Goal: Transaction & Acquisition: Purchase product/service

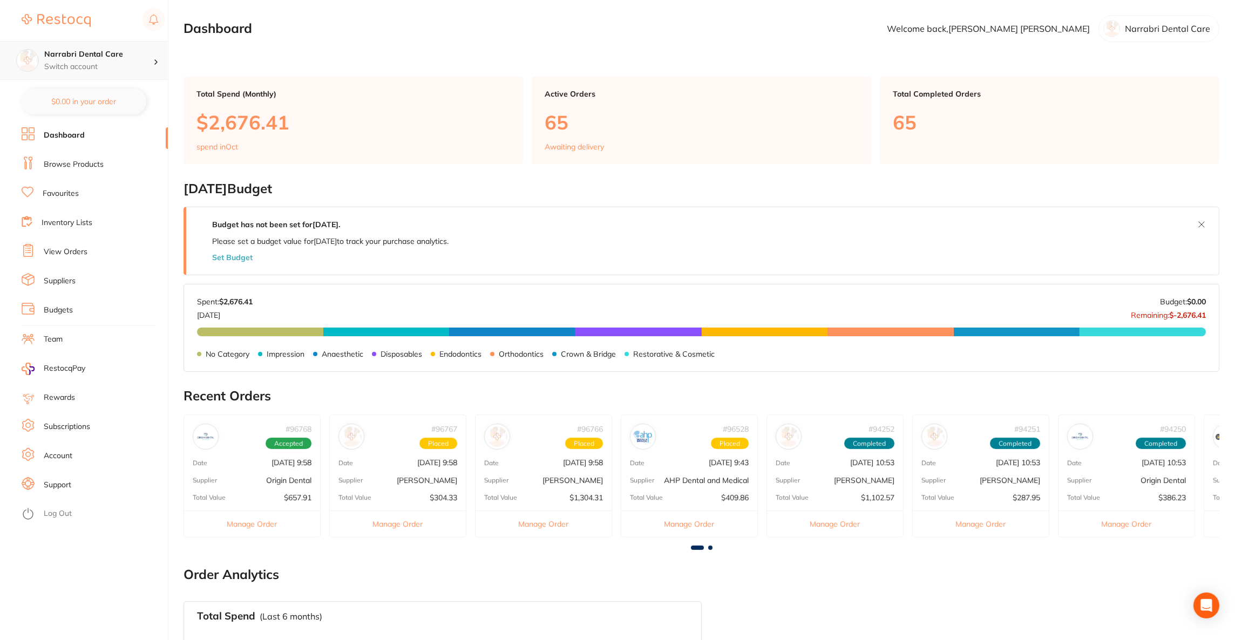
click at [118, 67] on p "Switch account" at bounding box center [98, 67] width 109 height 11
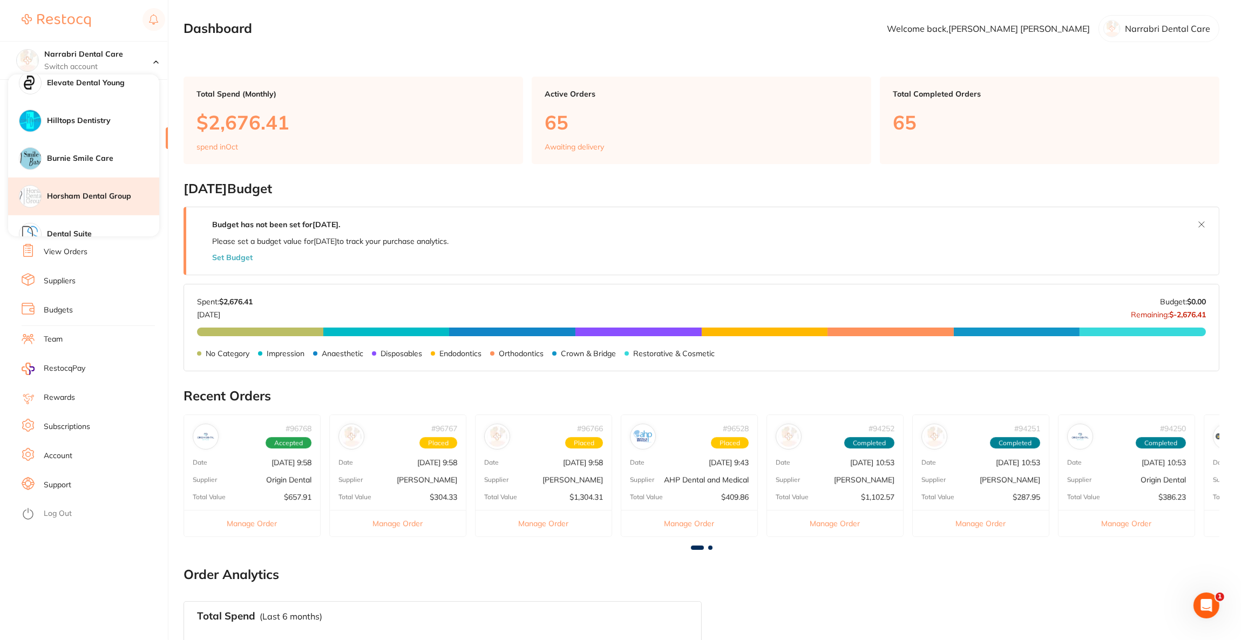
click at [80, 201] on div "Horsham Dental Group" at bounding box center [83, 197] width 151 height 38
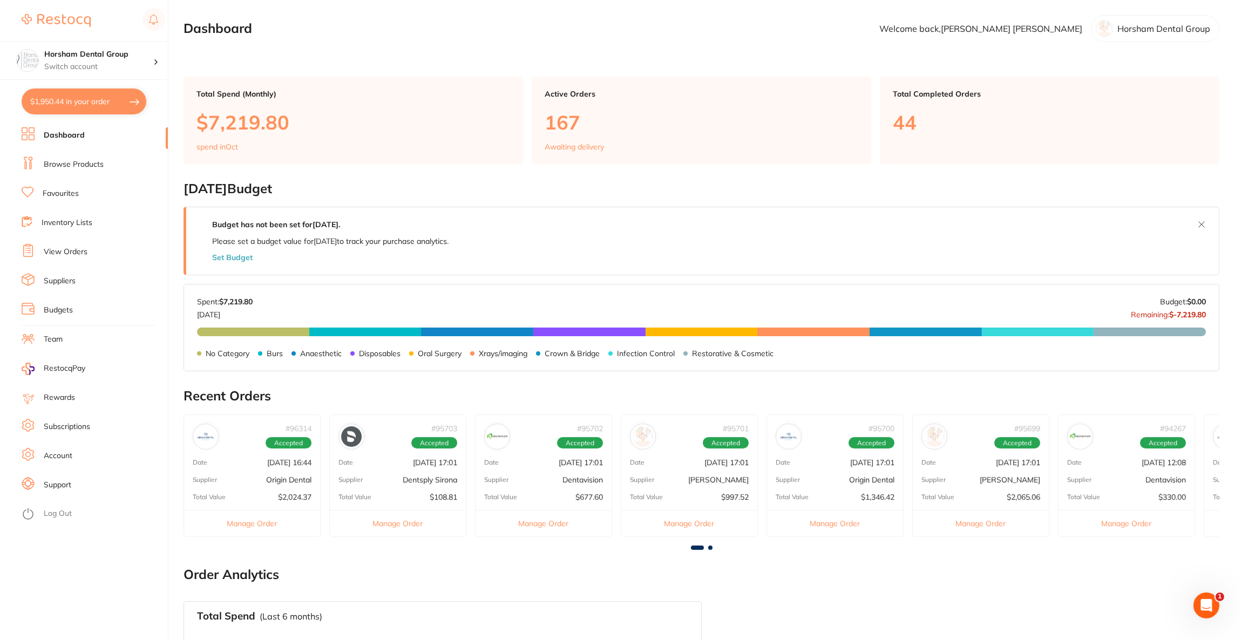
click at [83, 103] on button "$1,950.44 in your order" at bounding box center [84, 102] width 125 height 26
checkbox input "true"
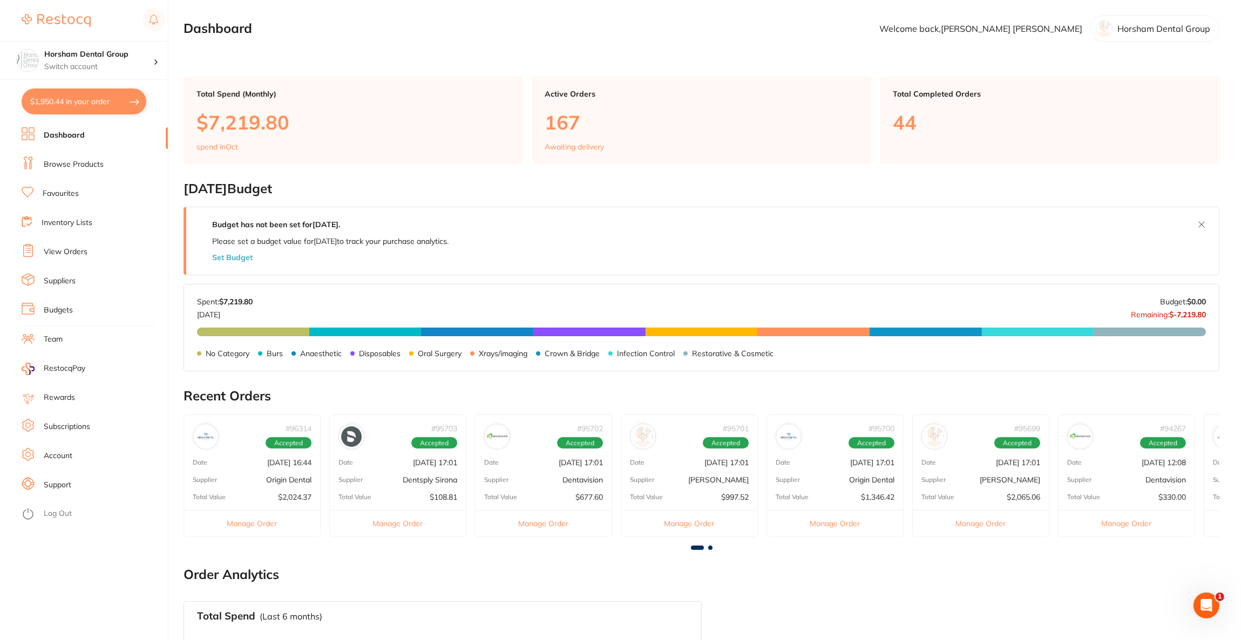
checkbox input "true"
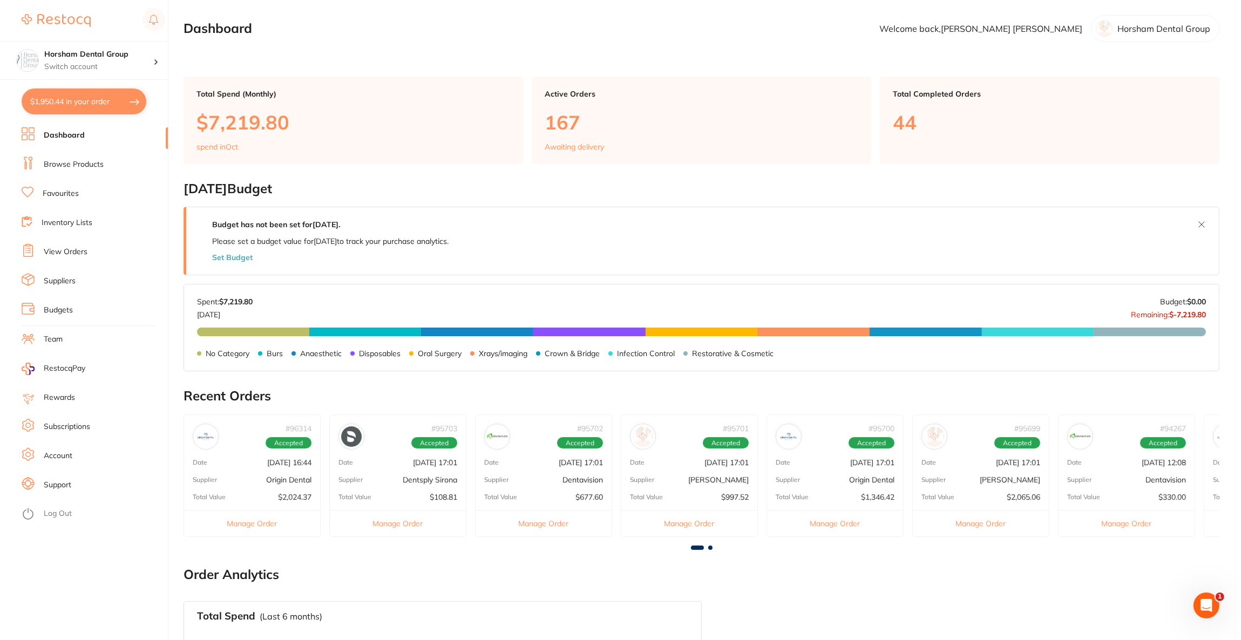
checkbox input "true"
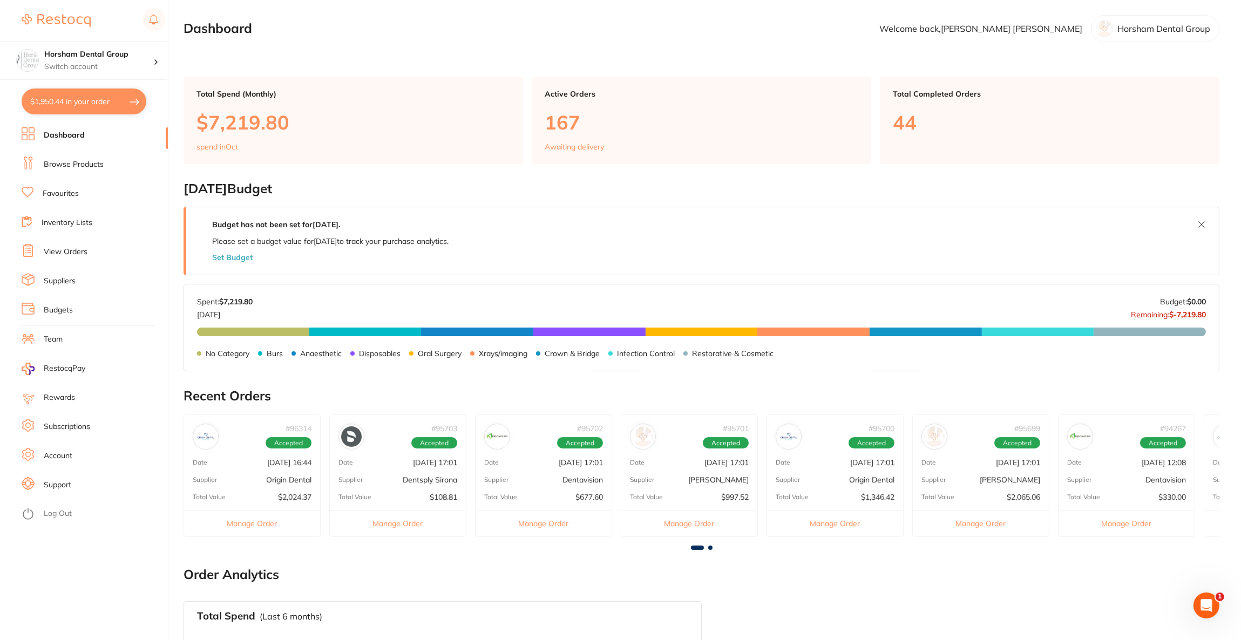
checkbox input "true"
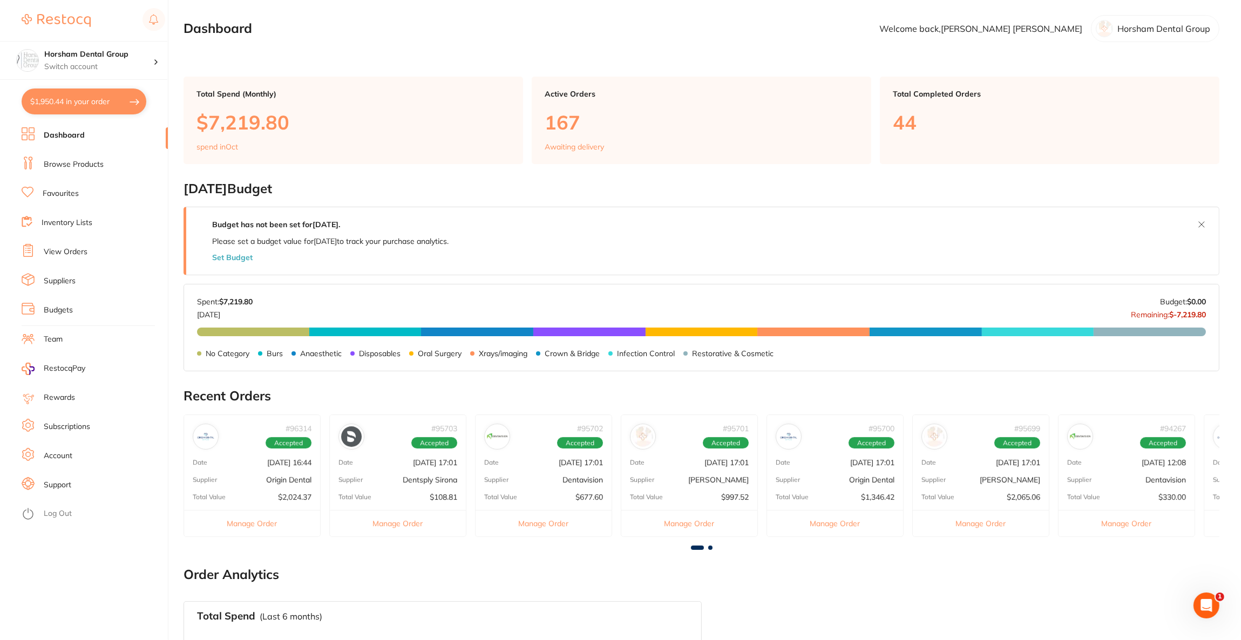
checkbox input "true"
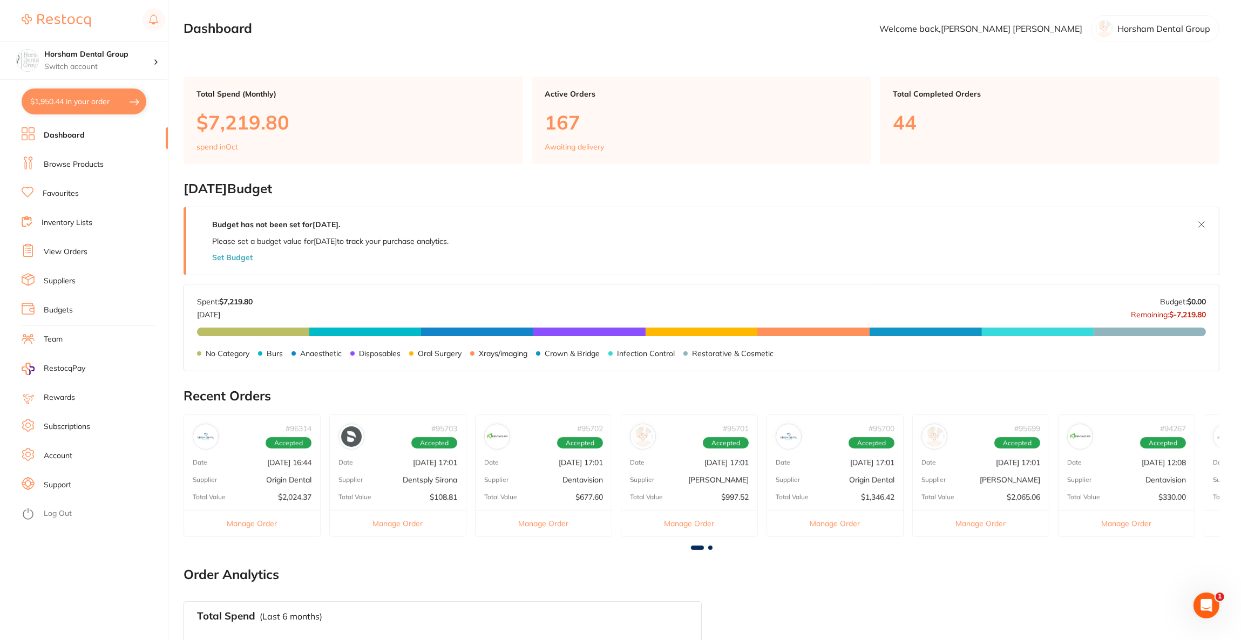
checkbox input "true"
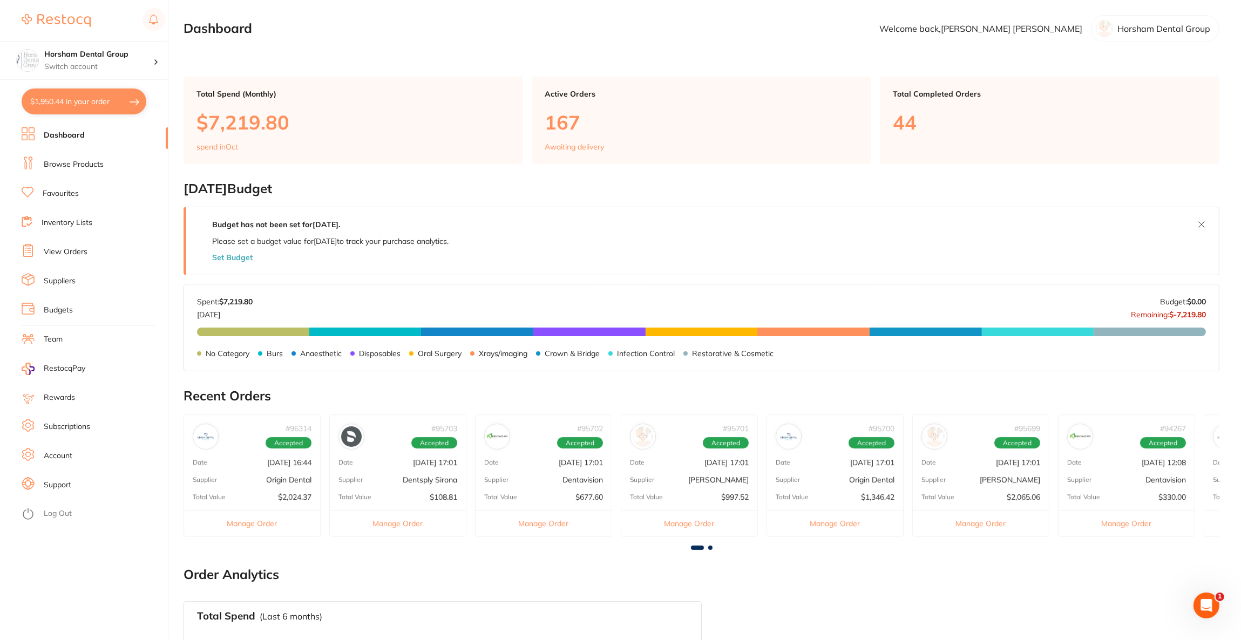
checkbox input "true"
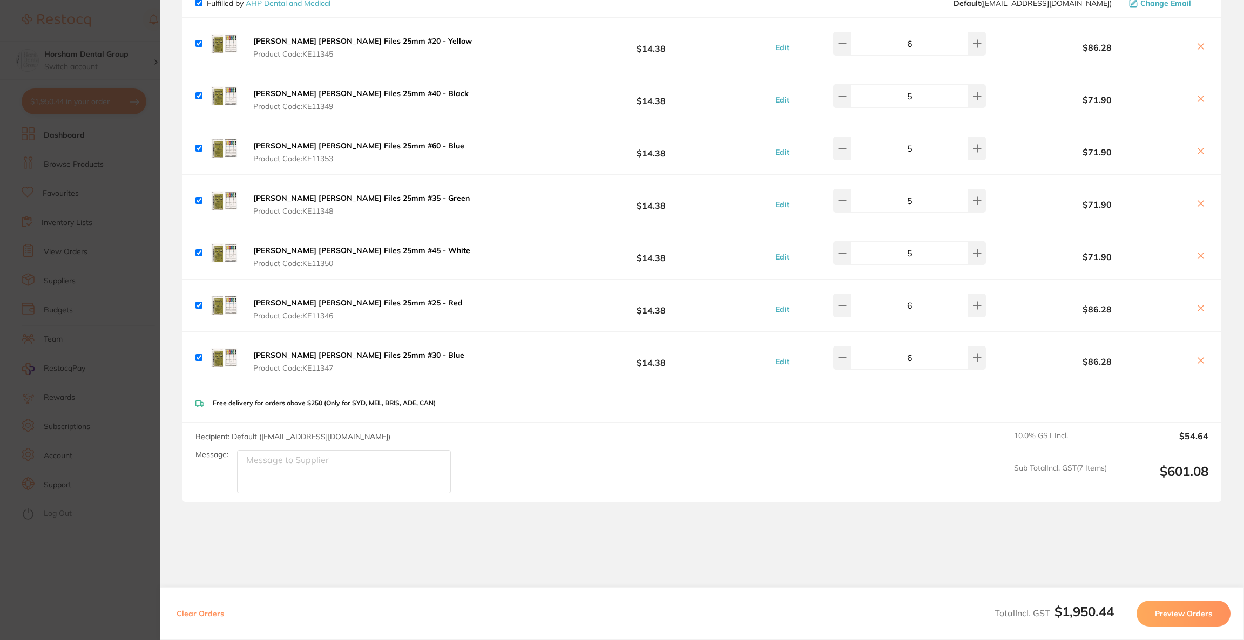
scroll to position [1733, 0]
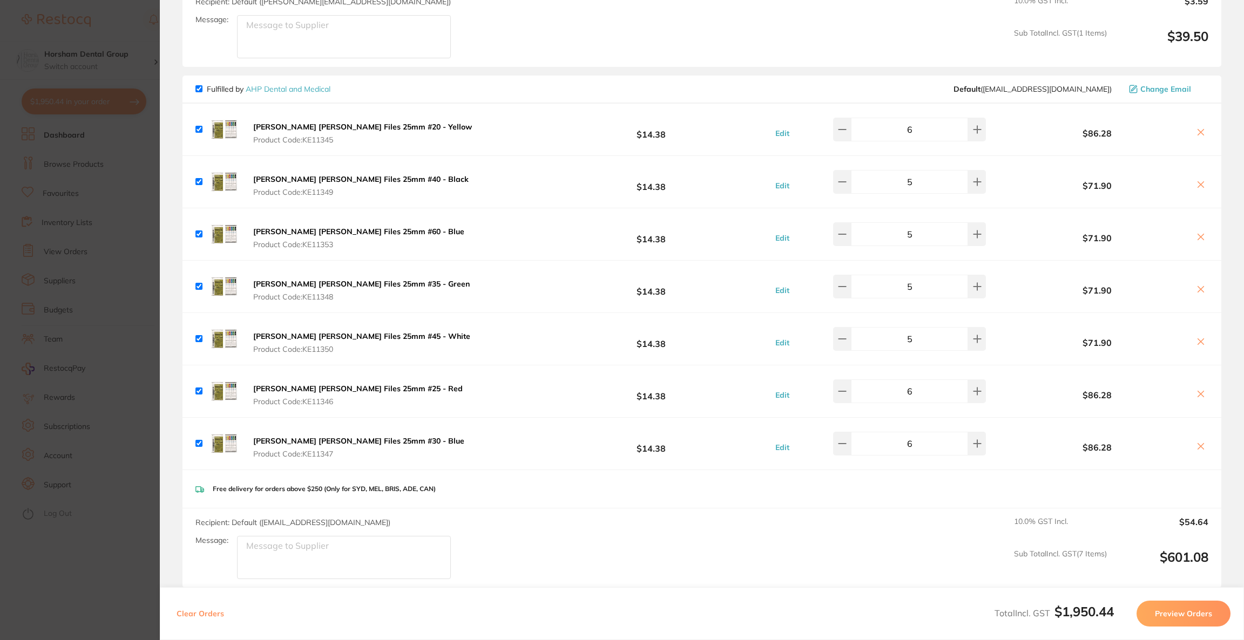
click at [46, 384] on section "Update RRP Set your pre negotiated price for this item. Item Agreed RRP (excl. …" at bounding box center [622, 320] width 1244 height 640
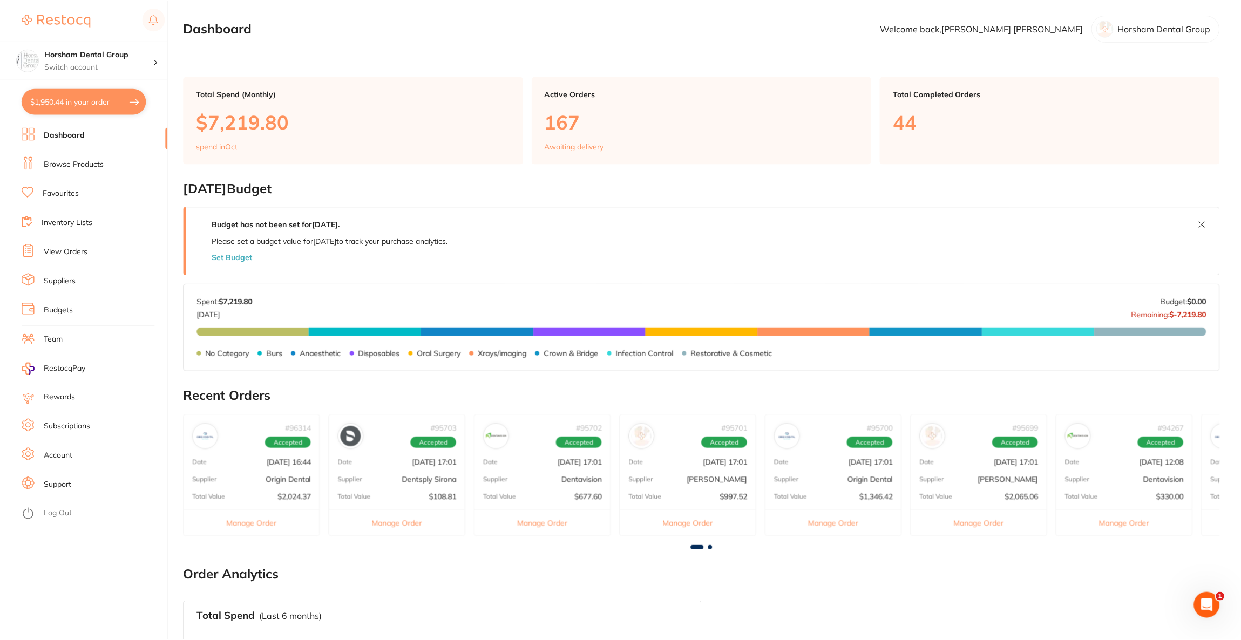
scroll to position [1, 0]
click at [80, 161] on link "Browse Products" at bounding box center [74, 164] width 60 height 11
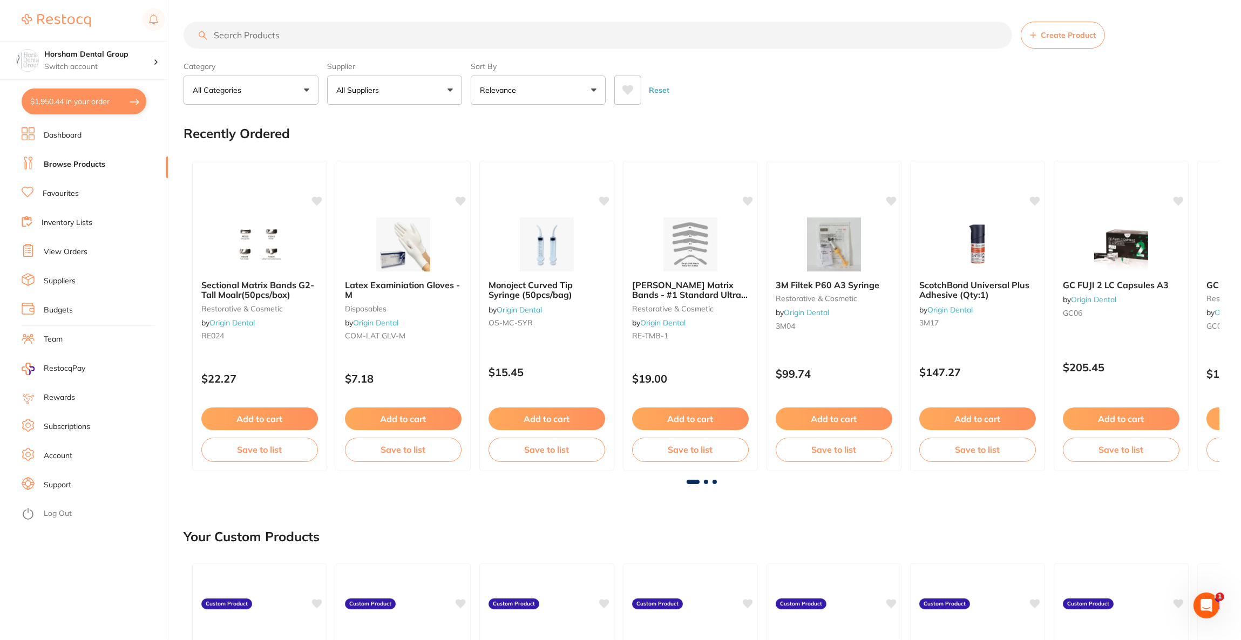
click at [445, 45] on input "search" at bounding box center [598, 35] width 829 height 27
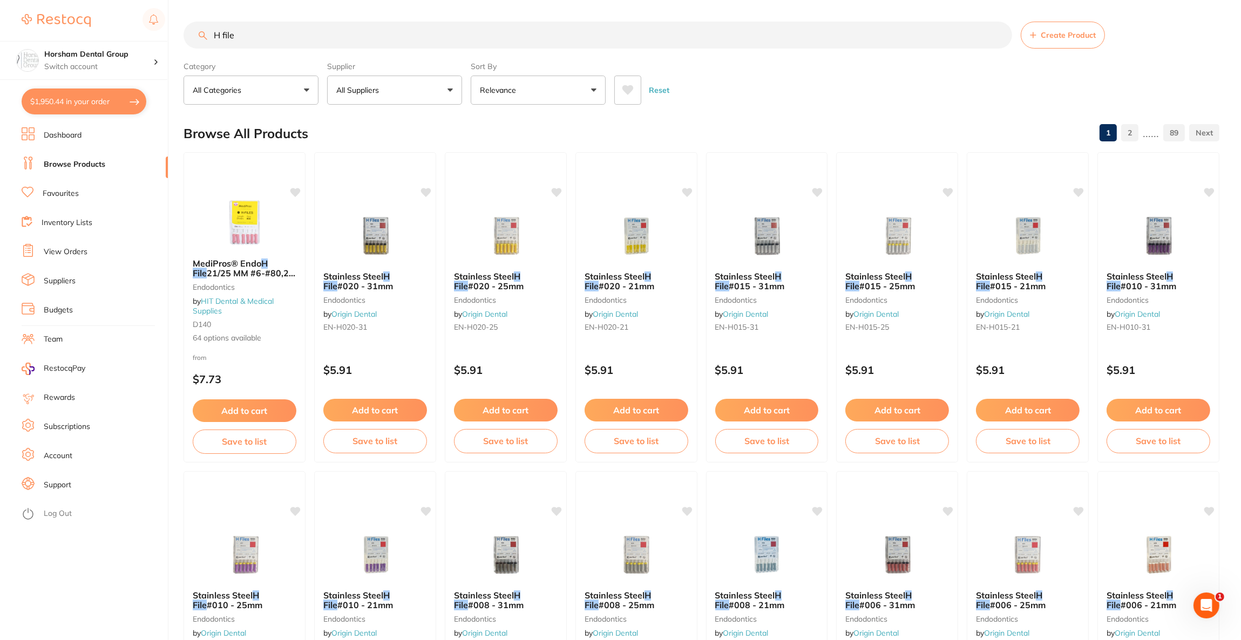
type input "H file"
click at [453, 89] on button "All Suppliers" at bounding box center [394, 90] width 135 height 29
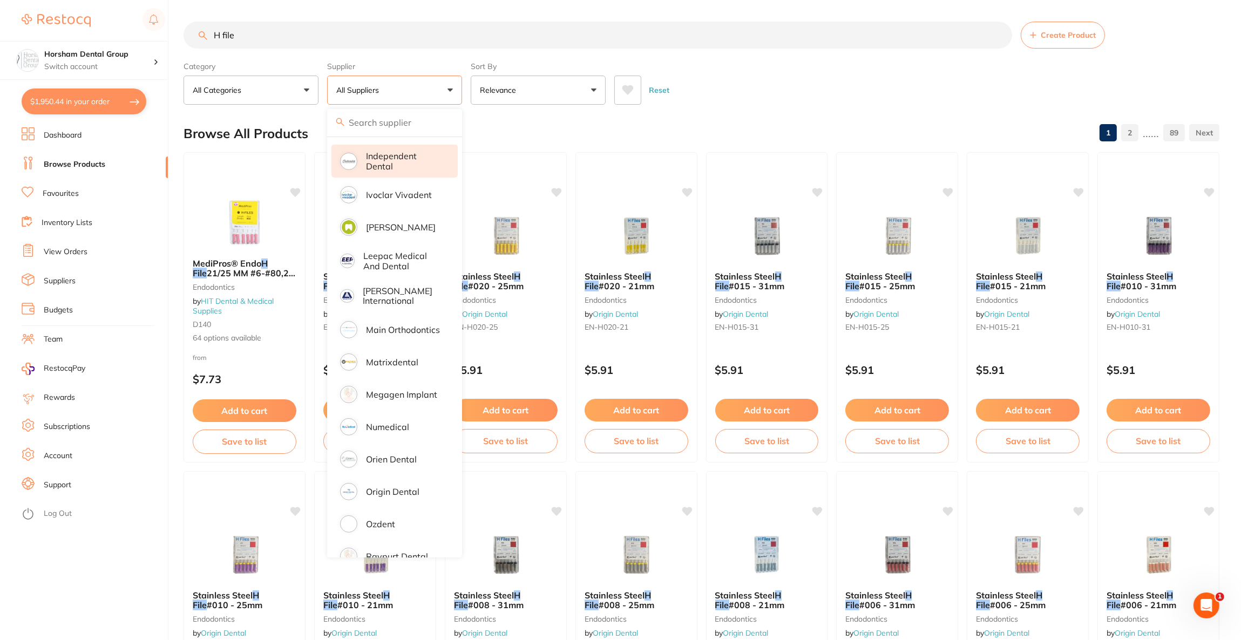
scroll to position [567, 0]
click at [404, 474] on li "Origin Dental" at bounding box center [394, 489] width 126 height 30
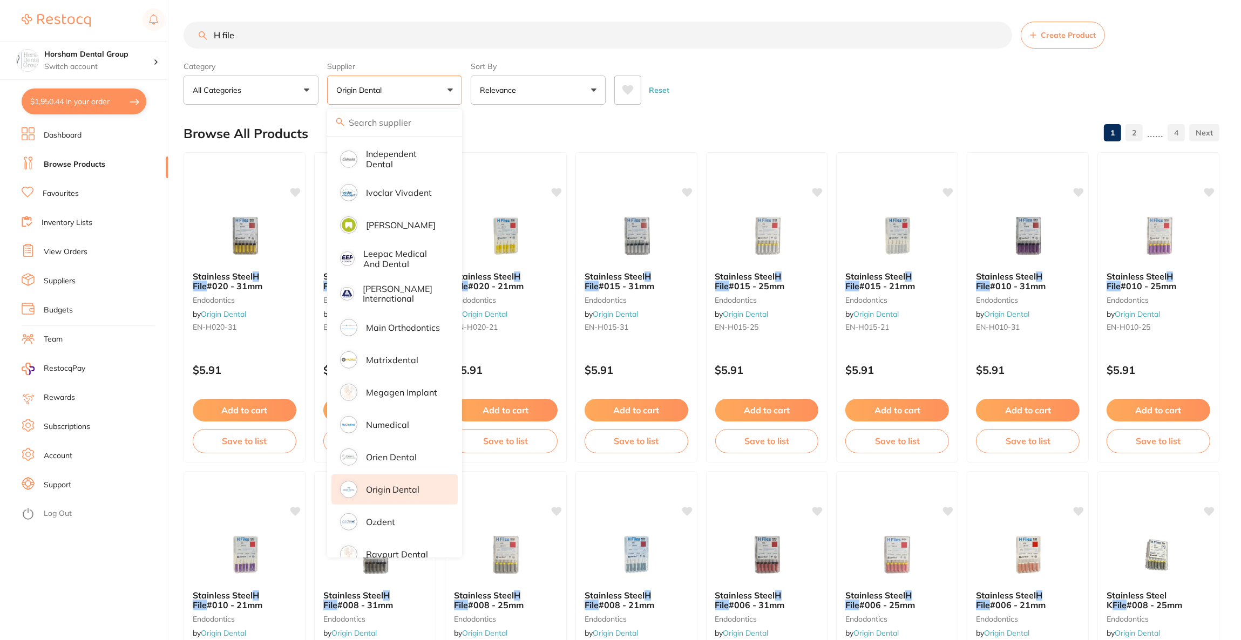
click at [960, 92] on div "Reset" at bounding box center [912, 86] width 596 height 38
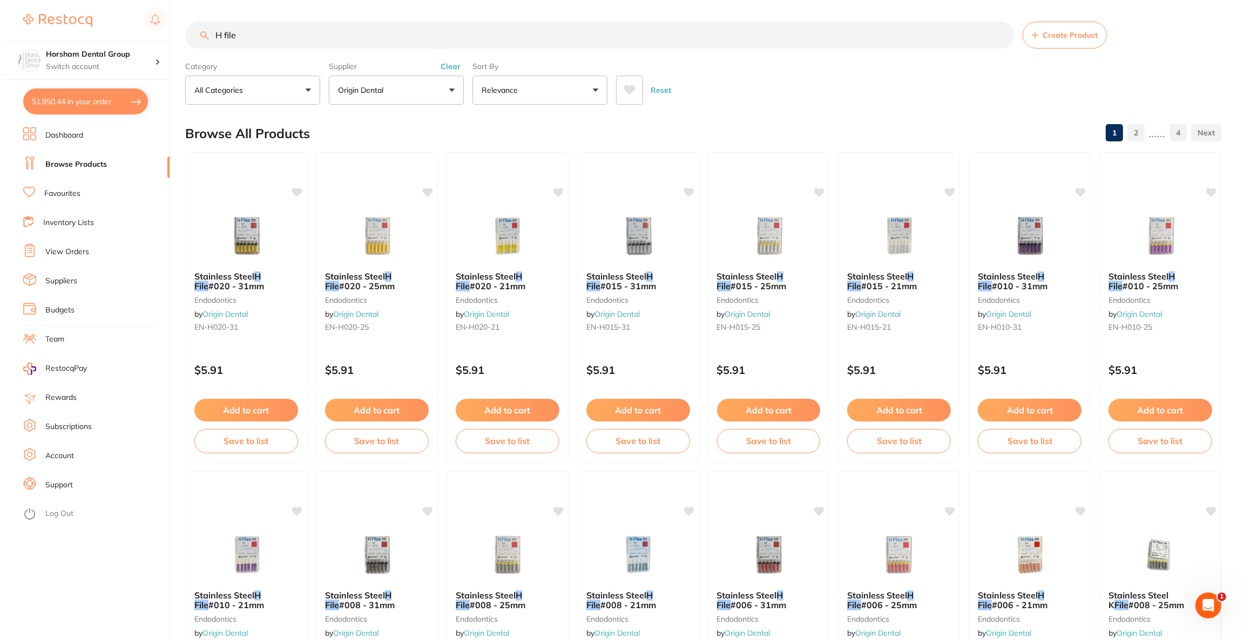
scroll to position [0, 0]
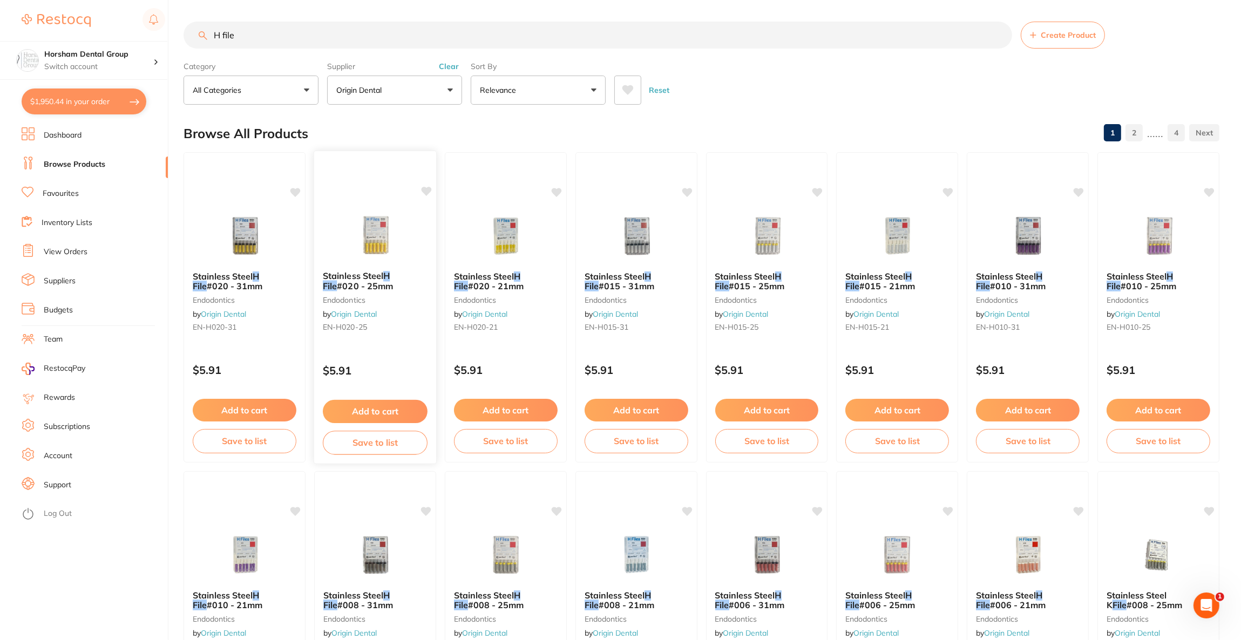
click at [361, 294] on div "Stainless Steel H File #020 - 25mm endodontics by Origin Dental EN-H020-25" at bounding box center [375, 303] width 122 height 83
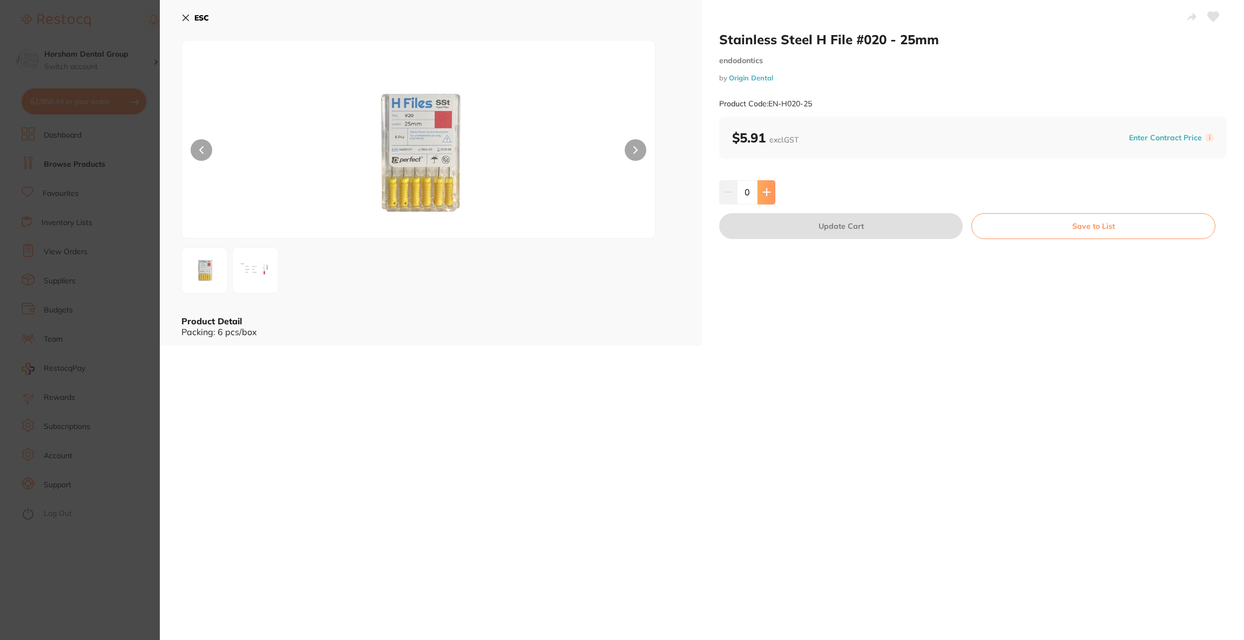
click at [770, 194] on button at bounding box center [766, 192] width 18 height 24
type input "1"
click at [791, 233] on button "Update Cart" at bounding box center [840, 226] width 243 height 26
checkbox input "false"
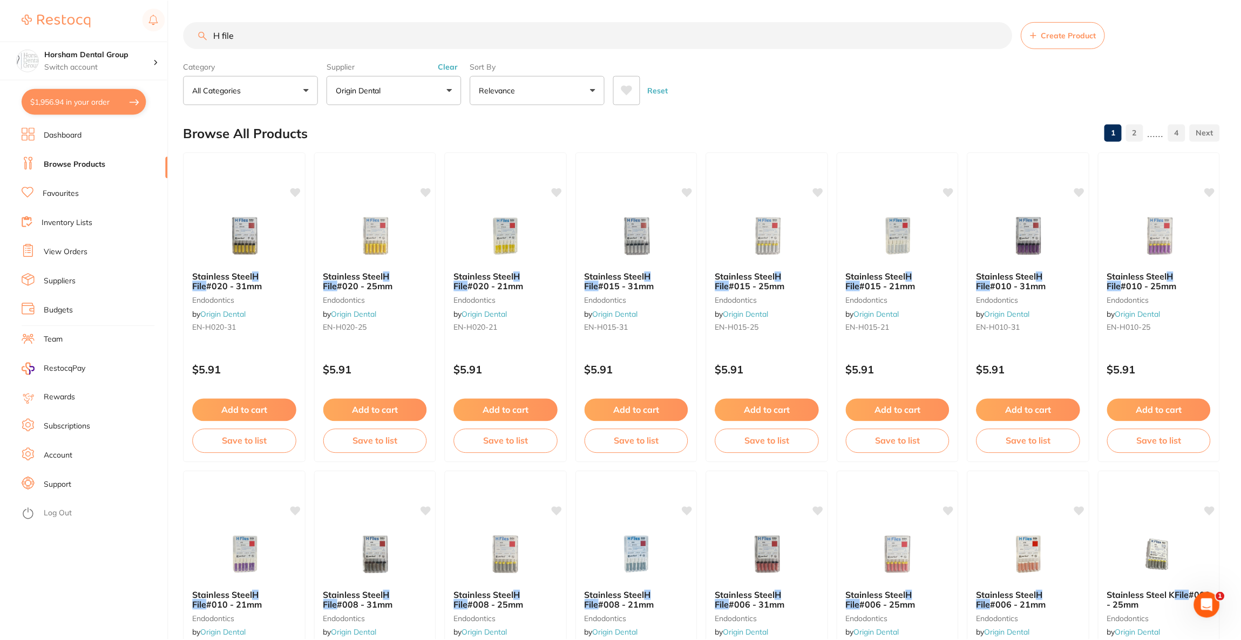
scroll to position [1786, 0]
click at [636, 42] on input "H file" at bounding box center [598, 34] width 829 height 27
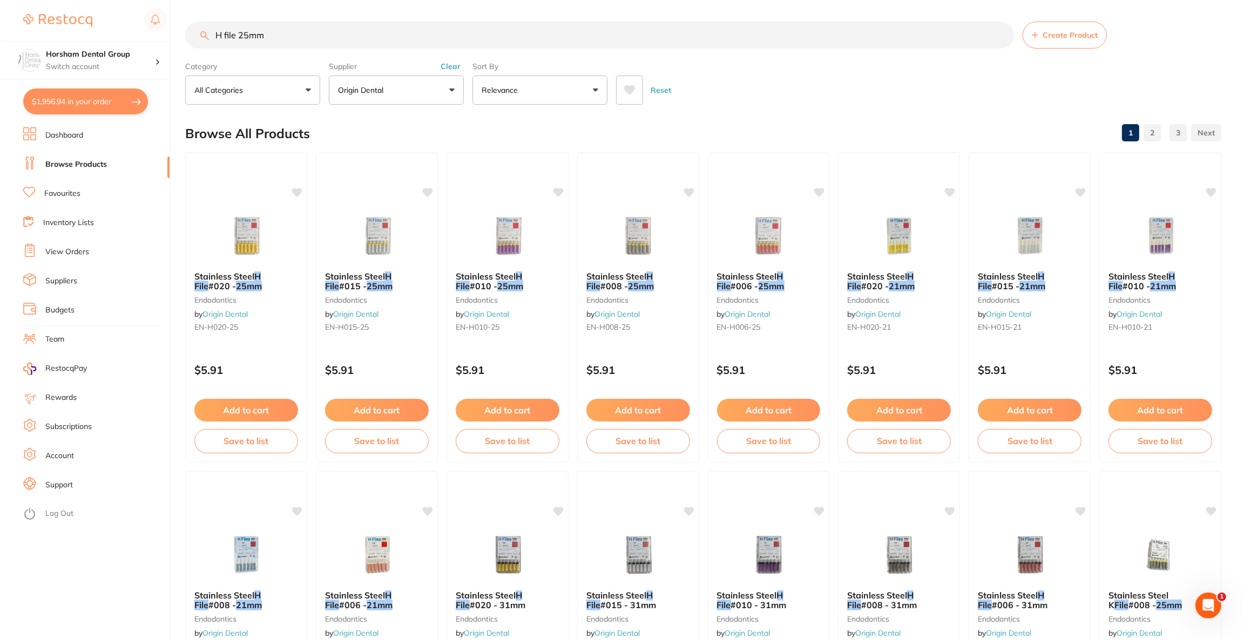
scroll to position [0, 0]
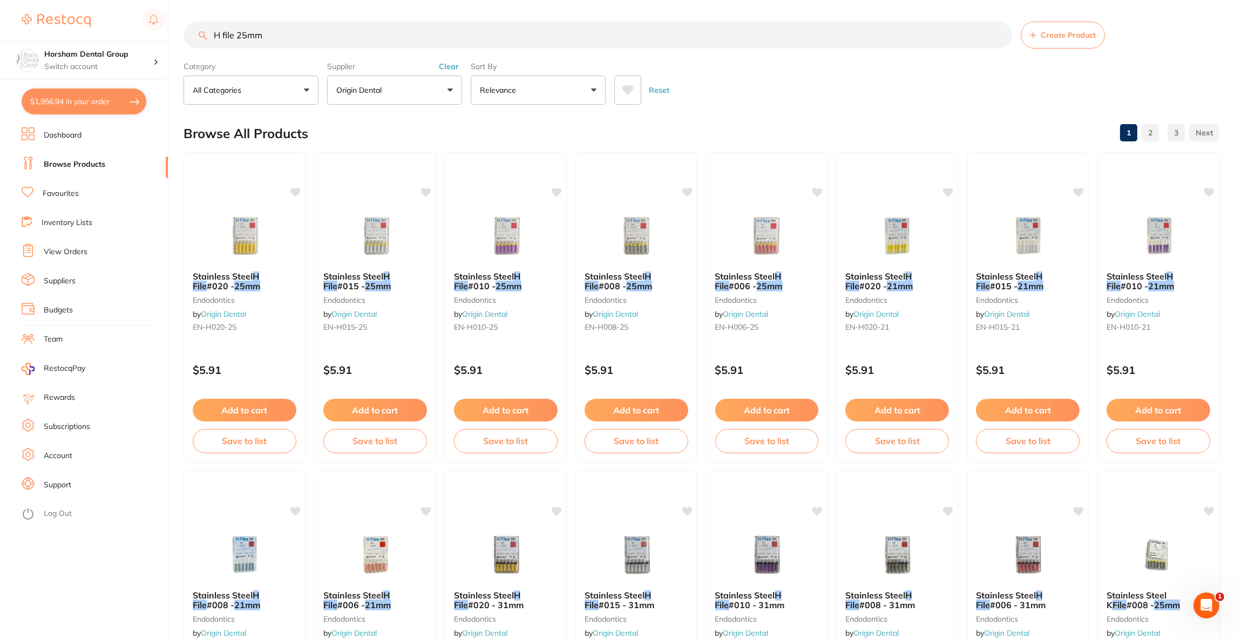
type input "H file 25mm"
click at [114, 103] on button "$1,956.94 in your order" at bounding box center [84, 102] width 125 height 26
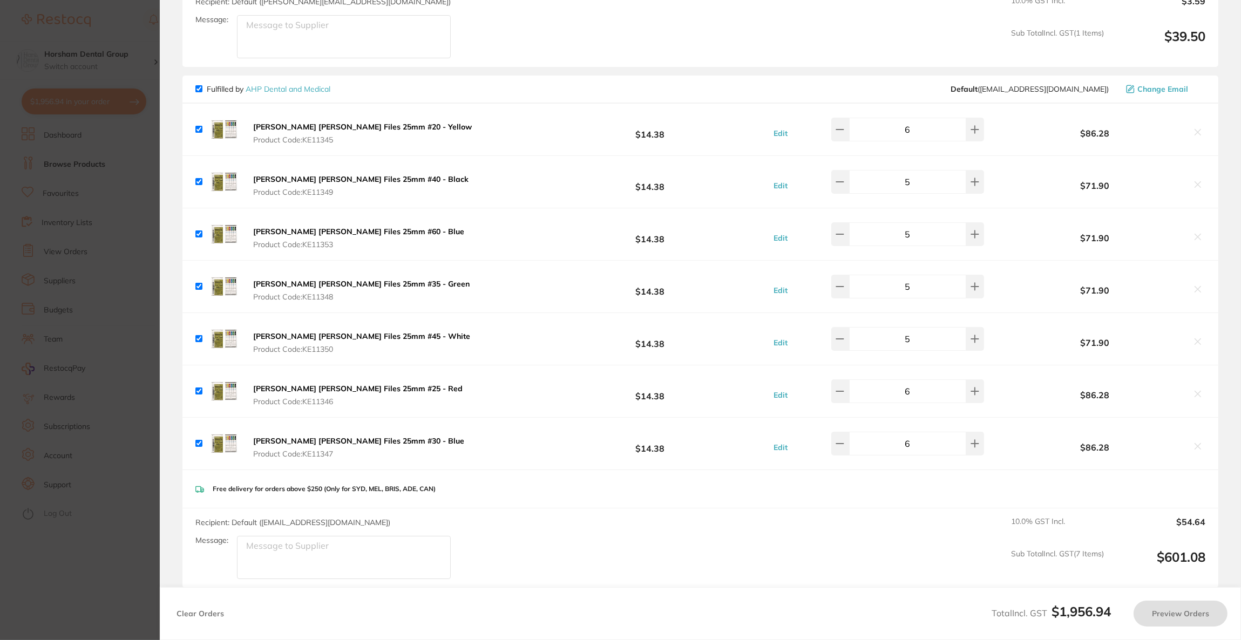
checkbox input "true"
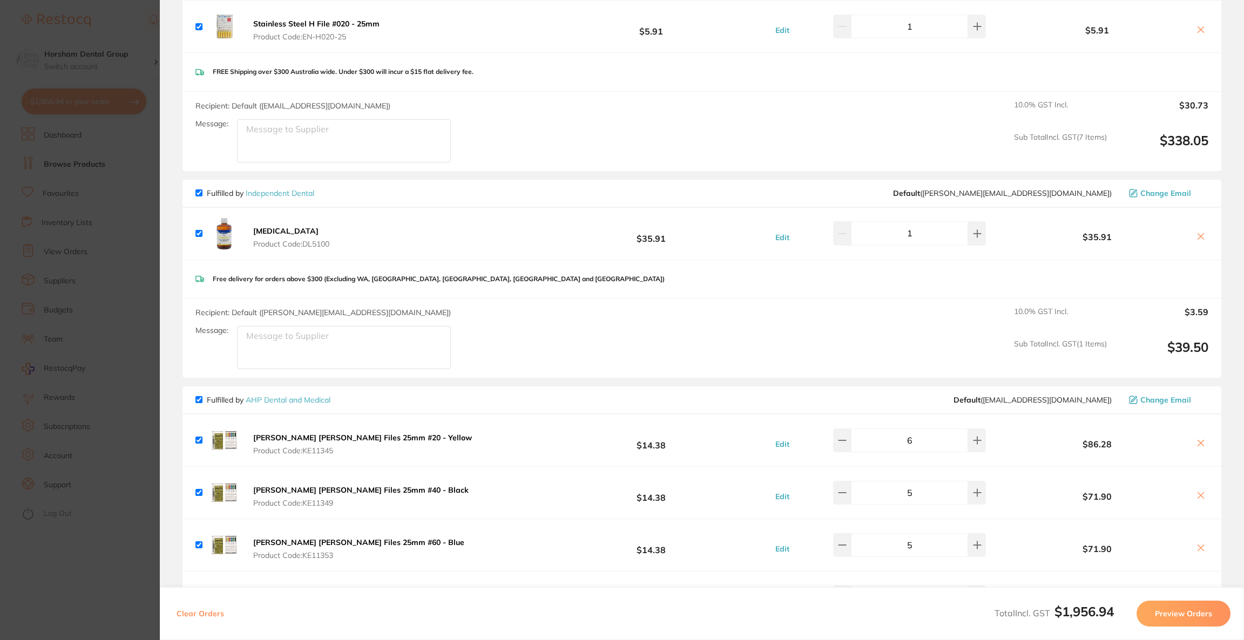
scroll to position [1462, 0]
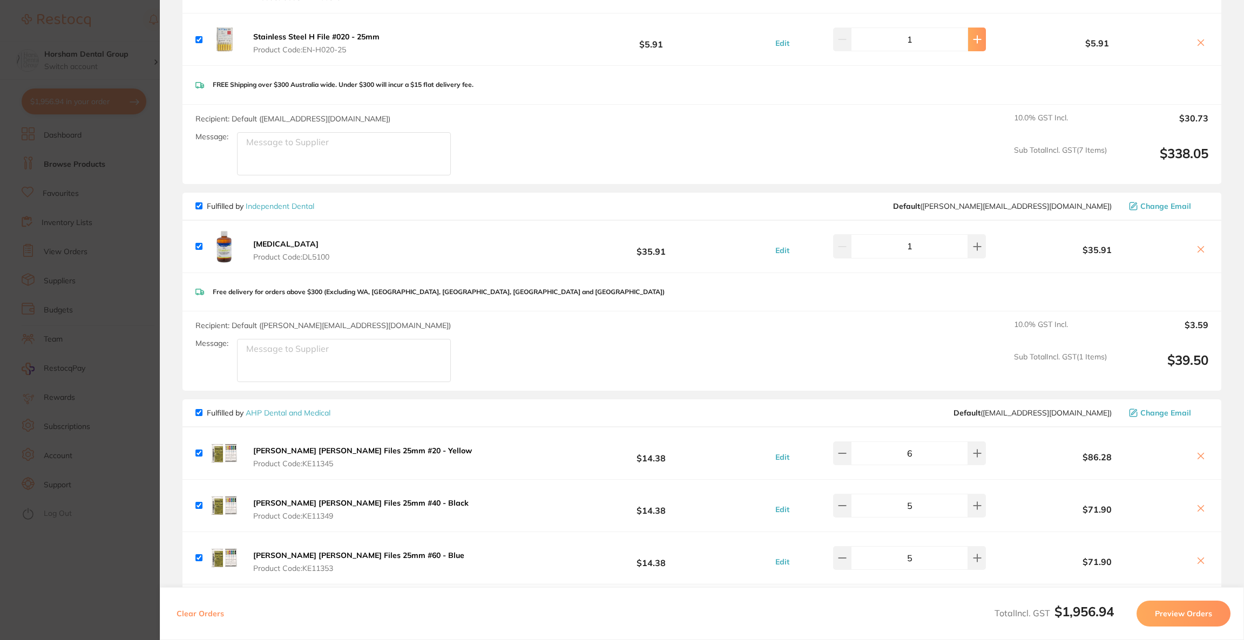
click at [973, 38] on icon at bounding box center [977, 39] width 9 height 9
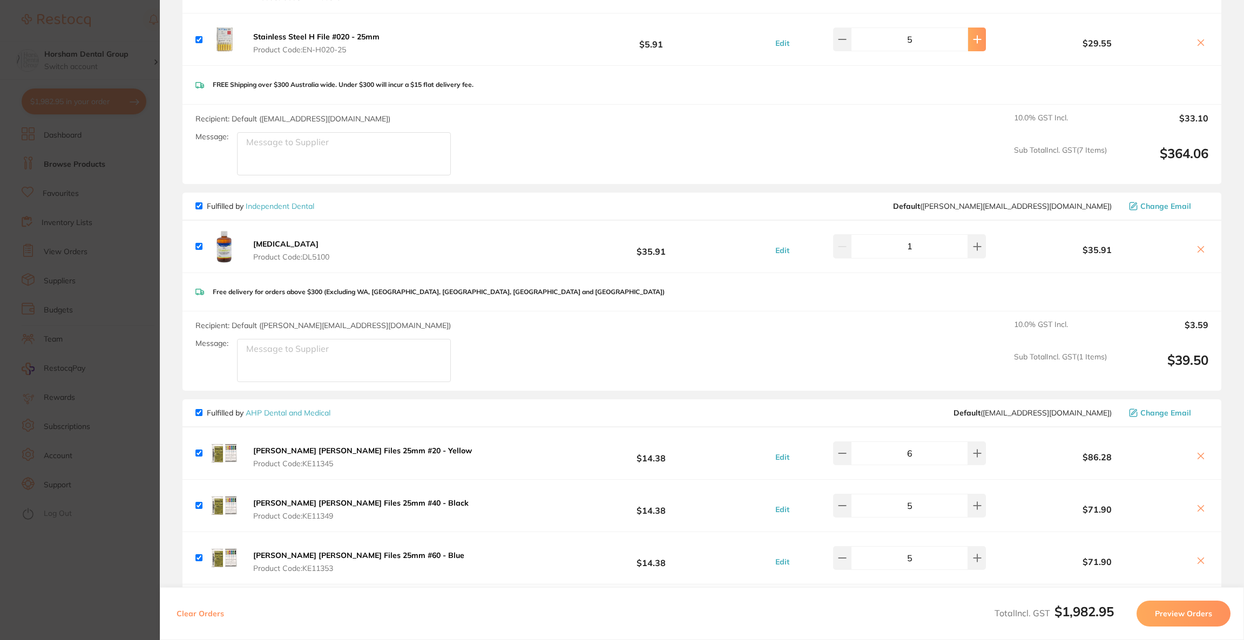
type input "6"
click at [1196, 455] on icon at bounding box center [1200, 456] width 9 height 9
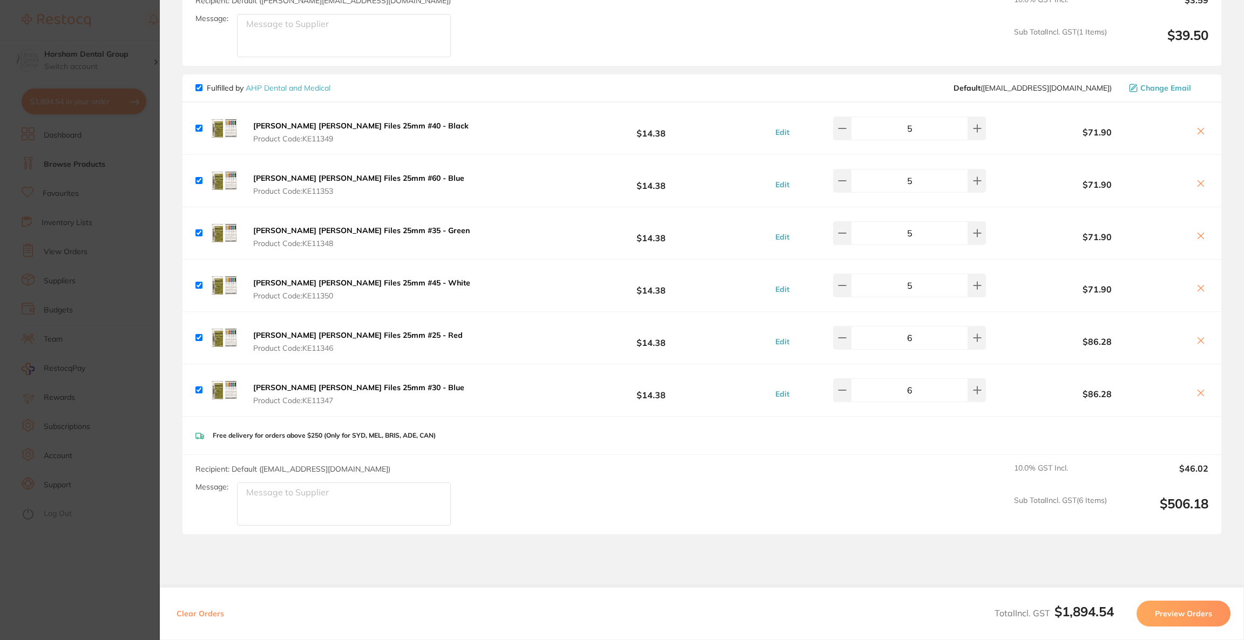
scroll to position [1700, 0]
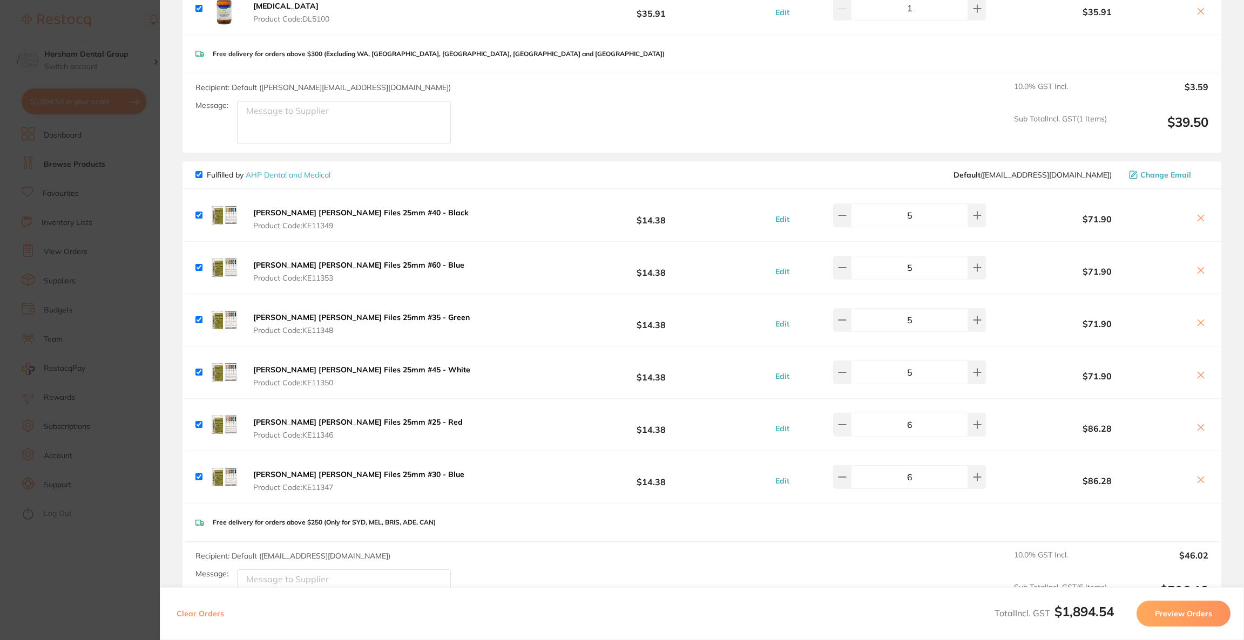
click at [1197, 220] on icon at bounding box center [1200, 218] width 9 height 9
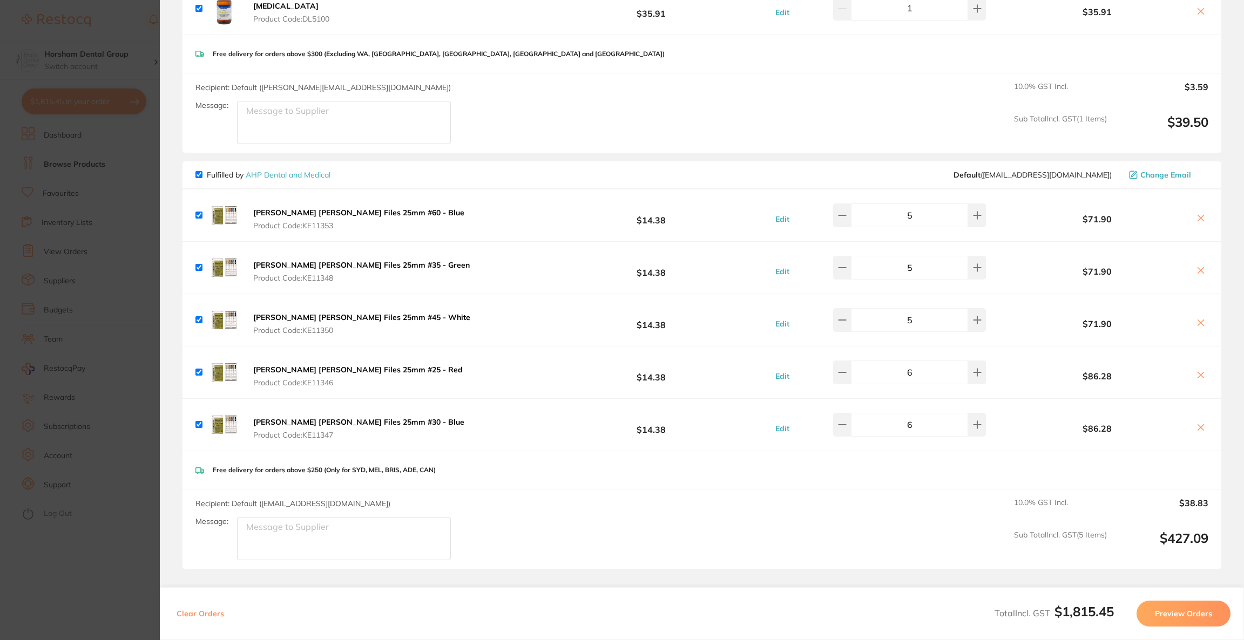
click at [1197, 220] on icon at bounding box center [1200, 218] width 9 height 9
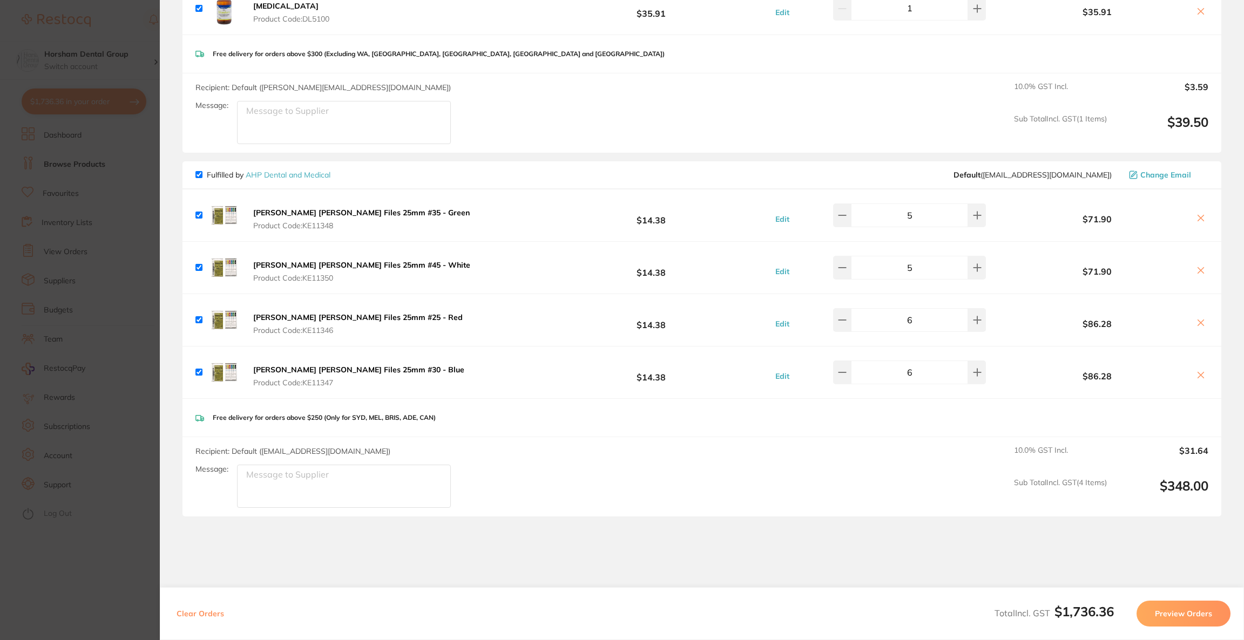
click at [1197, 220] on icon at bounding box center [1200, 218] width 9 height 9
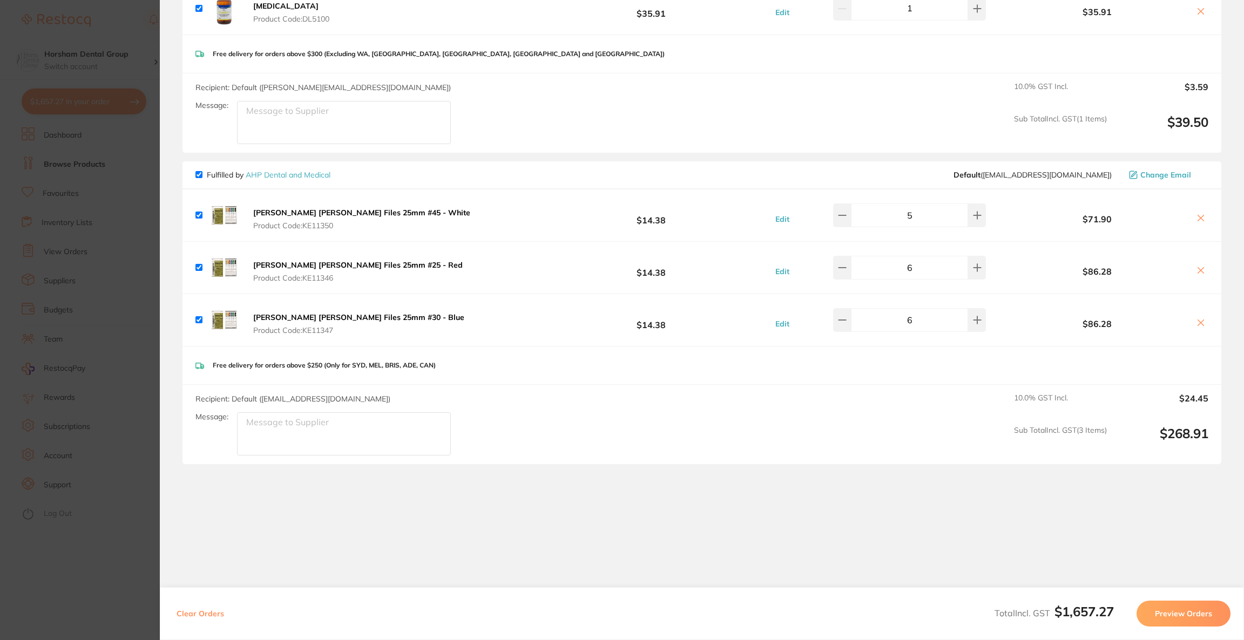
click at [1110, 348] on div "Free delivery for orders above $250 (Only for SYD, MEL, BRIS, ADE, CAN)" at bounding box center [701, 366] width 1039 height 38
click at [1200, 322] on icon at bounding box center [1200, 322] width 9 height 9
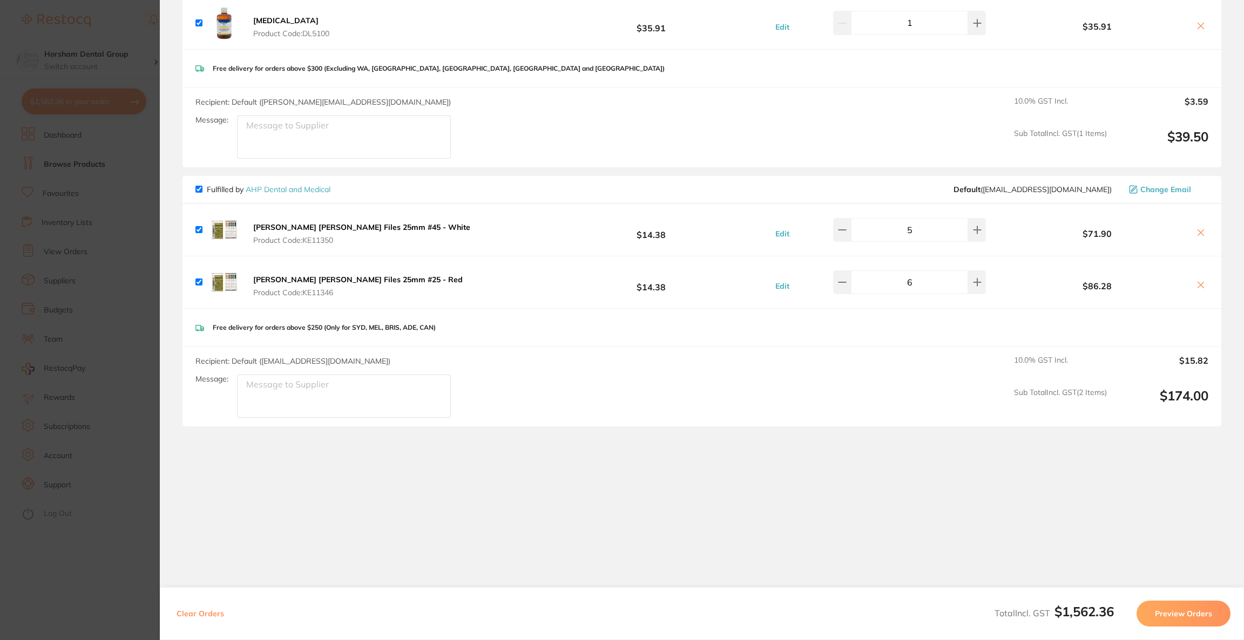
click at [1200, 287] on icon at bounding box center [1201, 285] width 6 height 6
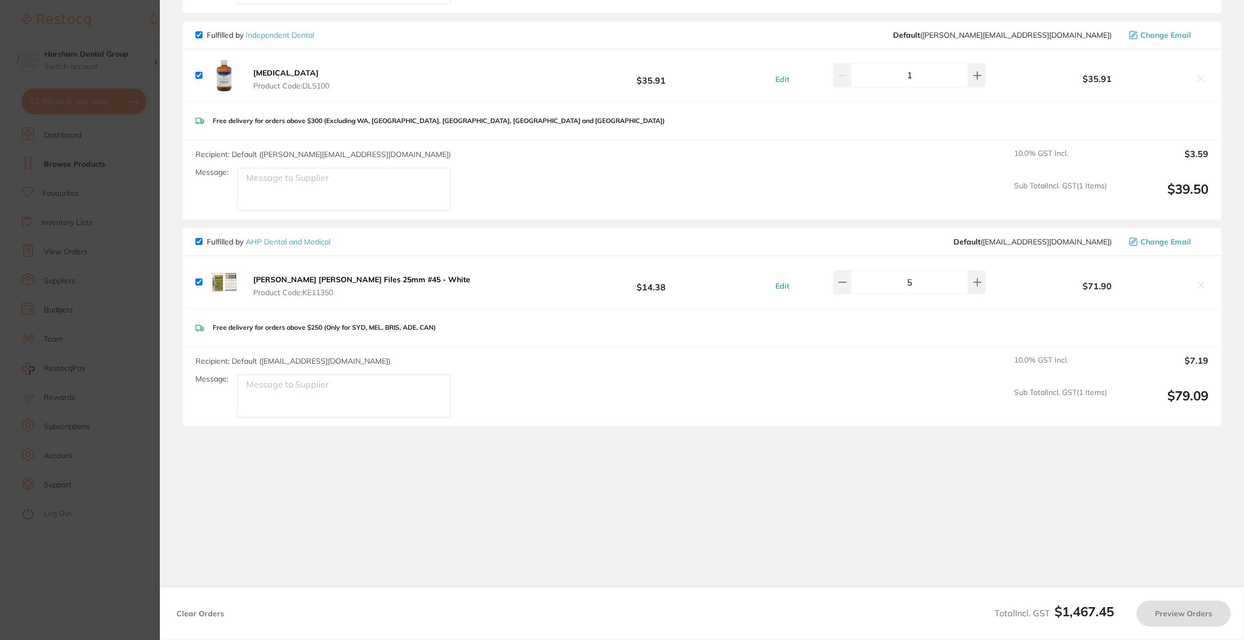
click at [1097, 320] on div "Free delivery for orders above $250 (Only for SYD, MEL, BRIS, ADE, CAN)" at bounding box center [701, 328] width 1039 height 38
click at [1193, 288] on button at bounding box center [1200, 285] width 15 height 11
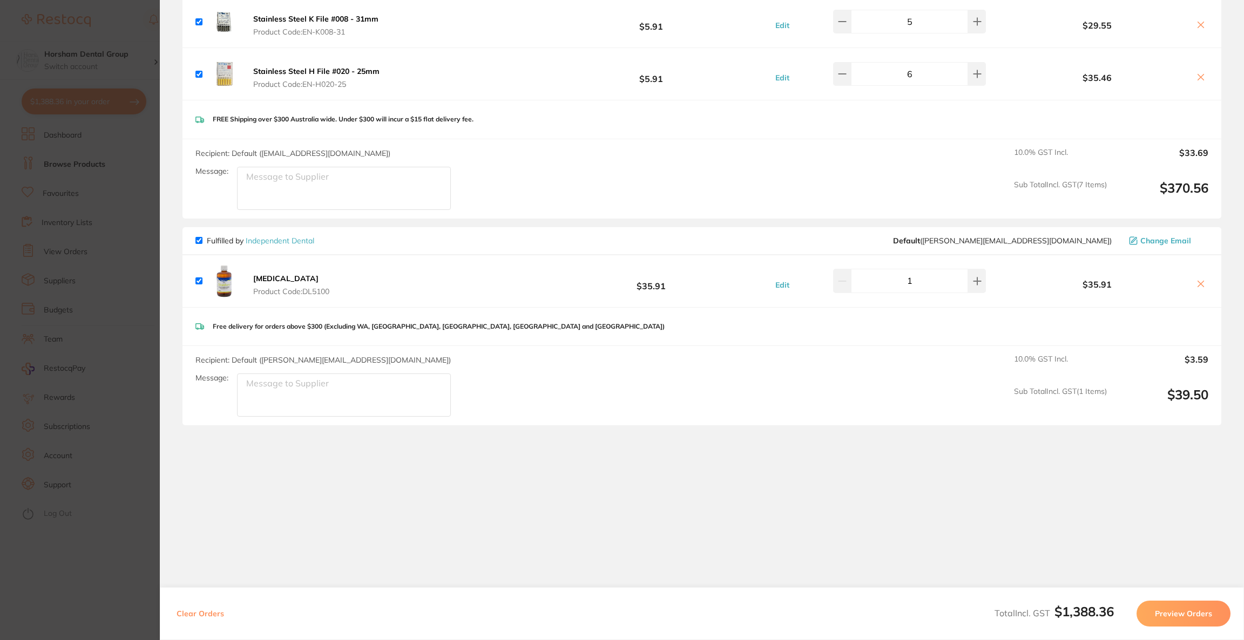
scroll to position [1427, 0]
checkbox input "true"
click at [829, 395] on div "Recipient: Default ( [PERSON_NAME][EMAIL_ADDRESS][DOMAIN_NAME] ) Message: 10.0 …" at bounding box center [701, 386] width 1039 height 79
click at [114, 38] on section "Update RRP Set your pre negotiated price for this item. Item Agreed RRP (excl. …" at bounding box center [622, 320] width 1244 height 640
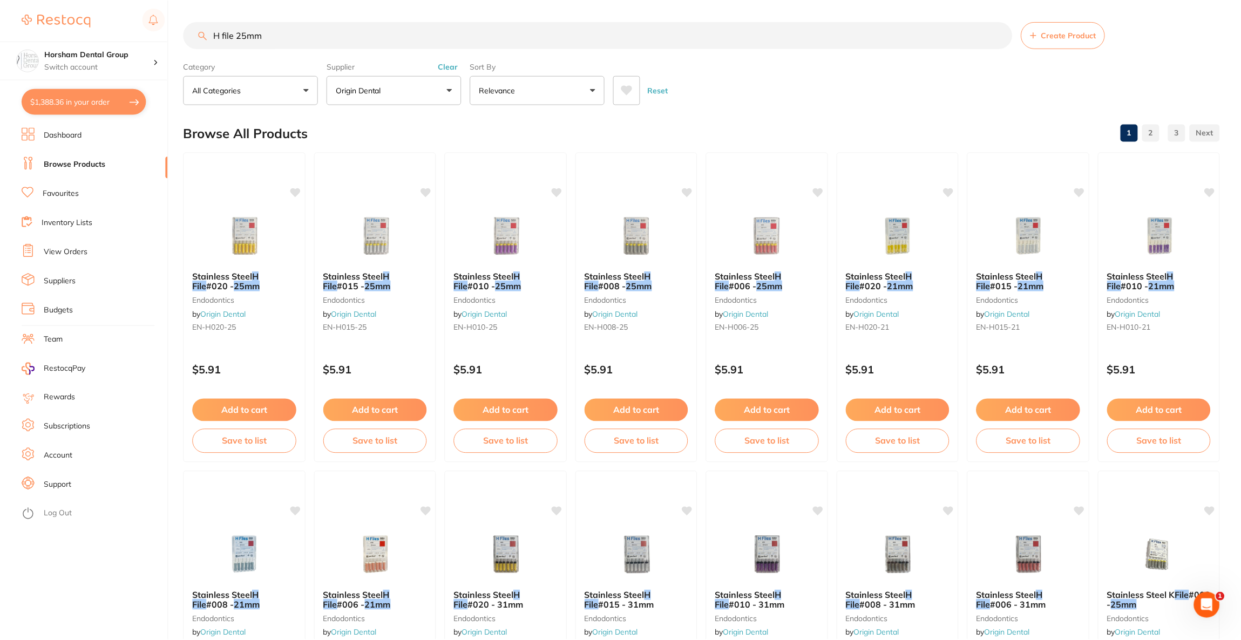
scroll to position [1, 0]
drag, startPoint x: 290, startPoint y: 28, endPoint x: 180, endPoint y: 39, distance: 110.6
click at [180, 39] on div "$1,388.36 Horsham Dental Group Switch account Riaz [MEDICAL_DATA] Experteeth De…" at bounding box center [620, 319] width 1241 height 640
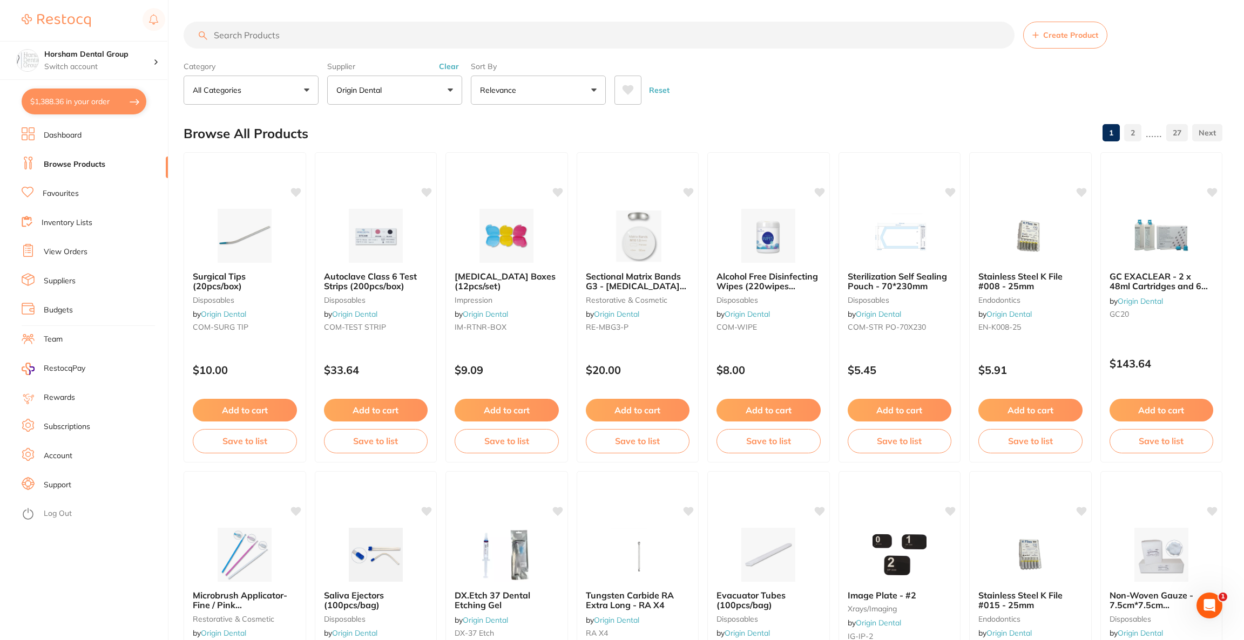
scroll to position [666, 0]
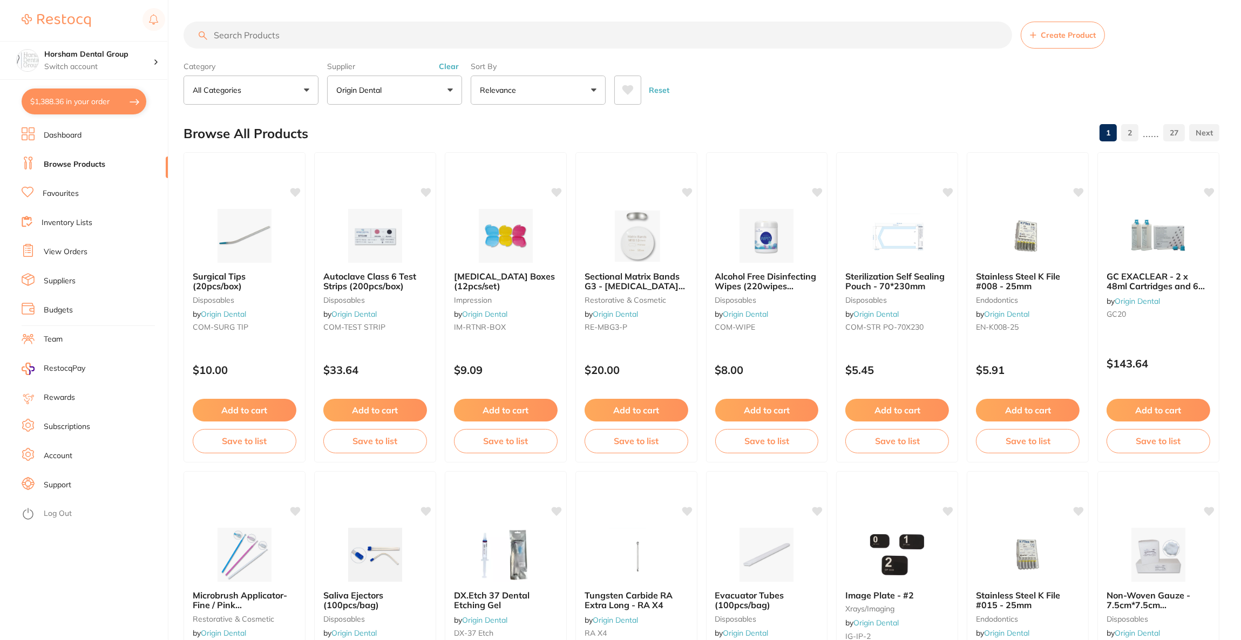
paste input "HF25025"
type input "HF25025"
click at [443, 83] on button "Origin Dental" at bounding box center [394, 90] width 135 height 29
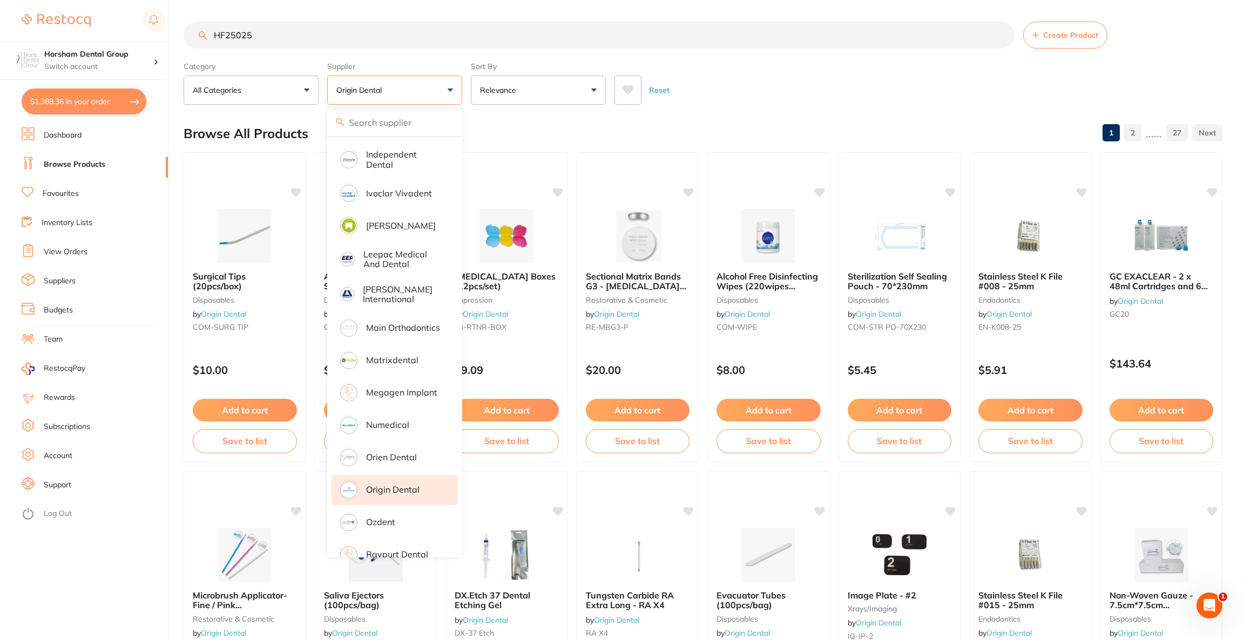
scroll to position [0, 0]
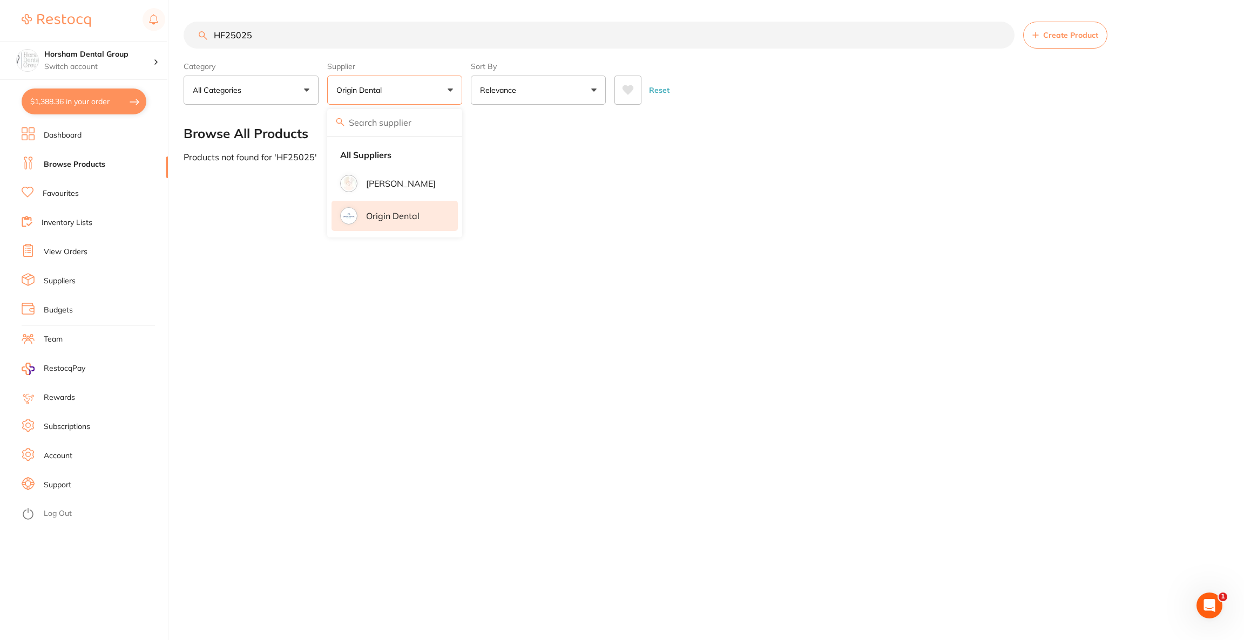
drag, startPoint x: 418, startPoint y: 210, endPoint x: 412, endPoint y: 207, distance: 7.2
click at [417, 211] on p "Origin Dental" at bounding box center [392, 216] width 53 height 10
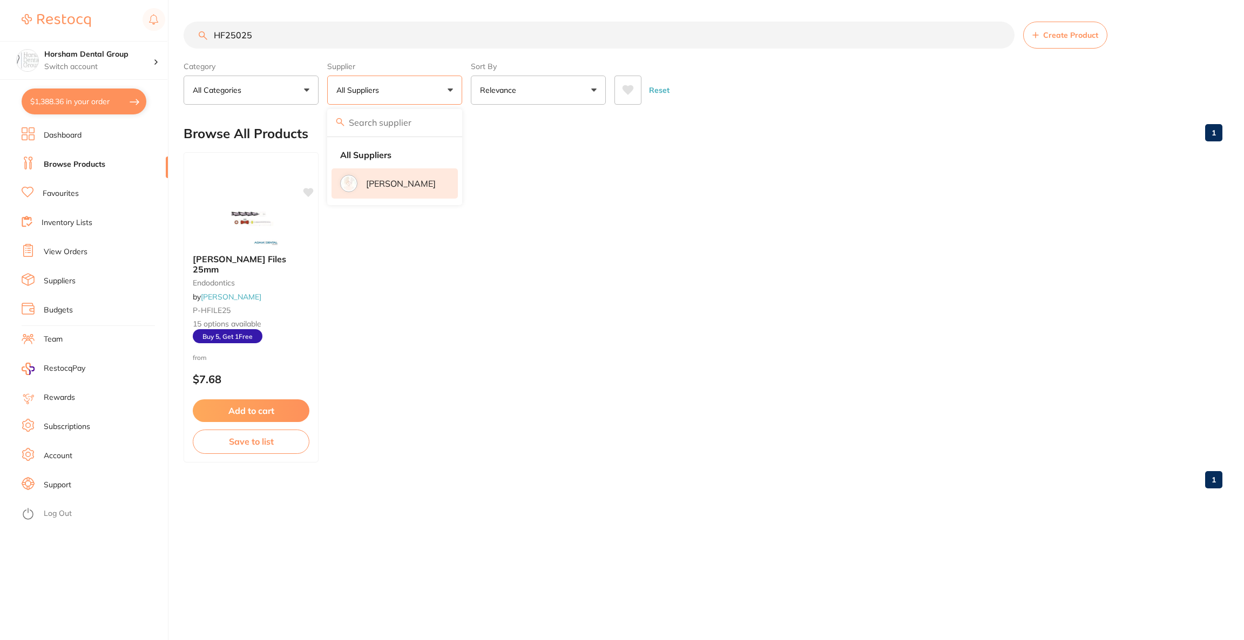
click at [389, 179] on p "[PERSON_NAME]" at bounding box center [401, 184] width 70 height 10
click at [221, 227] on img at bounding box center [250, 218] width 71 height 55
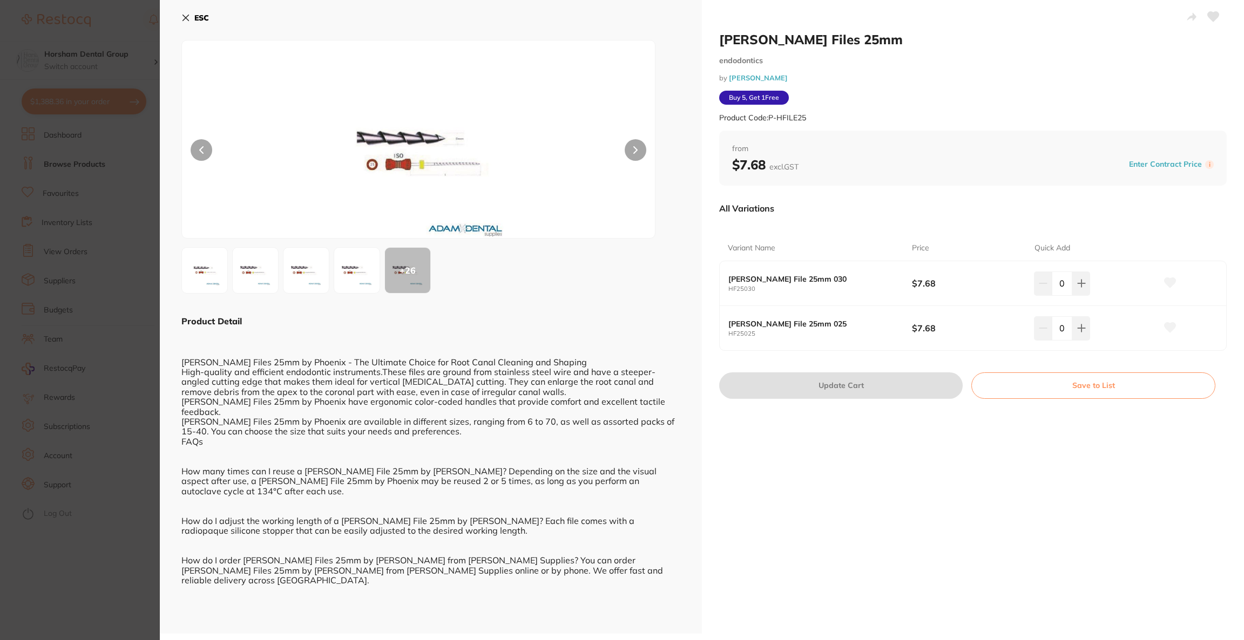
click at [194, 15] on b "ESC" at bounding box center [201, 18] width 15 height 10
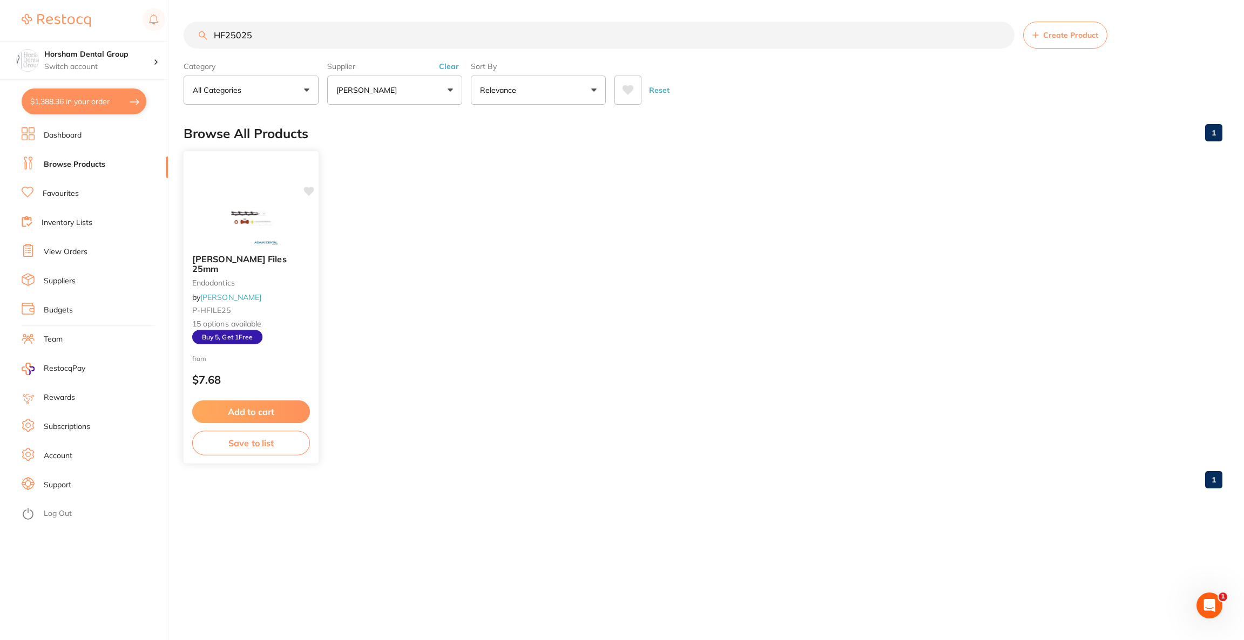
click at [222, 225] on img at bounding box center [250, 218] width 71 height 55
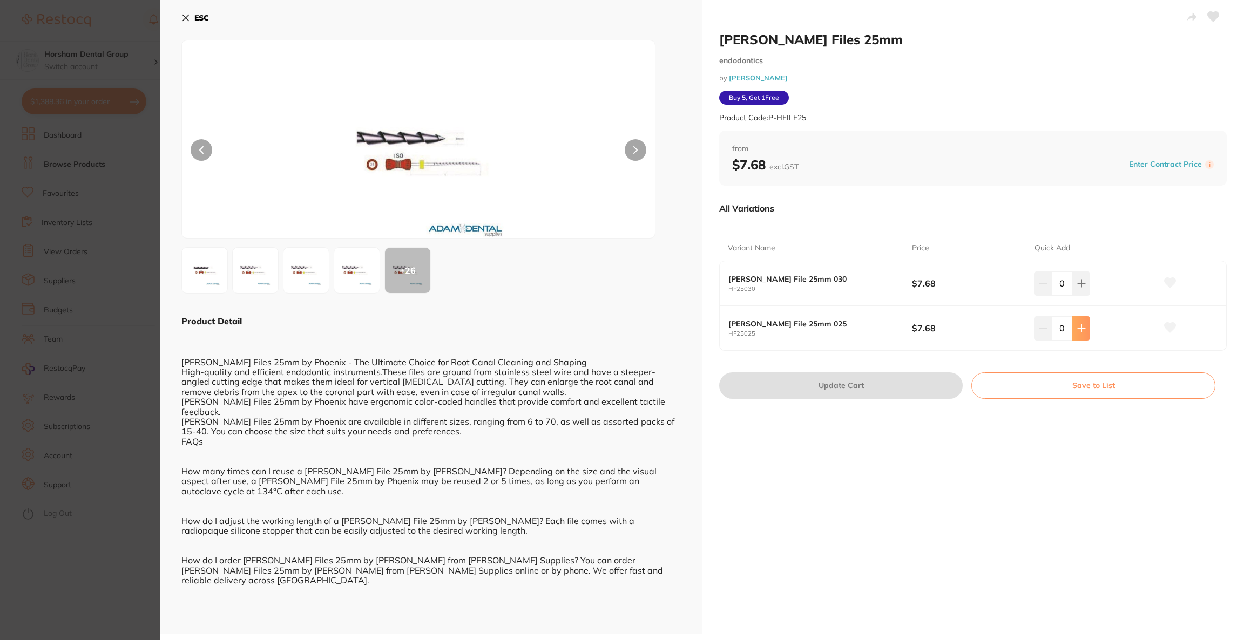
click at [1080, 322] on button at bounding box center [1081, 328] width 18 height 24
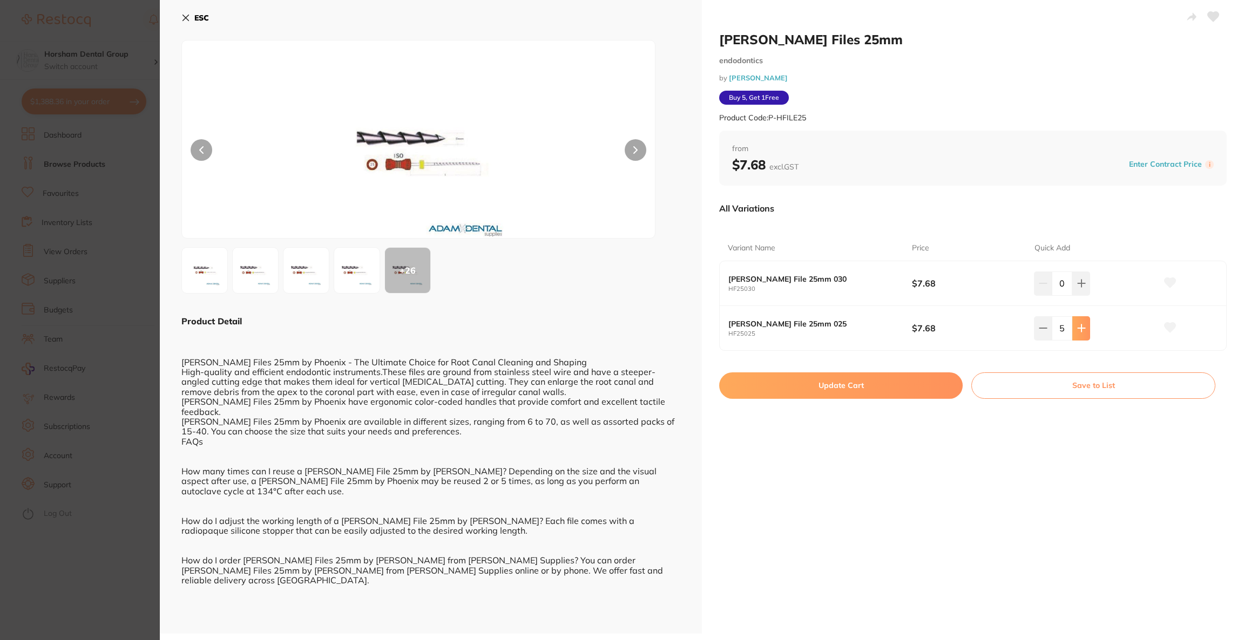
click at [1080, 322] on button at bounding box center [1081, 328] width 18 height 24
click at [1041, 328] on icon at bounding box center [1042, 328] width 7 height 0
type input "6"
click at [872, 383] on button "Update Cart" at bounding box center [840, 385] width 243 height 26
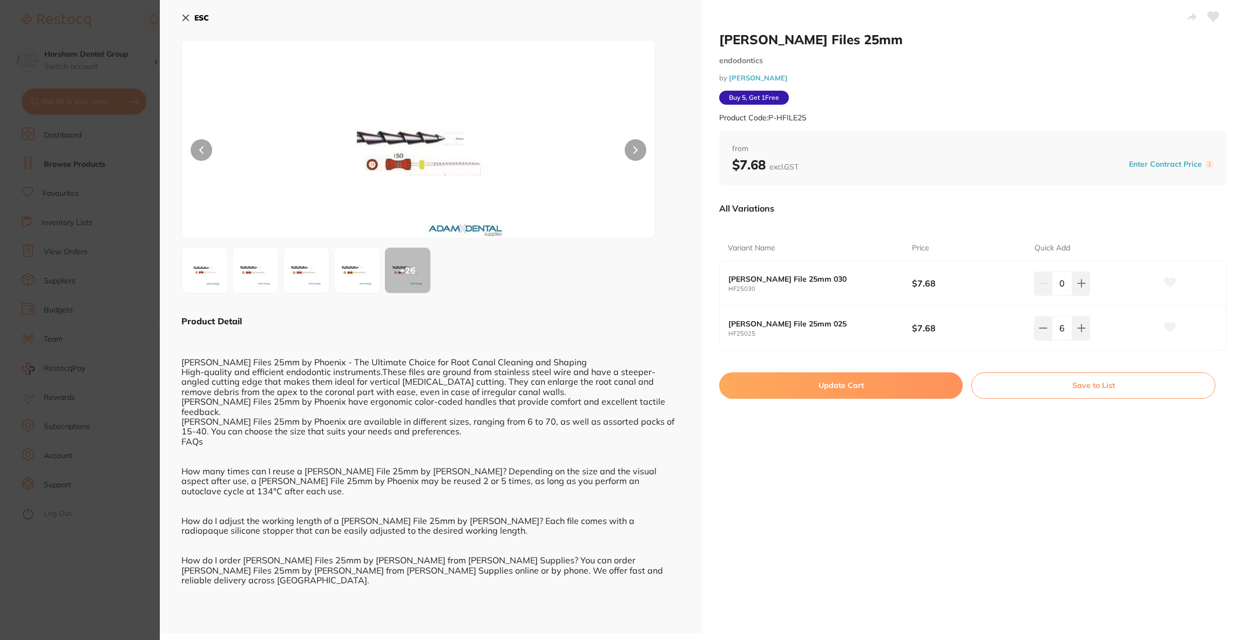
checkbox input "false"
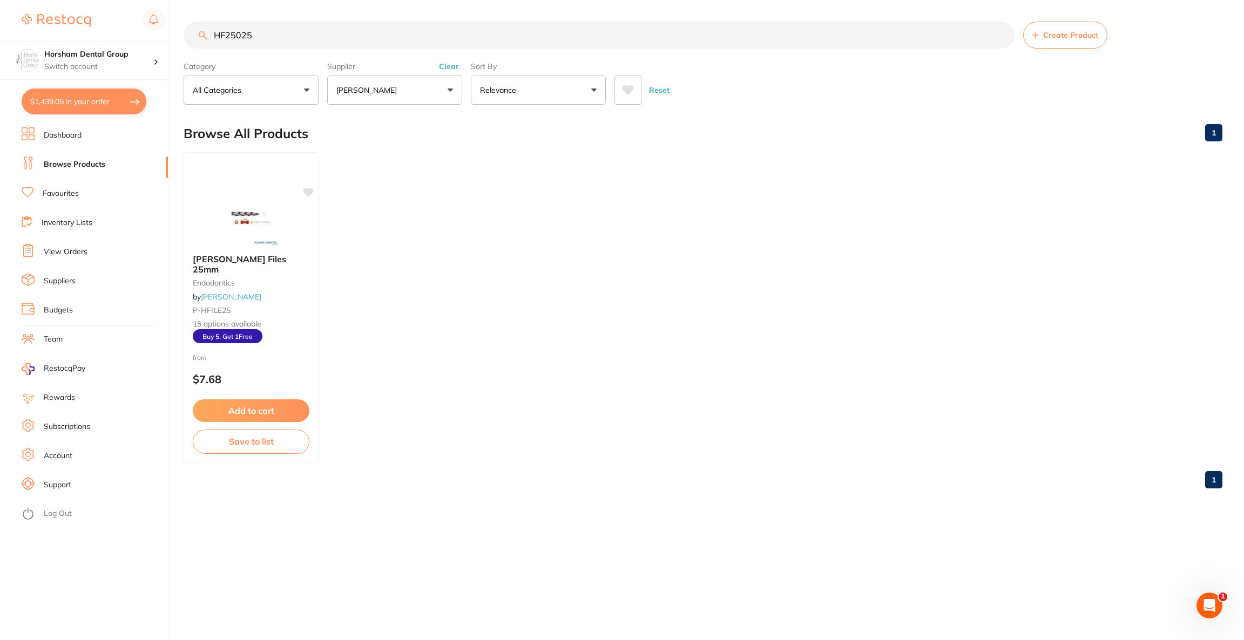
click at [56, 106] on button "$1,439.05 in your order" at bounding box center [84, 102] width 125 height 26
checkbox input "true"
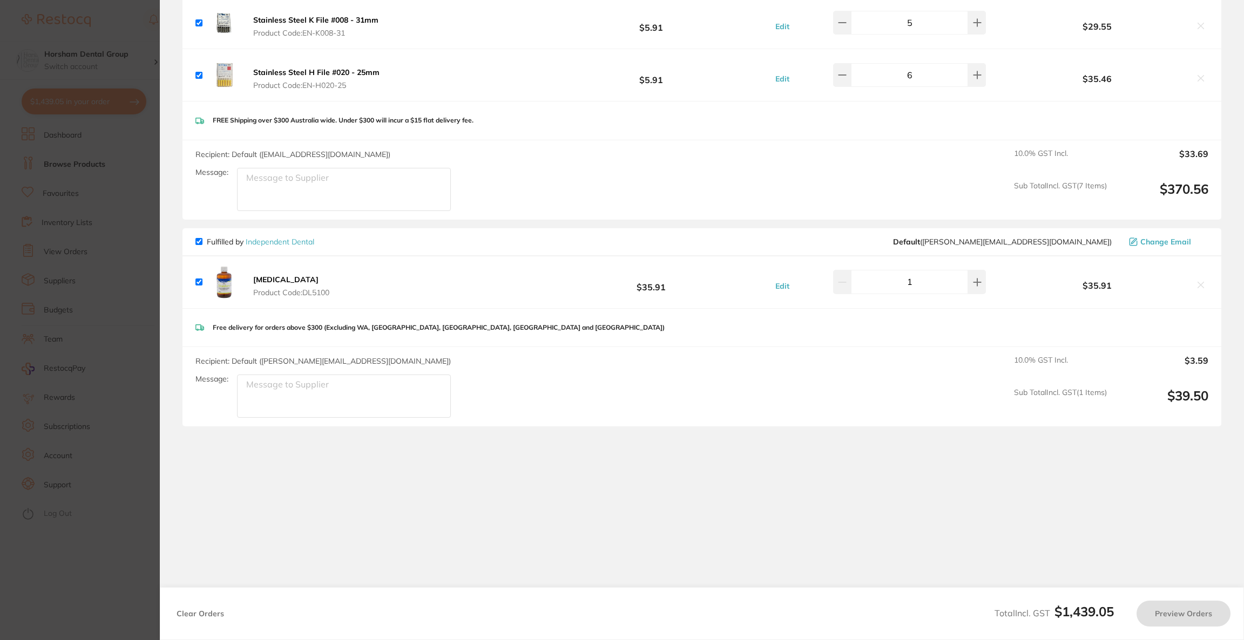
checkbox input "true"
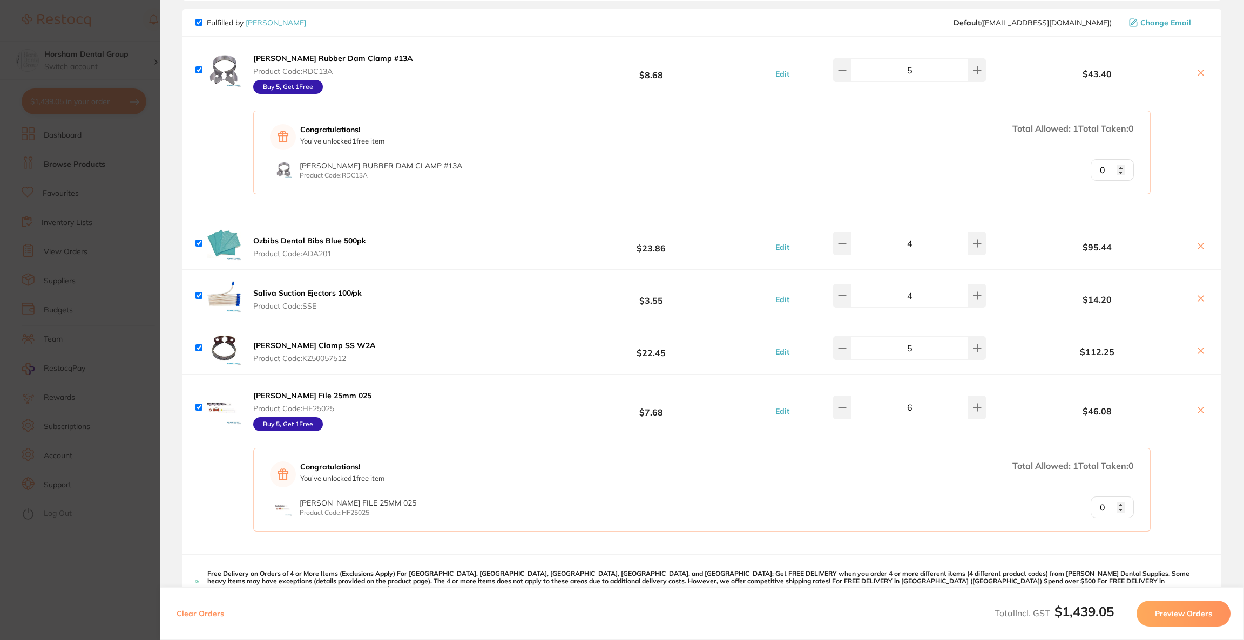
scroll to position [69, 0]
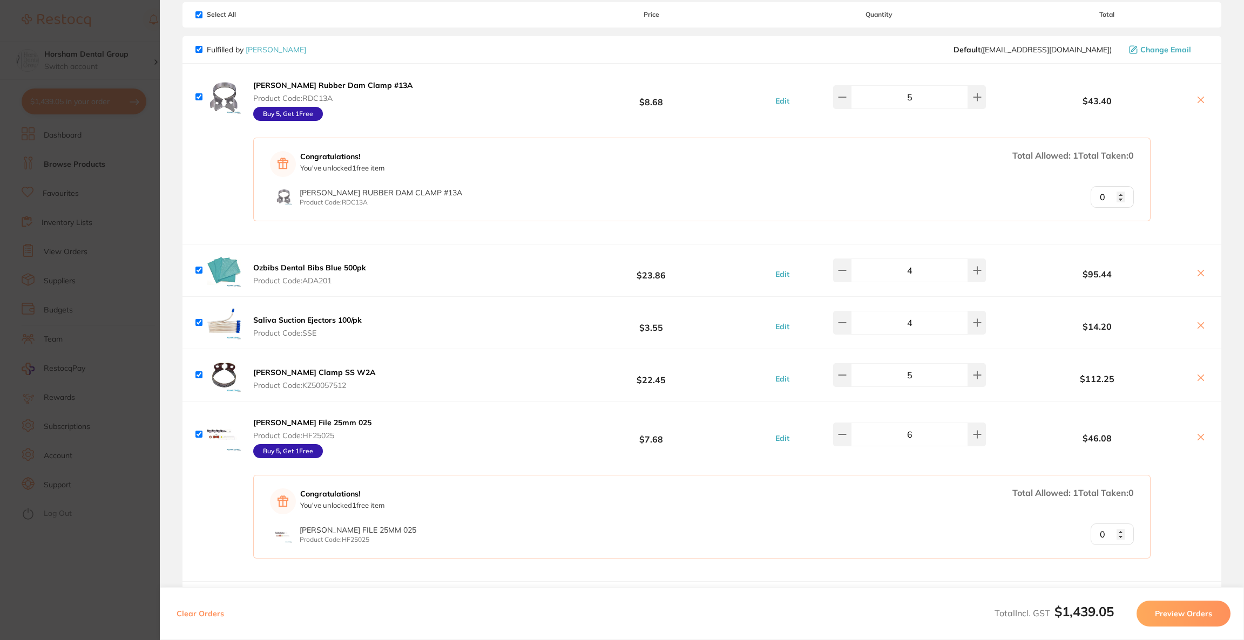
click at [1193, 330] on button at bounding box center [1200, 326] width 15 height 11
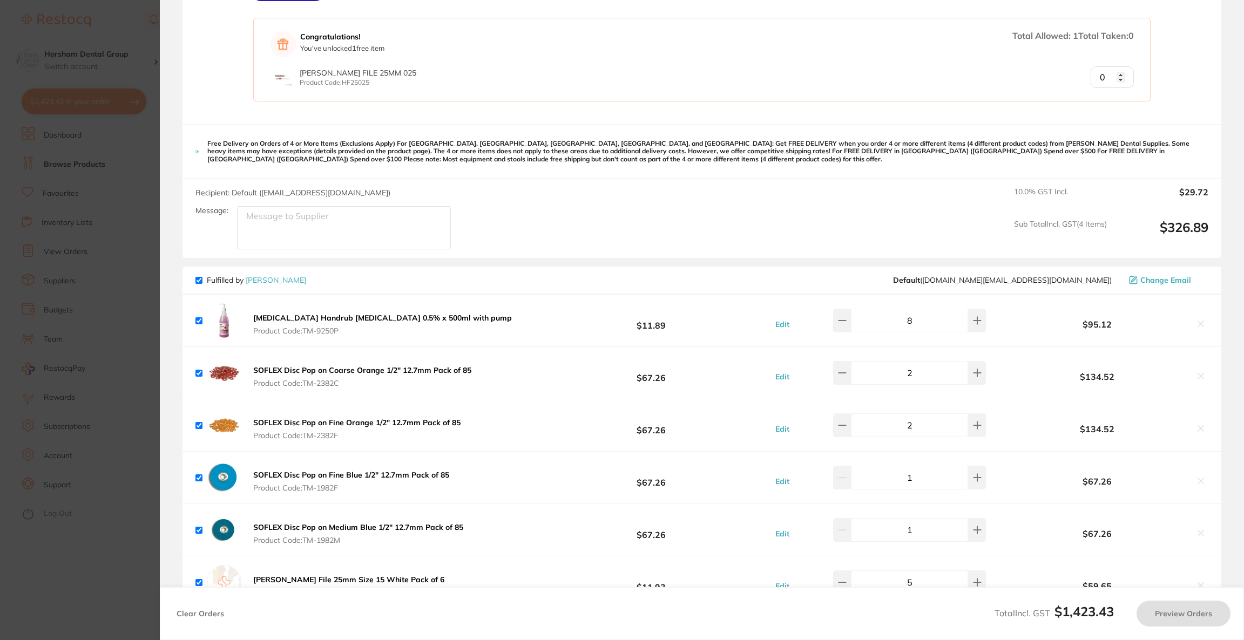
scroll to position [716, 0]
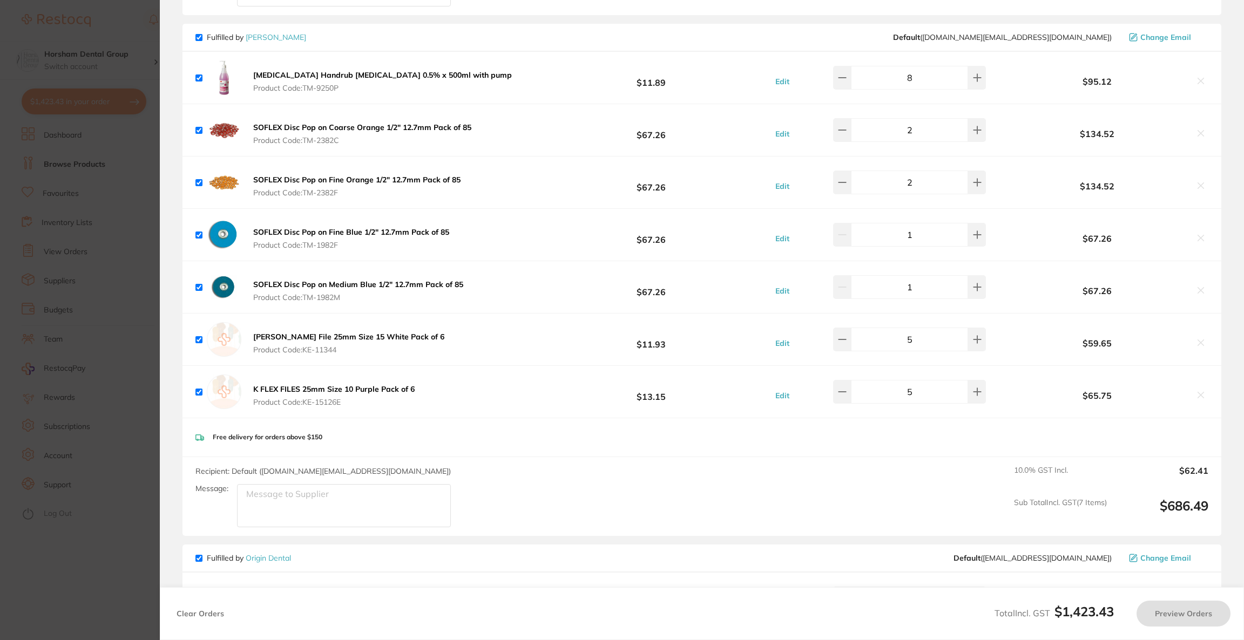
checkbox input "true"
click at [69, 227] on section "Update RRP Set your pre negotiated price for this item. Item Agreed RRP (excl. …" at bounding box center [622, 320] width 1244 height 640
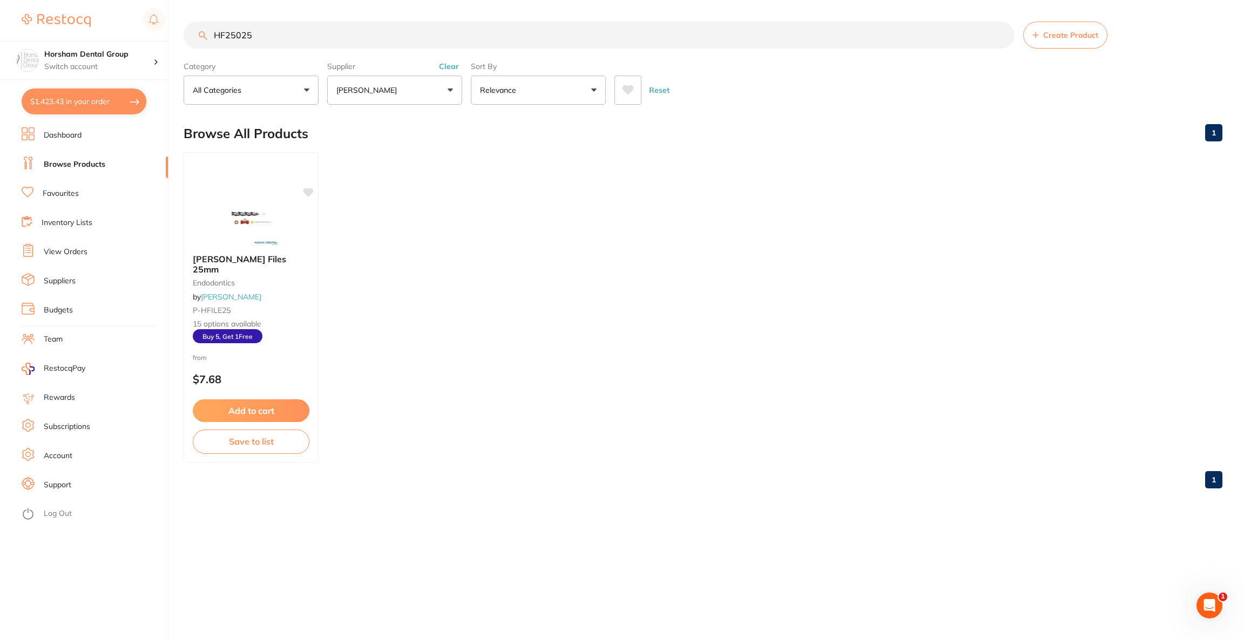
drag, startPoint x: 304, startPoint y: 23, endPoint x: 114, endPoint y: 35, distance: 190.4
click at [114, 35] on div "$1,423.43 Horsham Dental Group Switch account Riaz [MEDICAL_DATA] Experteeth De…" at bounding box center [622, 320] width 1244 height 640
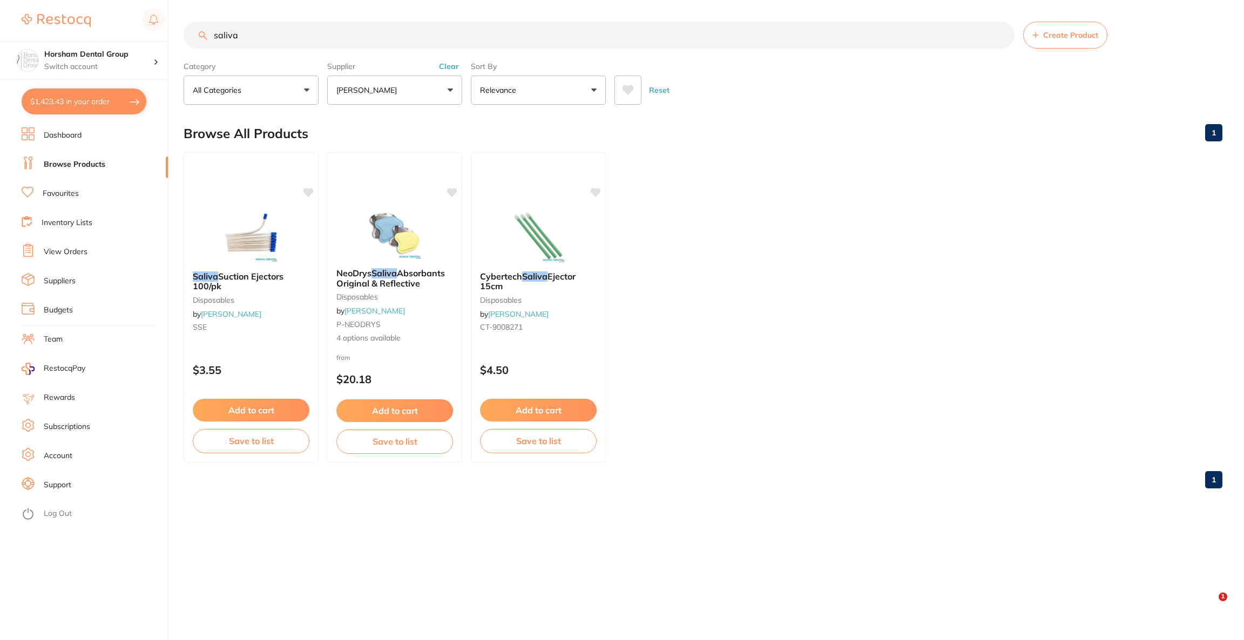
type input "saliva"
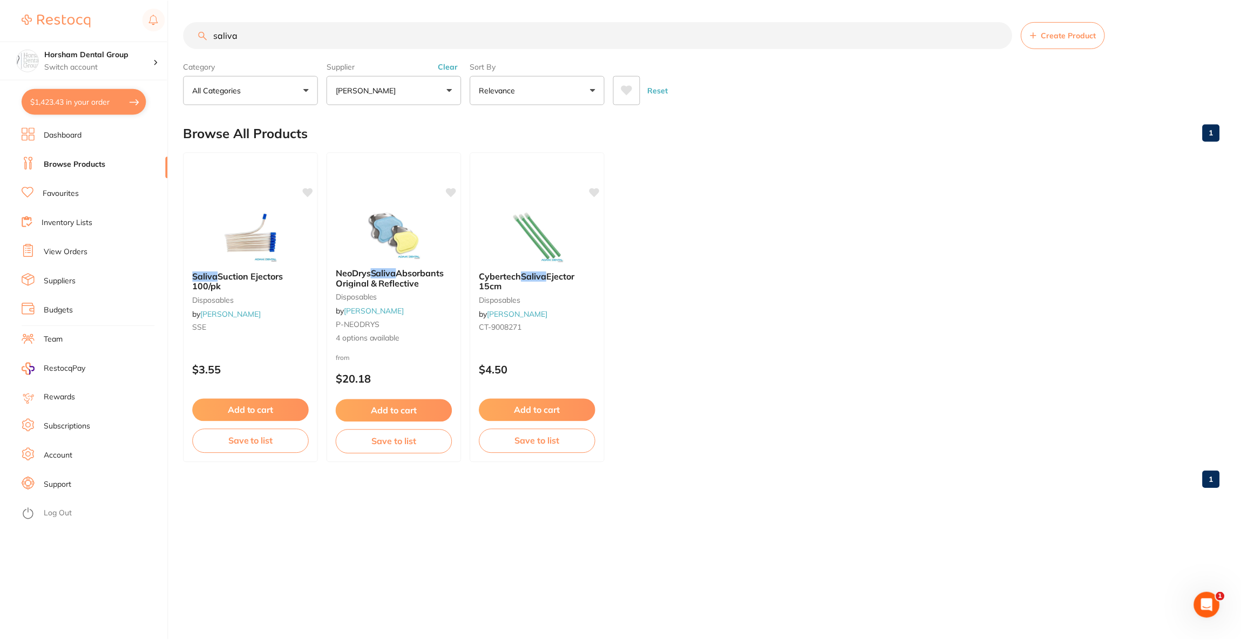
scroll to position [0, 0]
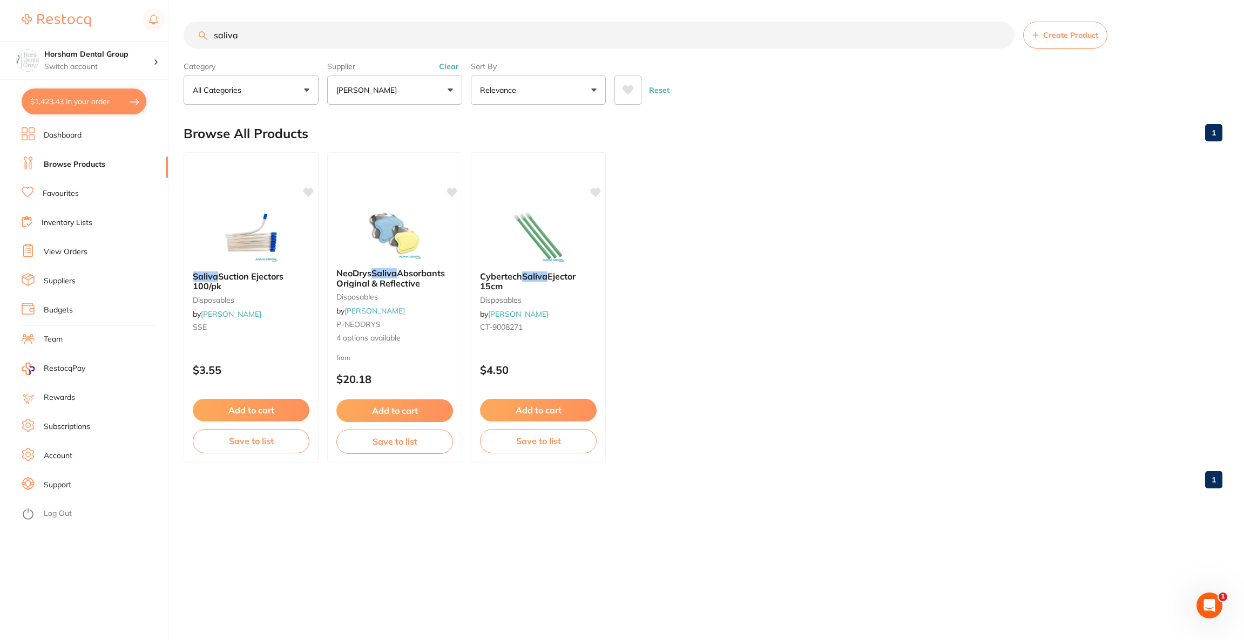
click at [393, 96] on button "[PERSON_NAME]" at bounding box center [394, 90] width 135 height 29
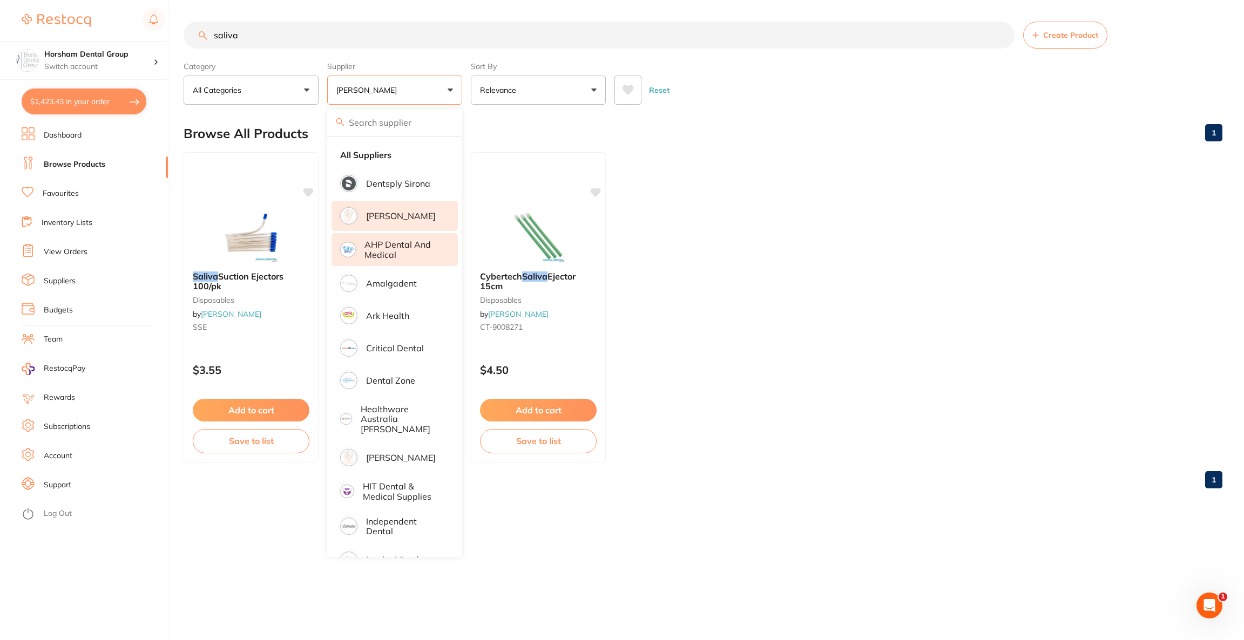
drag, startPoint x: 394, startPoint y: 220, endPoint x: 394, endPoint y: 261, distance: 41.6
click at [394, 219] on p "[PERSON_NAME]" at bounding box center [401, 216] width 70 height 10
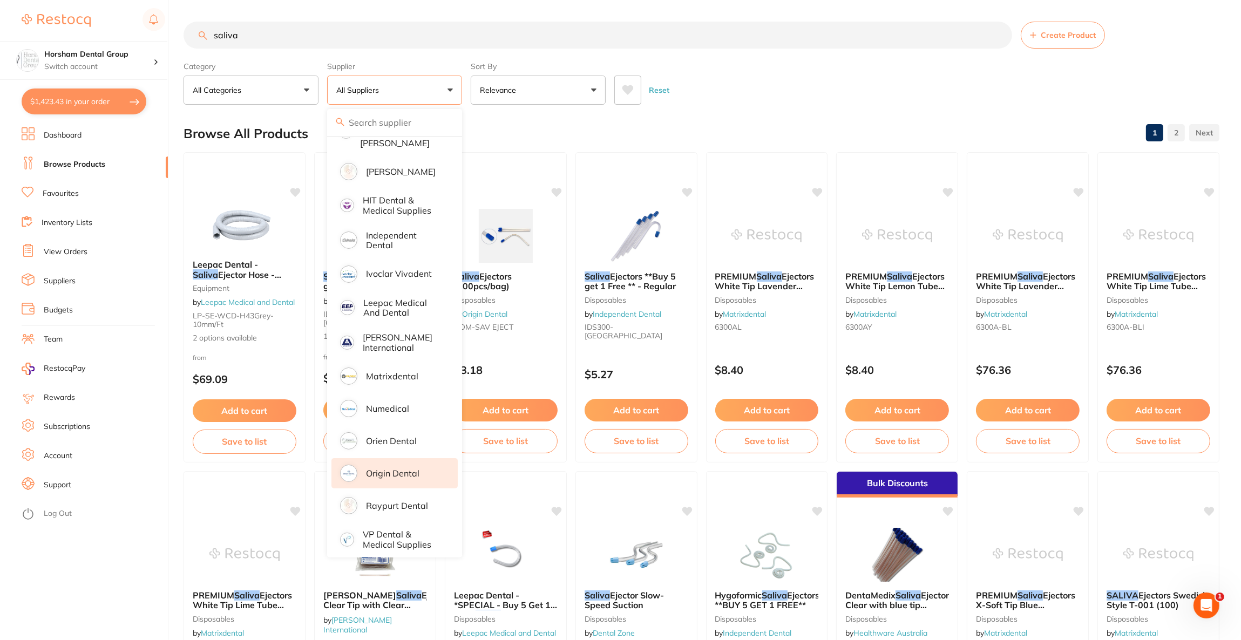
click at [406, 471] on li "Origin Dental" at bounding box center [394, 473] width 126 height 30
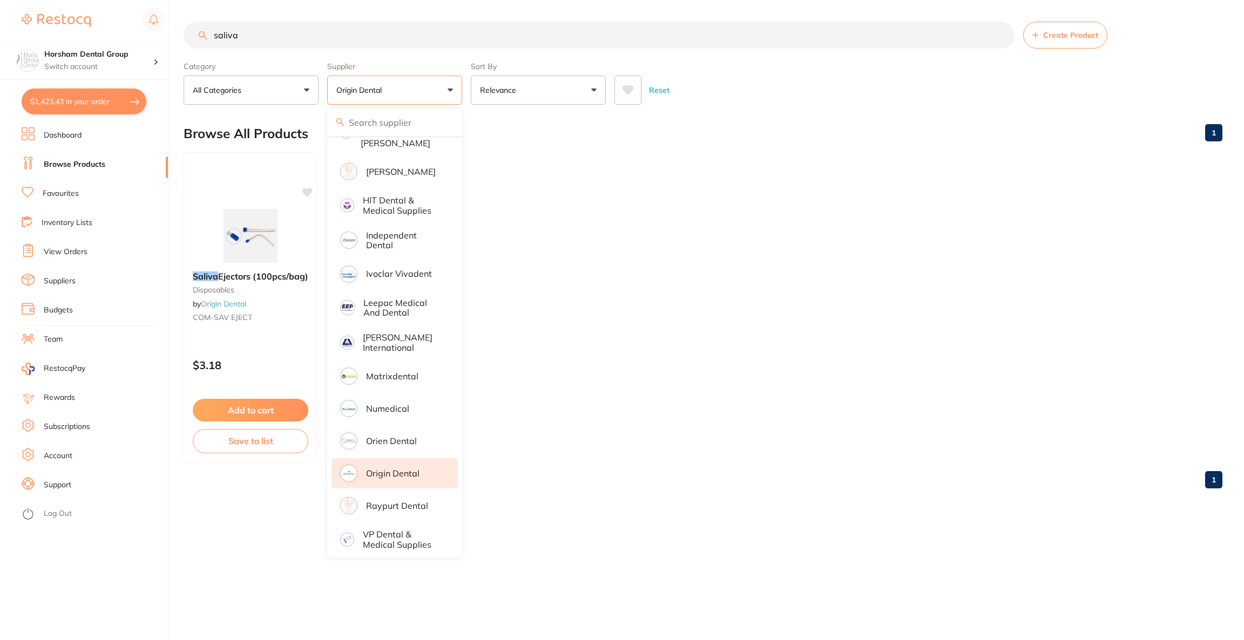
click at [802, 318] on ul "Saliva Ejectors (100pcs/bag) disposables by Origin Dental COM-SAV EJECT $3.18 A…" at bounding box center [703, 307] width 1039 height 310
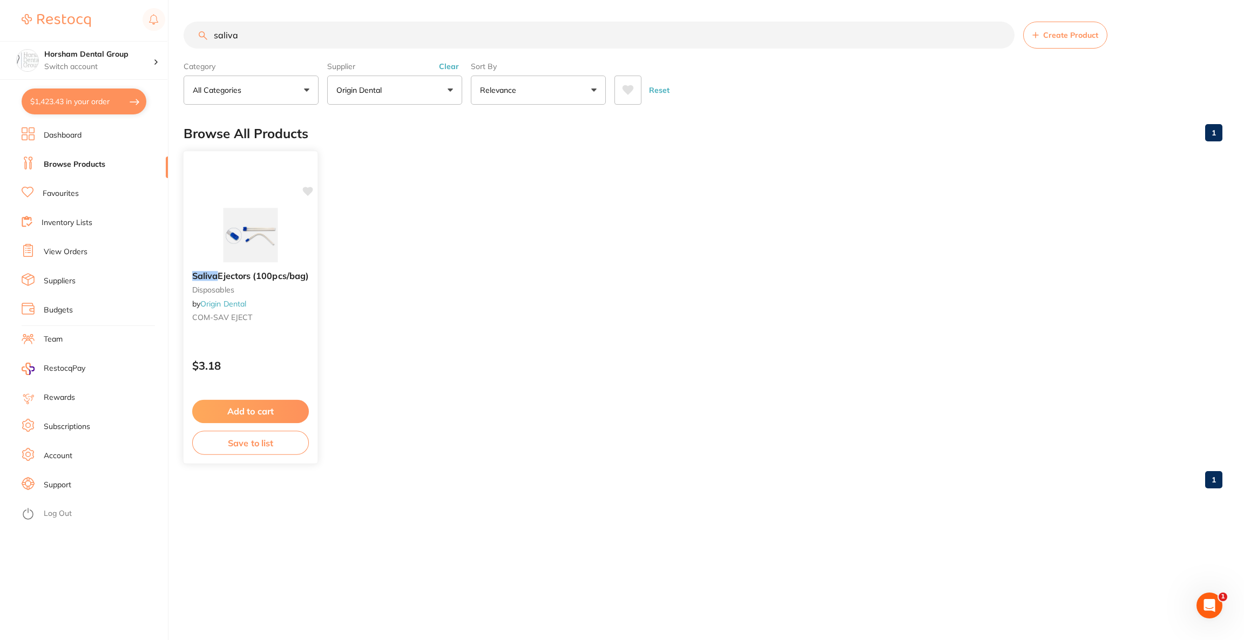
click at [227, 225] on img at bounding box center [250, 235] width 71 height 55
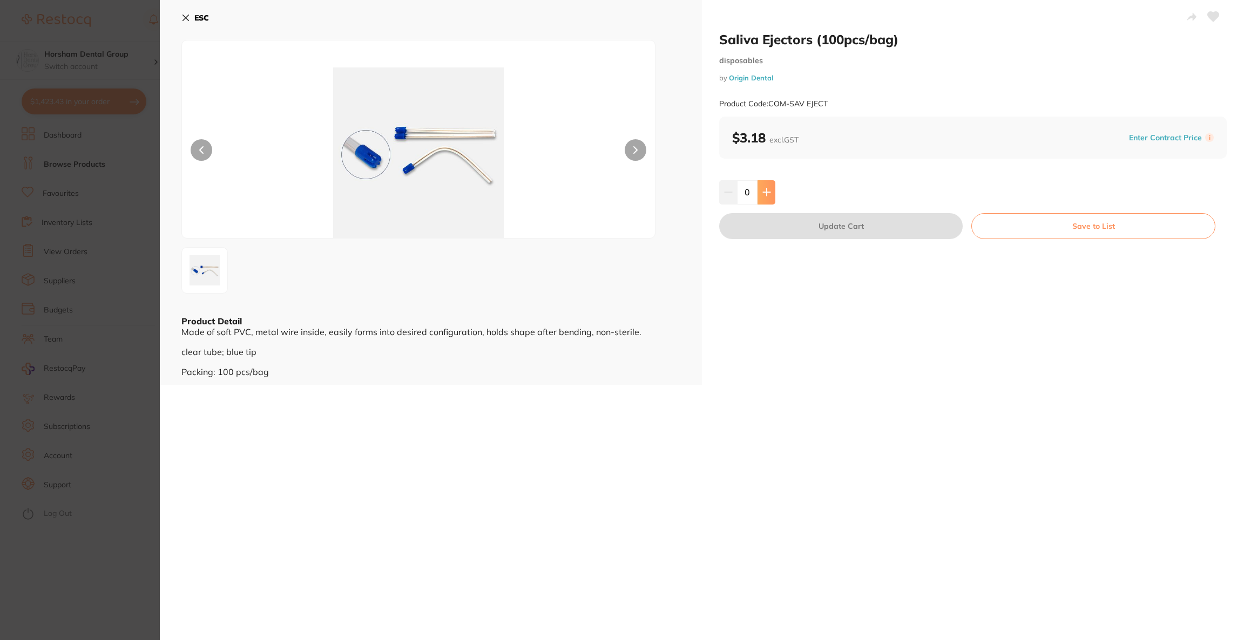
click at [757, 192] on button at bounding box center [766, 192] width 18 height 24
type input "4"
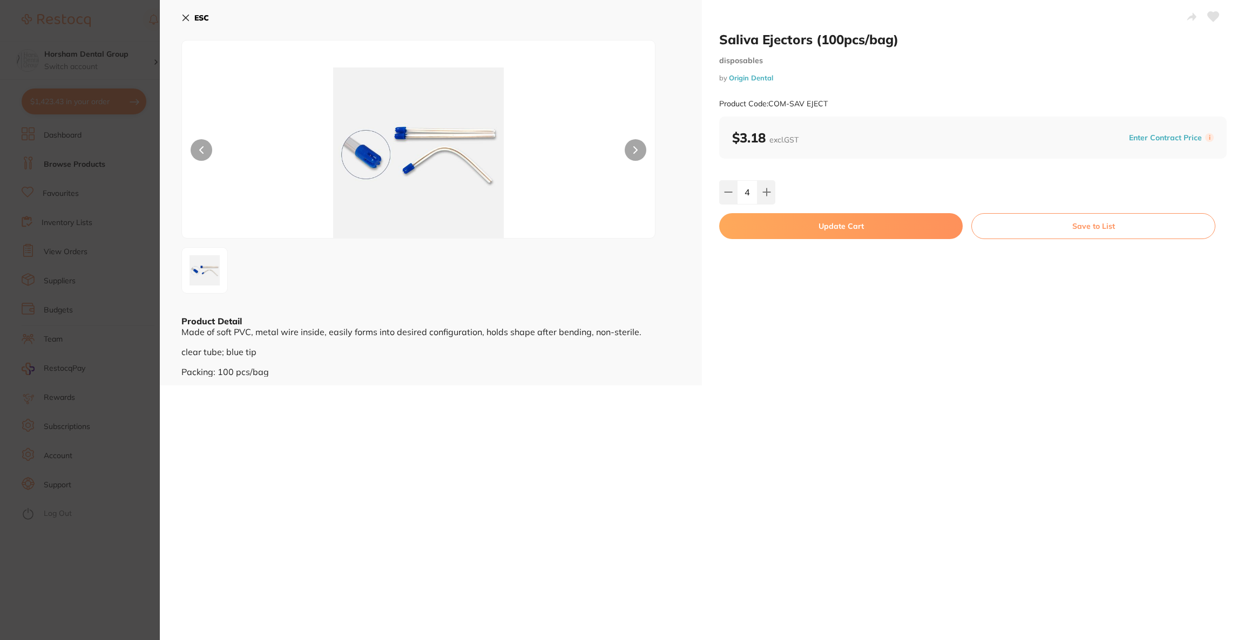
click at [762, 230] on button "Update Cart" at bounding box center [840, 226] width 243 height 26
checkbox input "false"
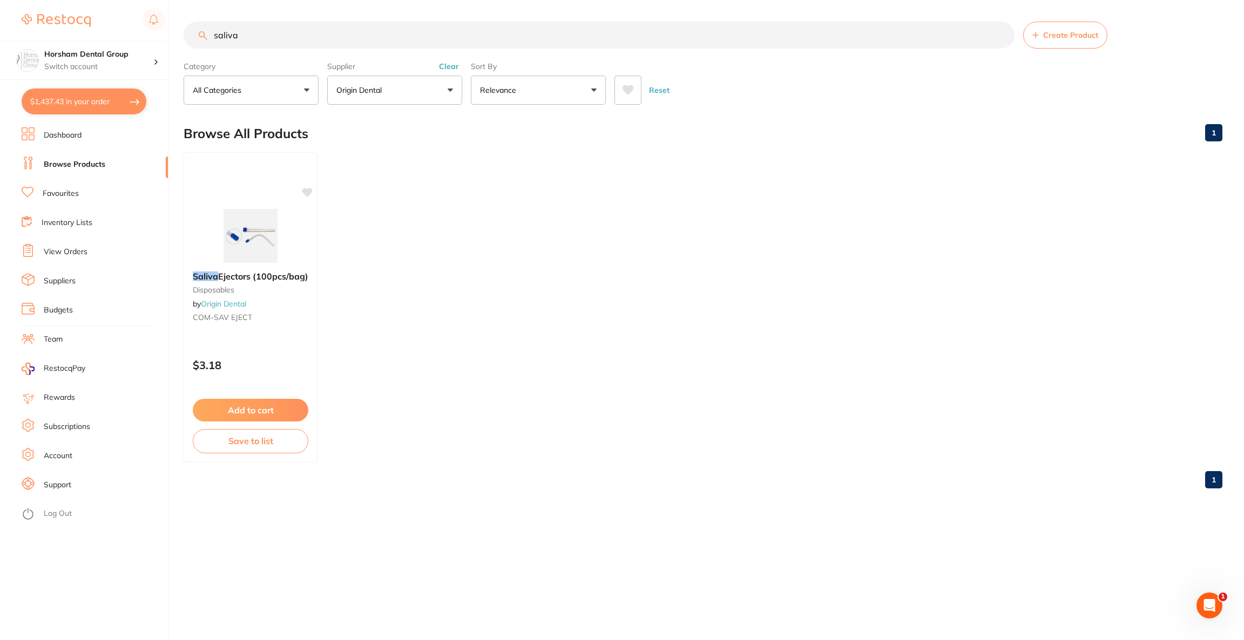
click at [36, 101] on button "$1,437.43 in your order" at bounding box center [84, 102] width 125 height 26
checkbox input "true"
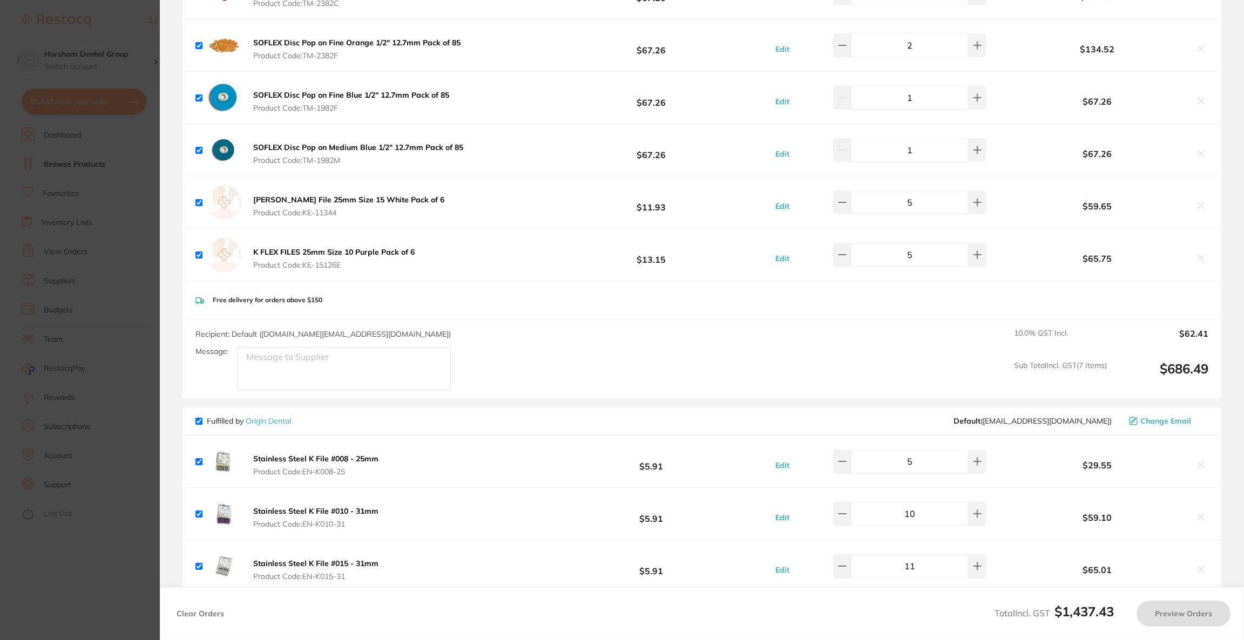
scroll to position [1202, 0]
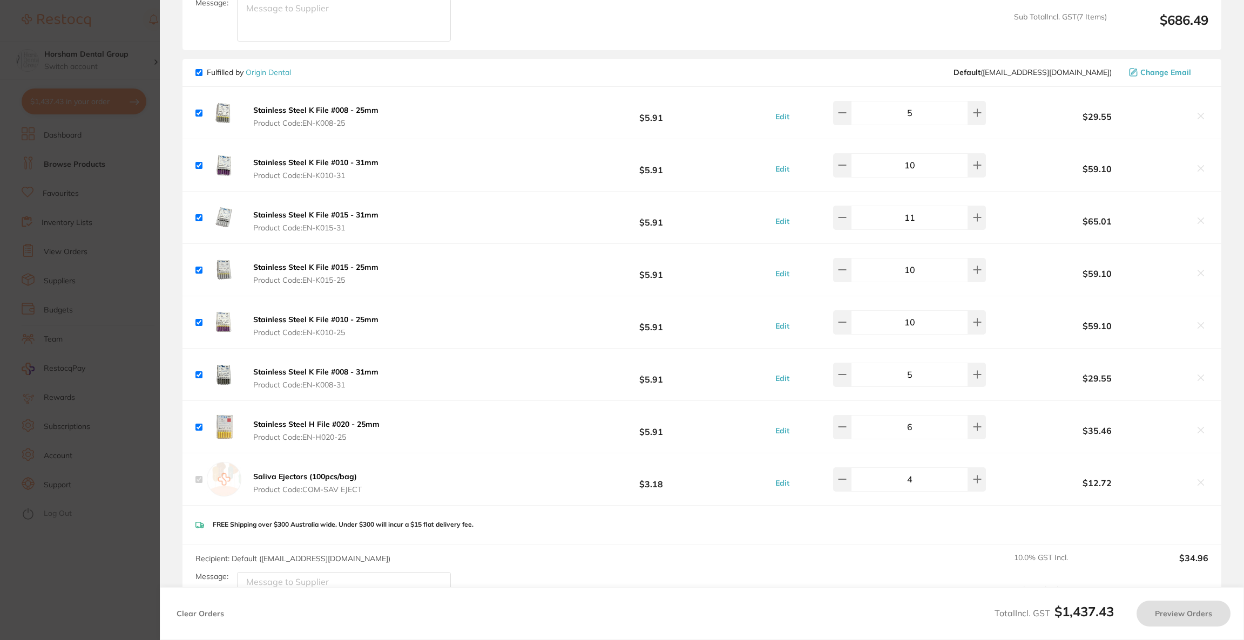
checkbox input "true"
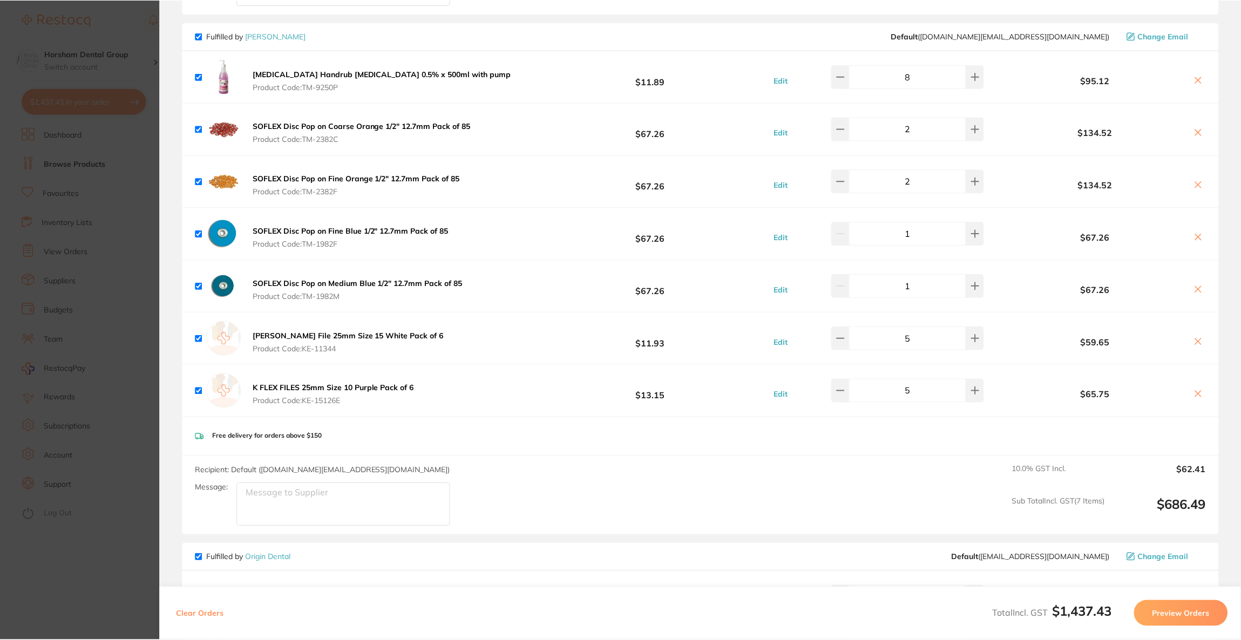
scroll to position [716, 0]
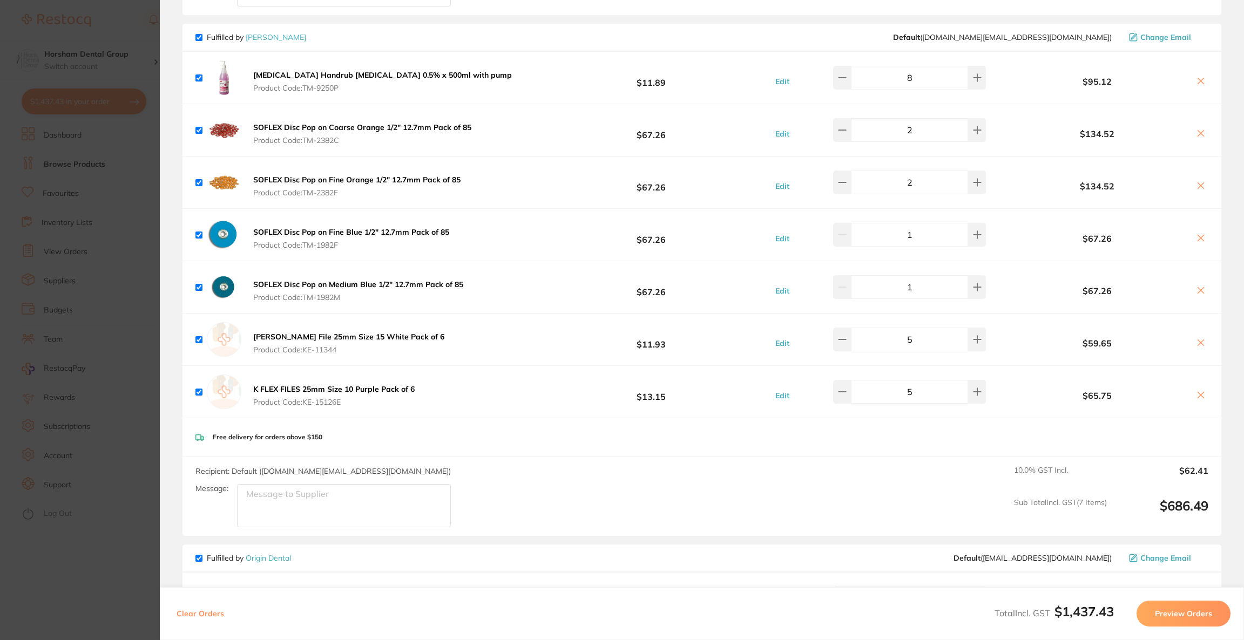
click at [95, 248] on section "Update RRP Set your pre negotiated price for this item. Item Agreed RRP (excl. …" at bounding box center [622, 320] width 1244 height 640
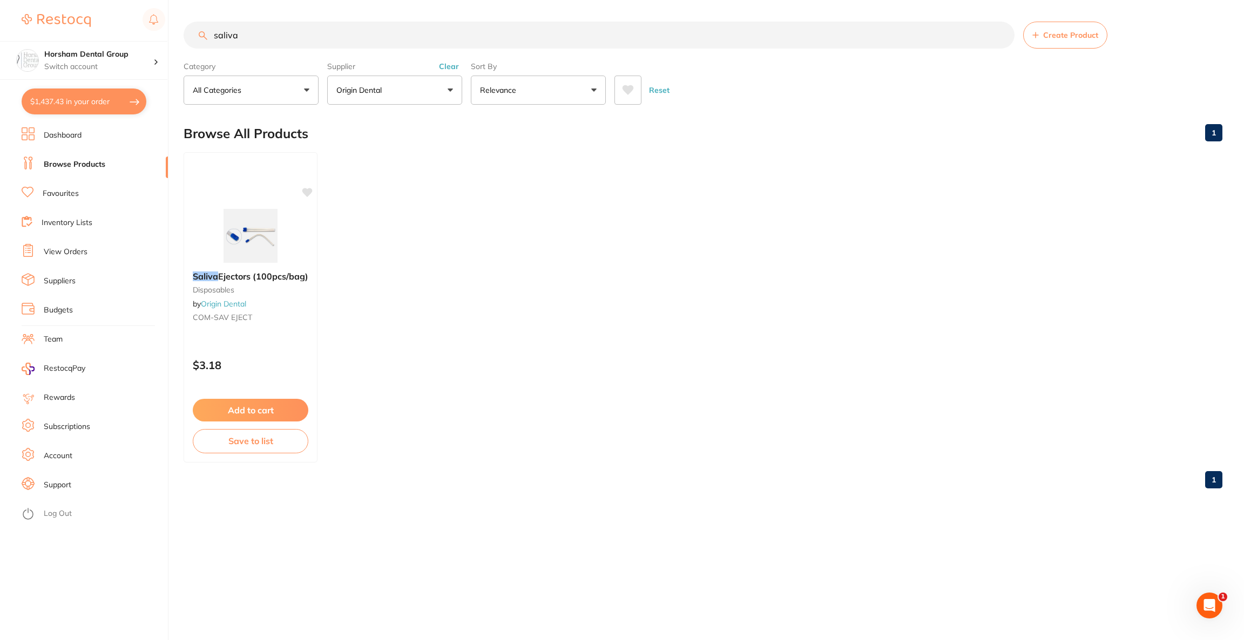
drag, startPoint x: 281, startPoint y: 39, endPoint x: 202, endPoint y: 37, distance: 78.3
click at [202, 37] on div "saliva Create Product" at bounding box center [703, 35] width 1039 height 27
type input "k"
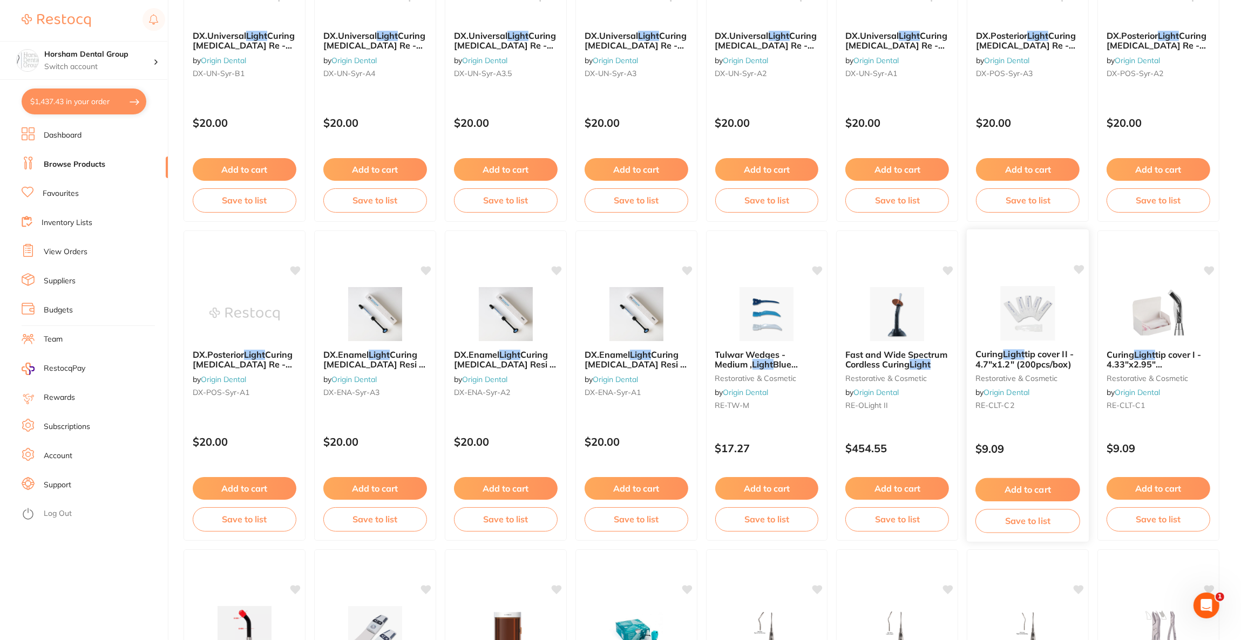
scroll to position [242, 0]
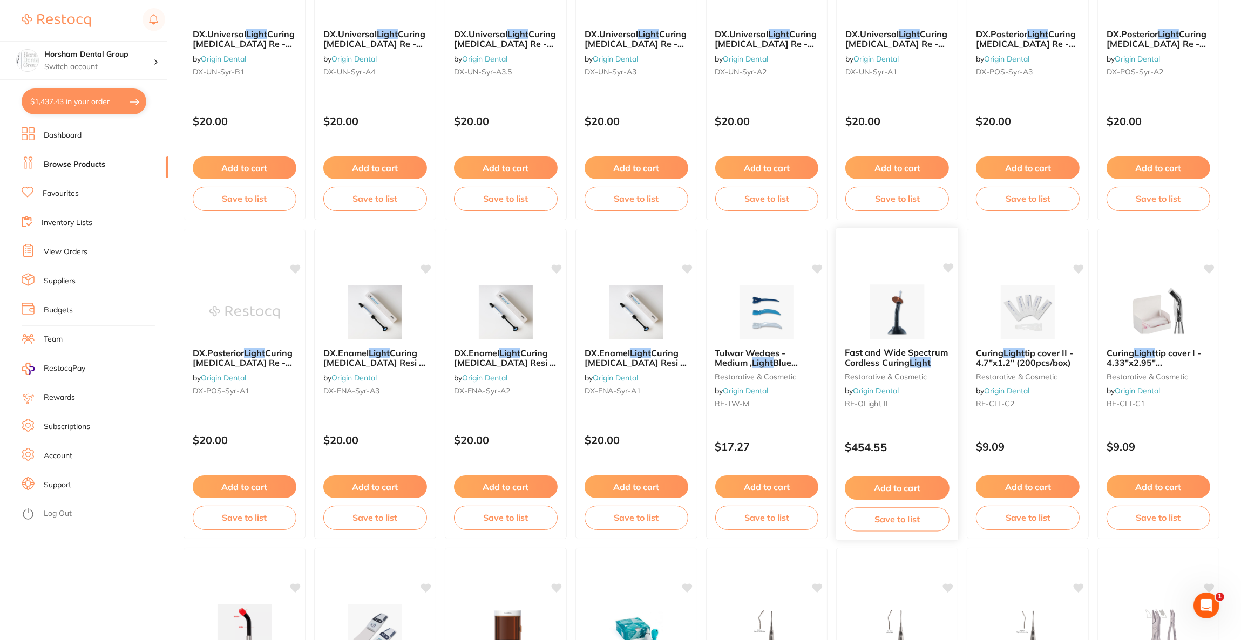
type input "light"
click at [897, 485] on button "Add to cart" at bounding box center [897, 488] width 105 height 23
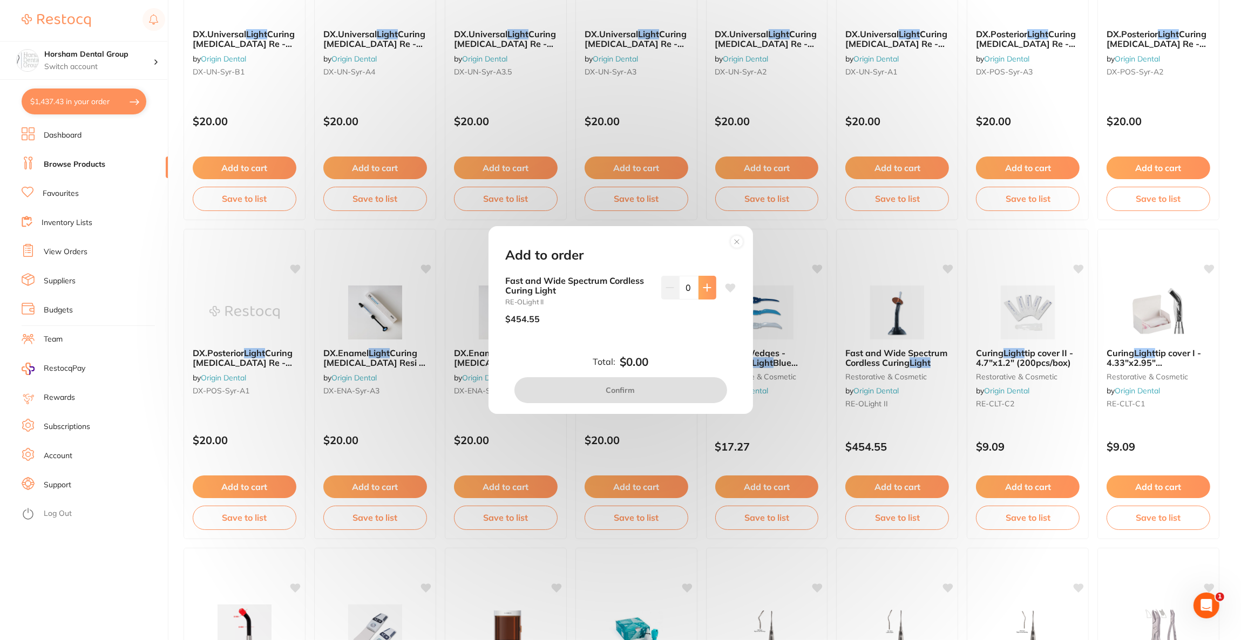
scroll to position [0, 0]
click at [698, 290] on button at bounding box center [707, 288] width 18 height 24
type input "1"
click at [657, 393] on button "Confirm" at bounding box center [620, 390] width 213 height 26
checkbox input "false"
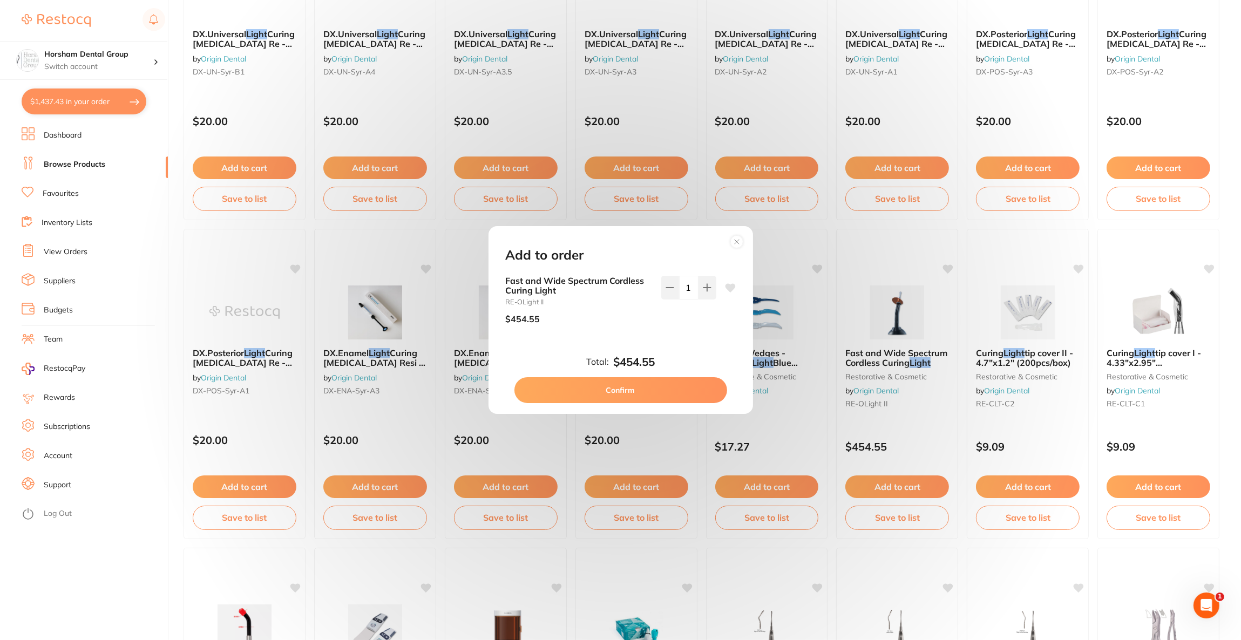
checkbox input "false"
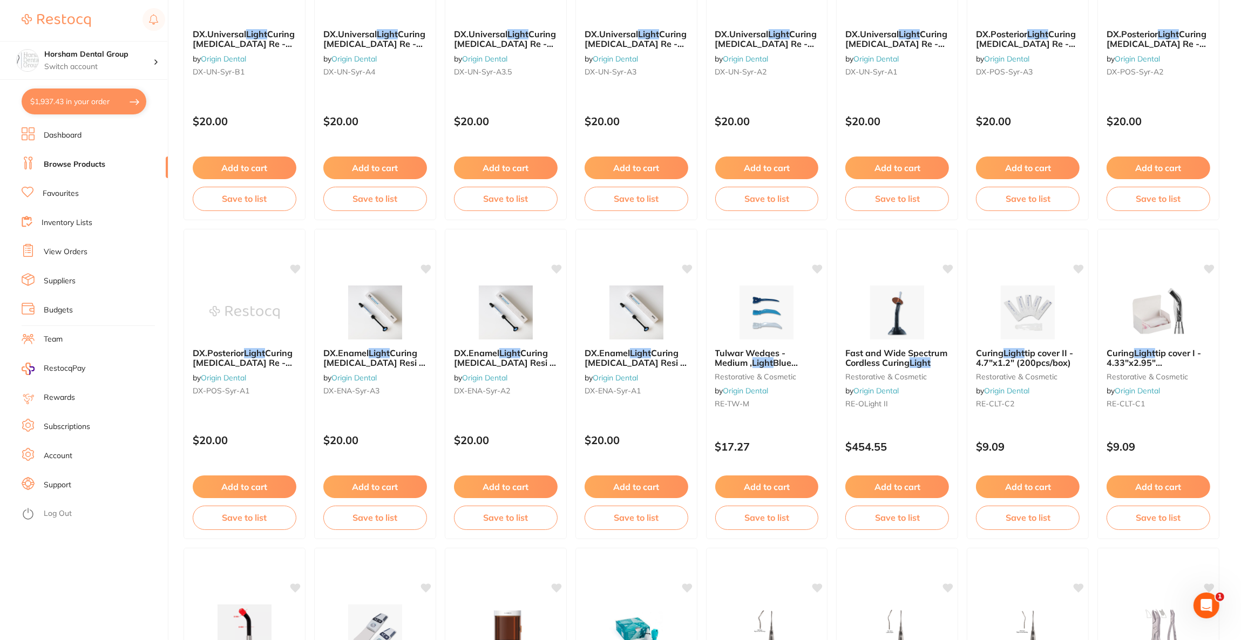
click at [54, 103] on button "$1,937.43 in your order" at bounding box center [84, 102] width 125 height 26
checkbox input "true"
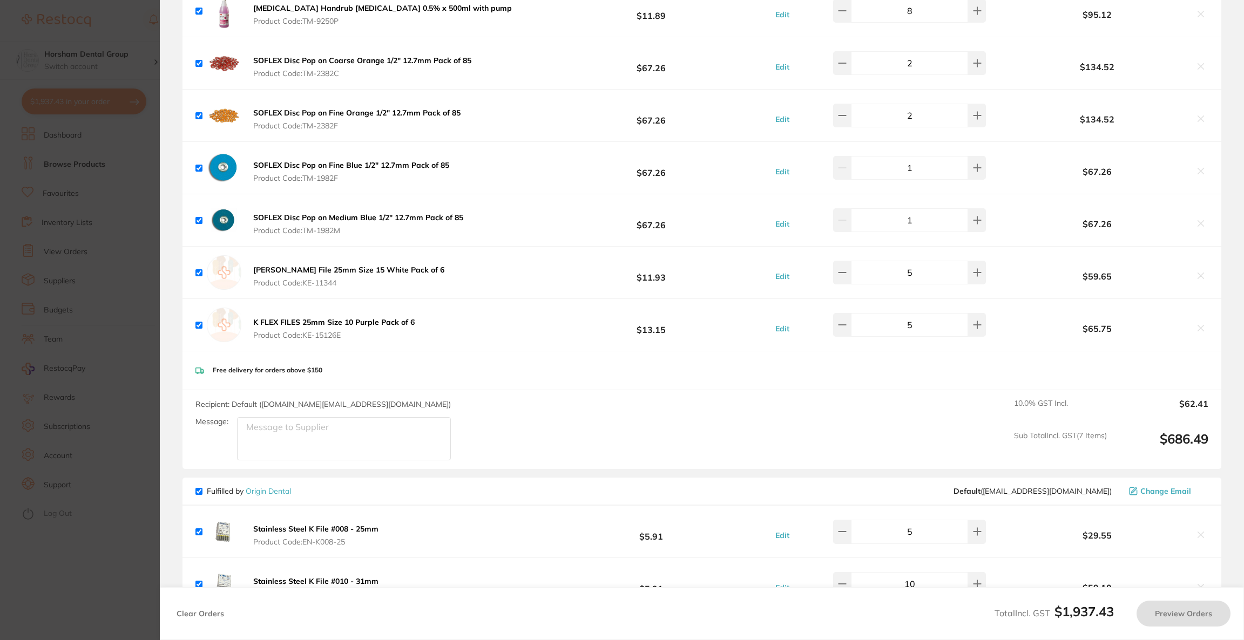
checkbox input "true"
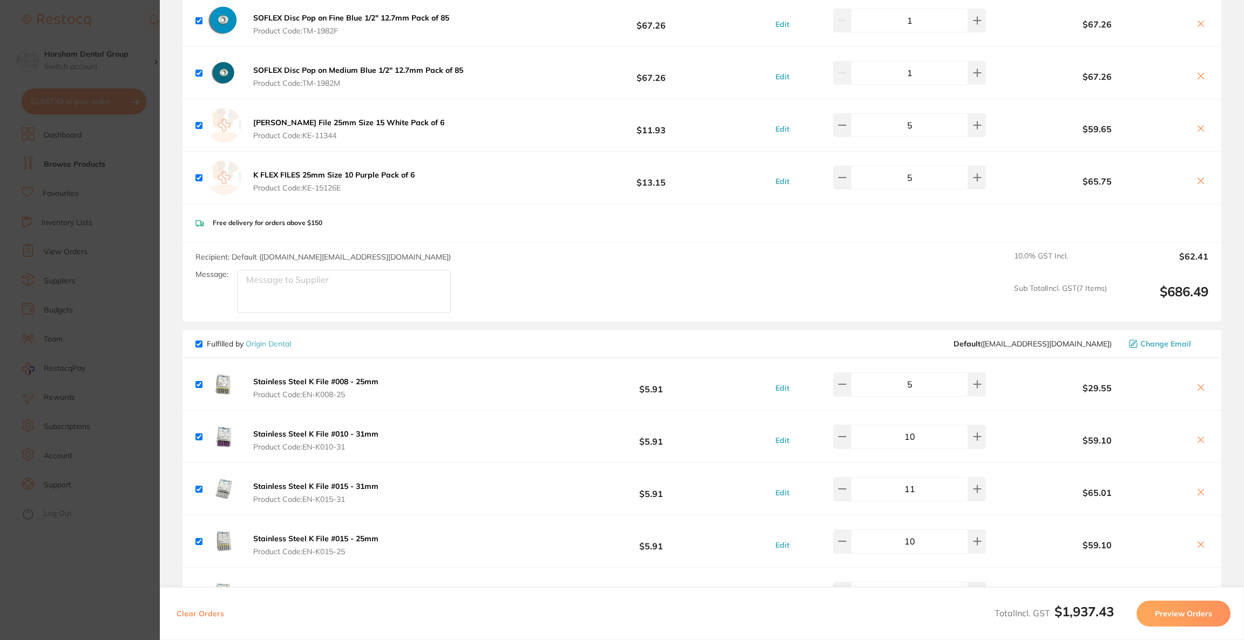
scroll to position [607, 0]
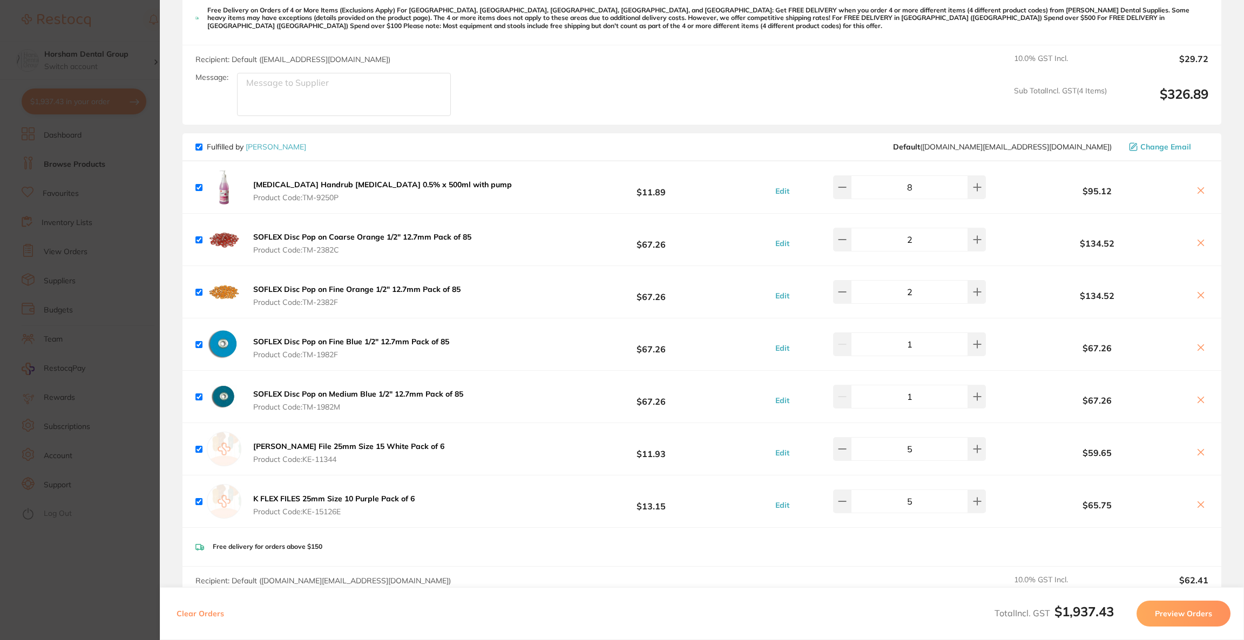
click at [1201, 450] on icon at bounding box center [1200, 452] width 9 height 9
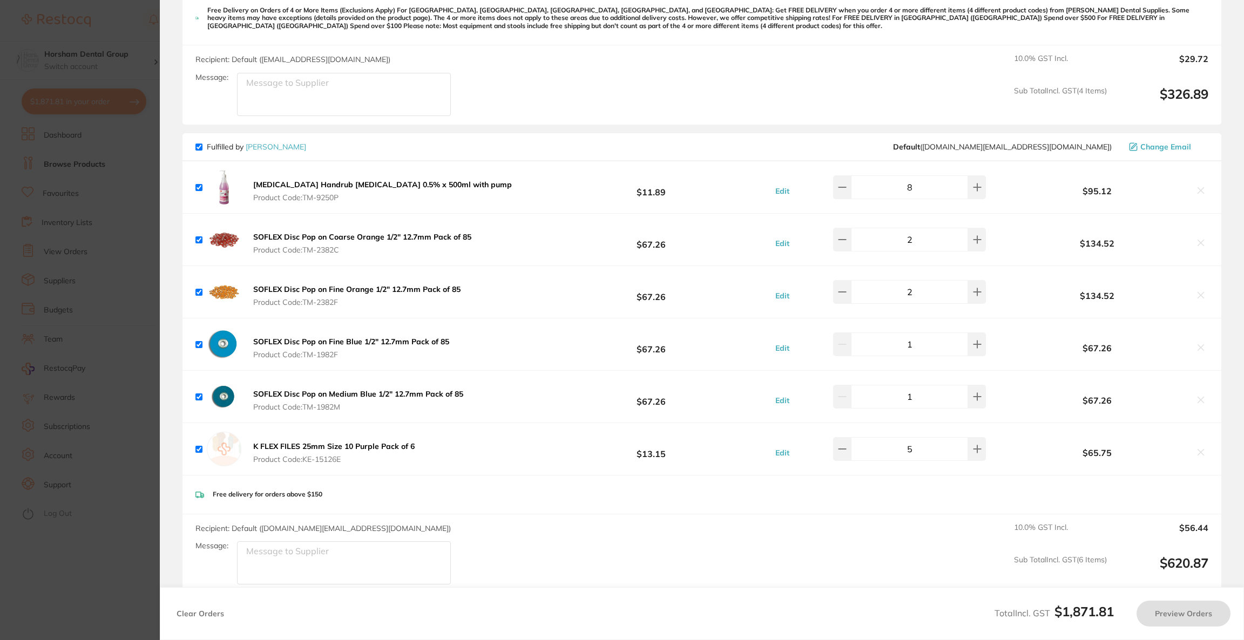
click at [8, 215] on section "Update RRP Set your pre negotiated price for this item. Item Agreed RRP (excl. …" at bounding box center [622, 320] width 1244 height 640
checkbox input "true"
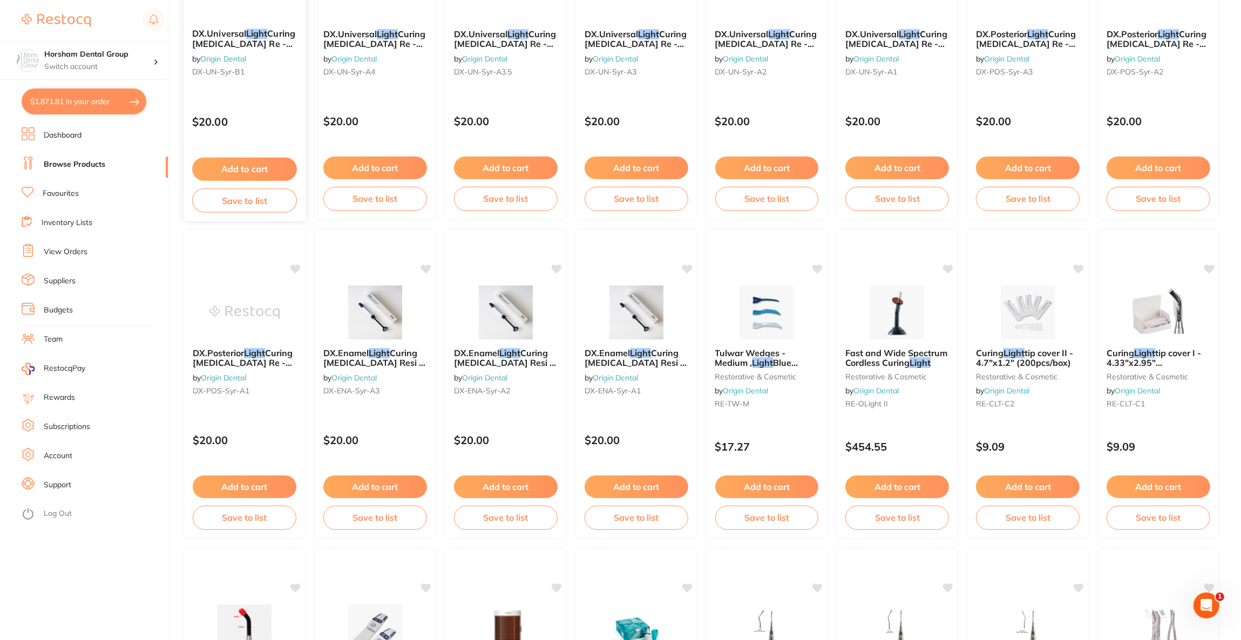
scroll to position [0, 0]
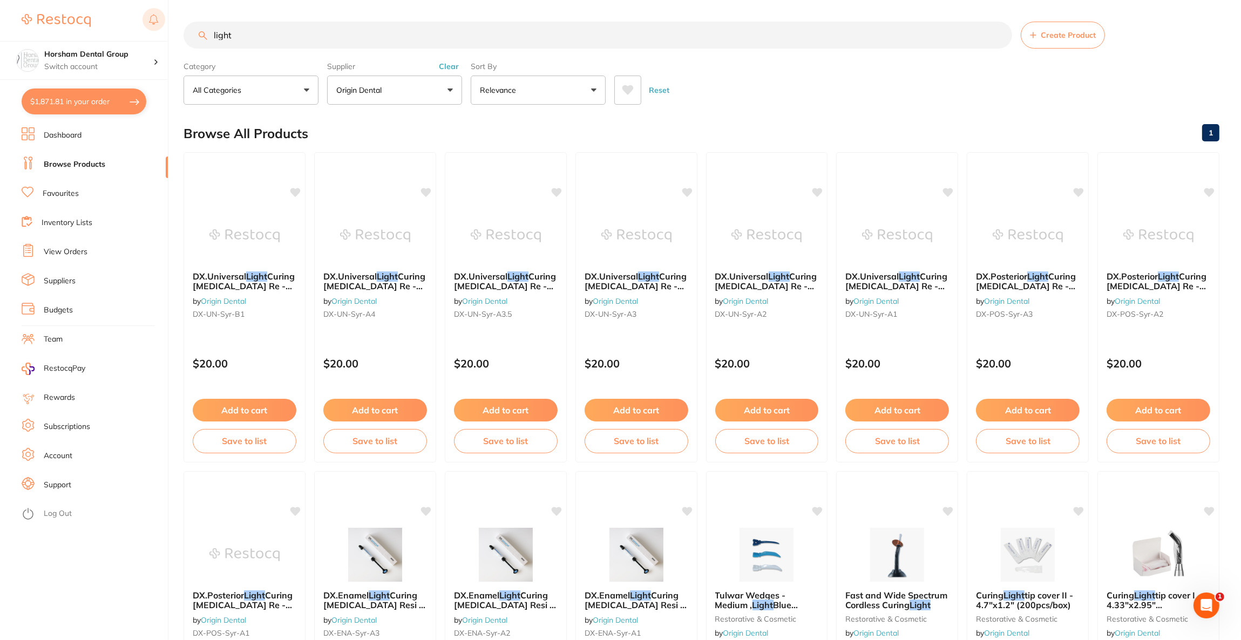
drag, startPoint x: 255, startPoint y: 31, endPoint x: 159, endPoint y: 31, distance: 95.5
click at [159, 31] on div "$1,871.81 Horsham Dental Group Switch account Riaz [MEDICAL_DATA] Experteeth De…" at bounding box center [620, 320] width 1241 height 640
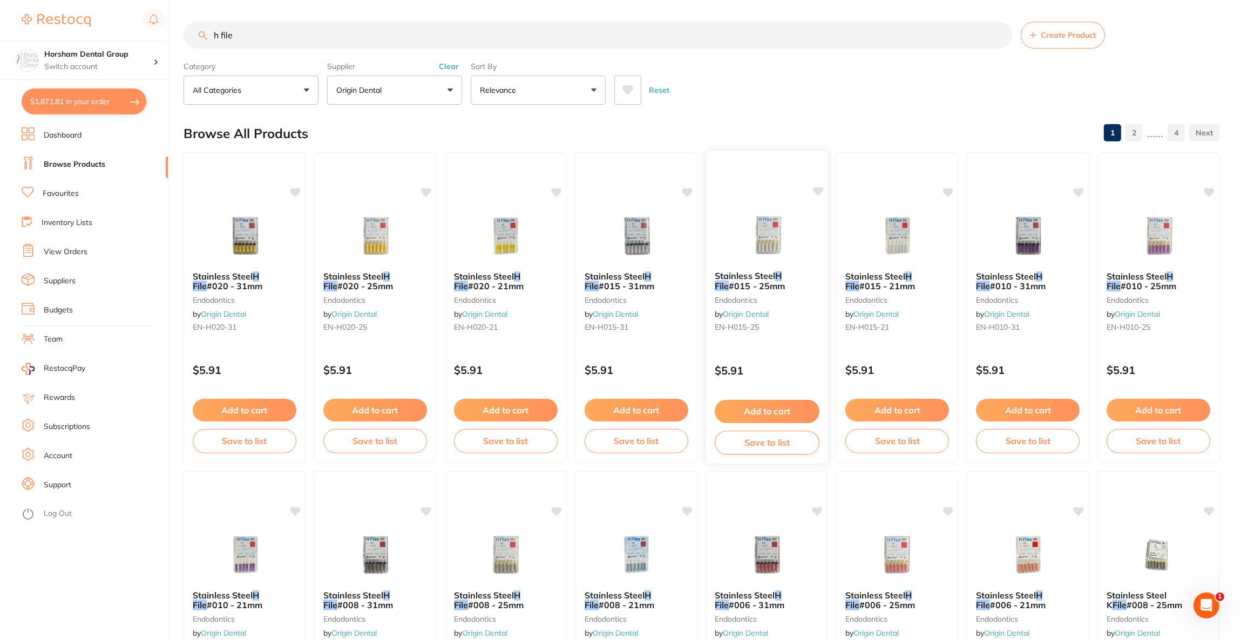
type input "h file"
click at [779, 407] on button "Add to cart" at bounding box center [767, 411] width 105 height 23
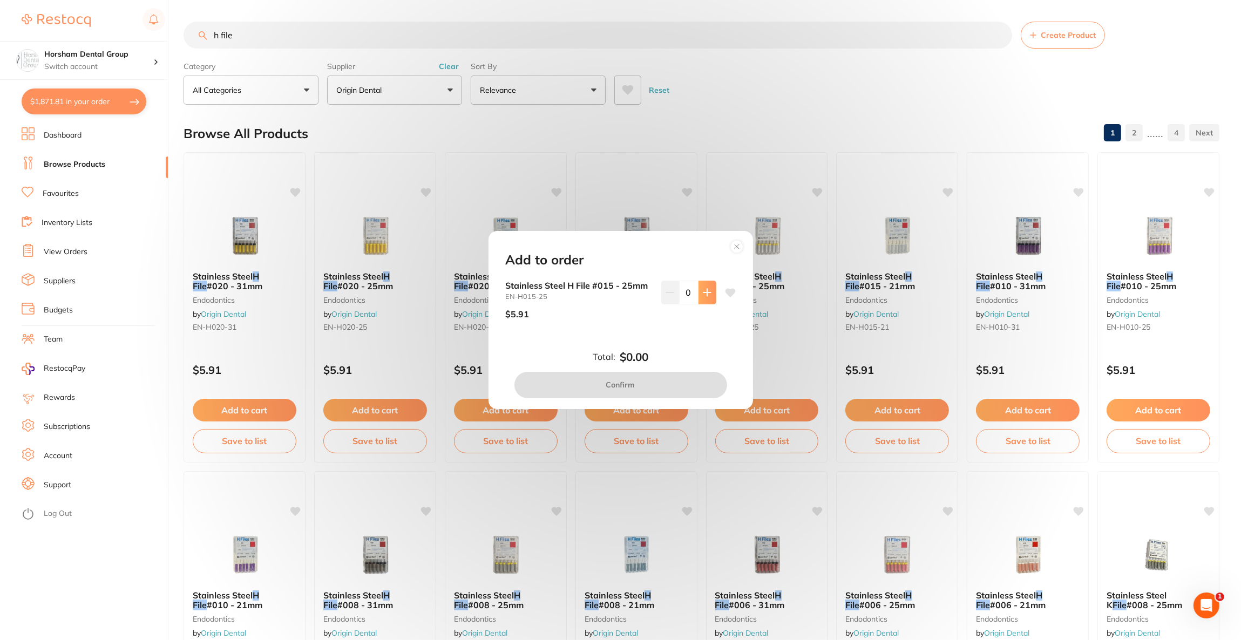
click at [703, 296] on icon at bounding box center [707, 292] width 9 height 9
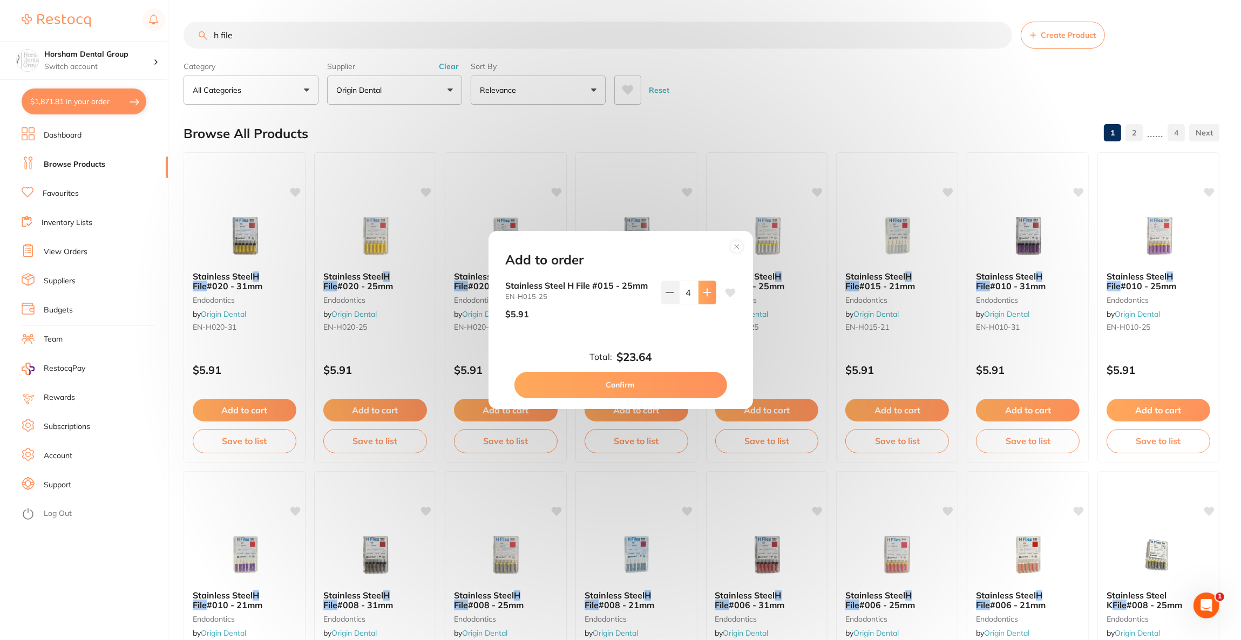
type input "5"
click at [649, 384] on button "Confirm" at bounding box center [620, 385] width 213 height 26
checkbox input "false"
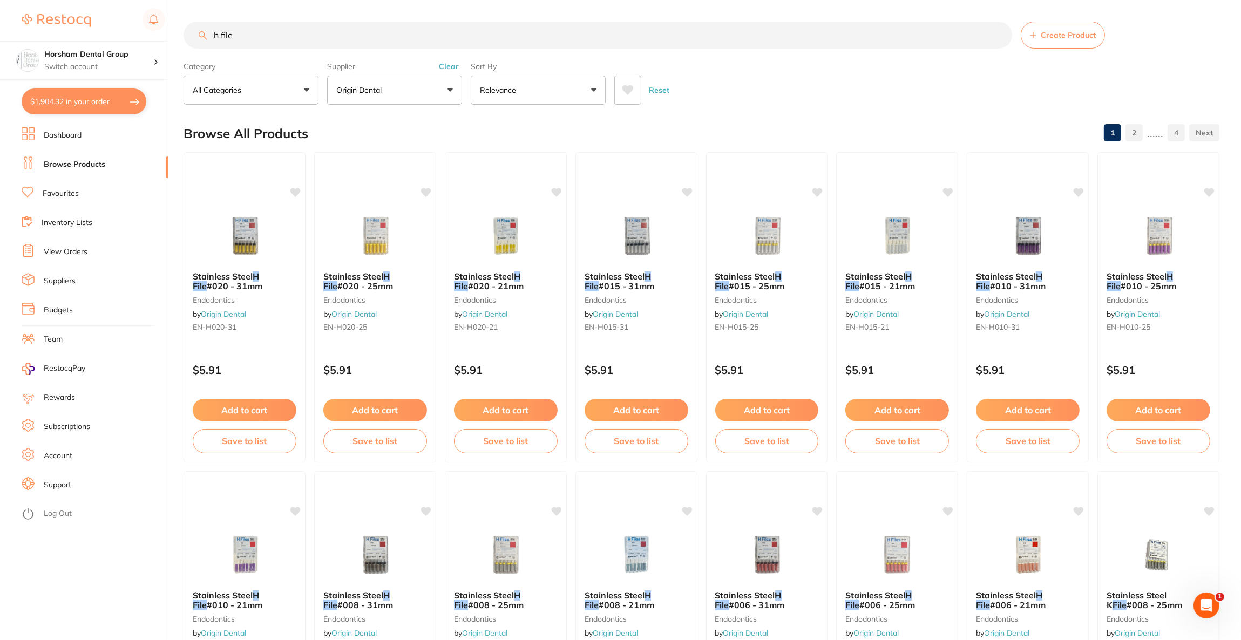
click at [105, 105] on button "$1,904.32 in your order" at bounding box center [84, 102] width 125 height 26
checkbox input "true"
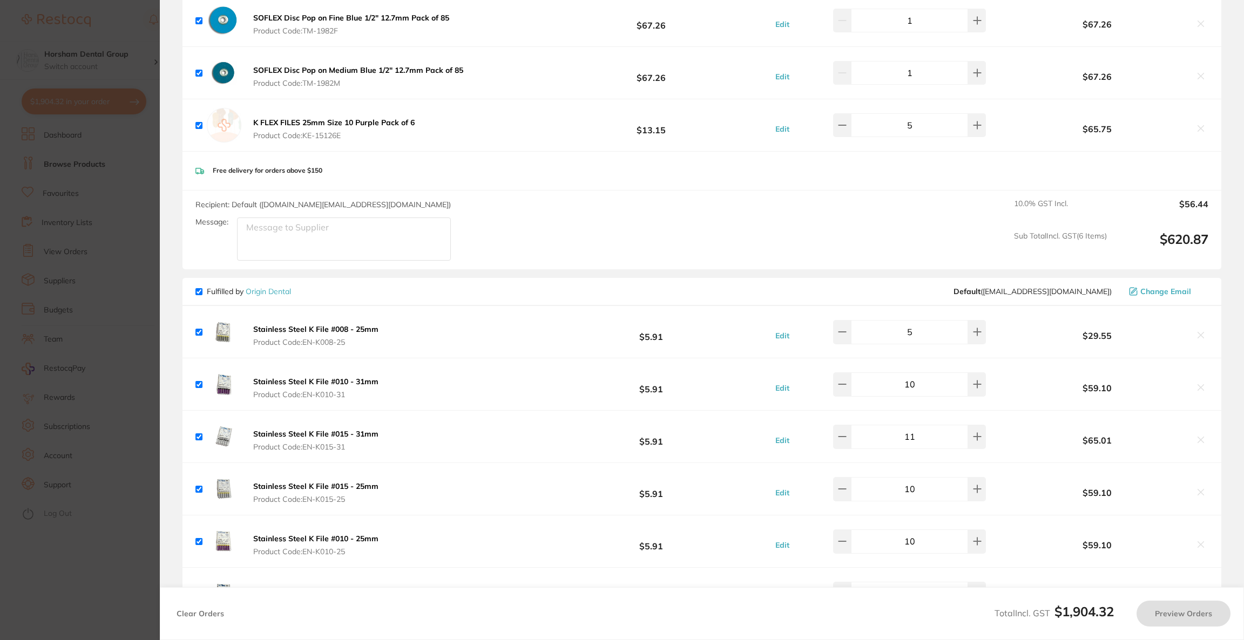
checkbox input "true"
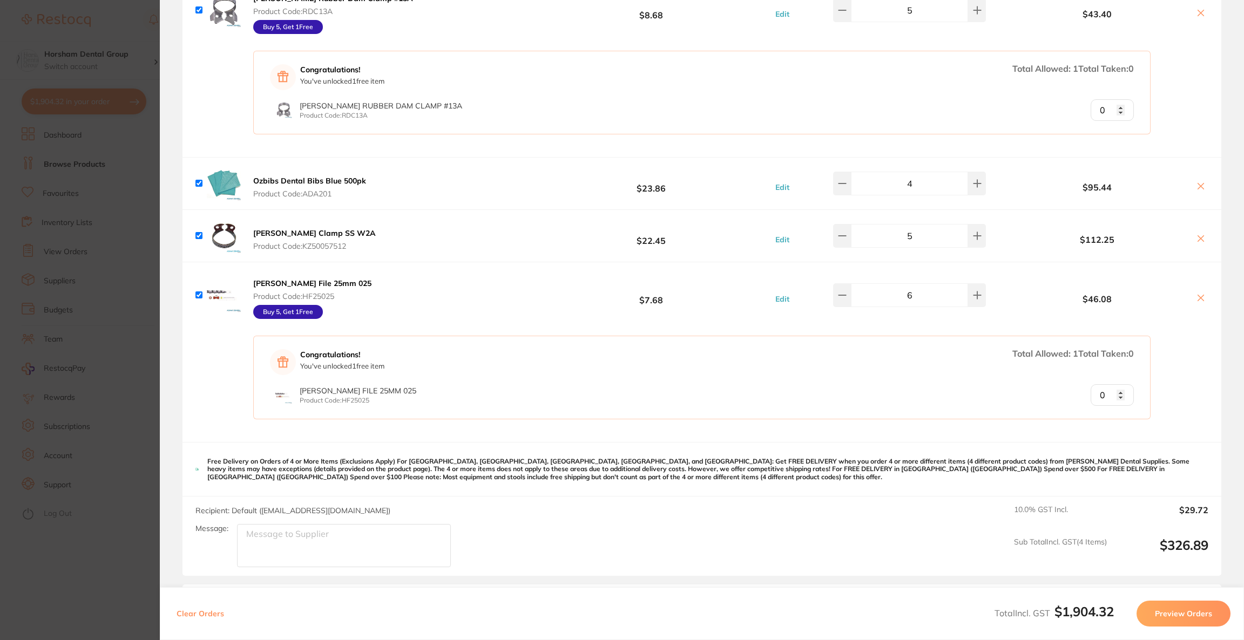
scroll to position [162, 0]
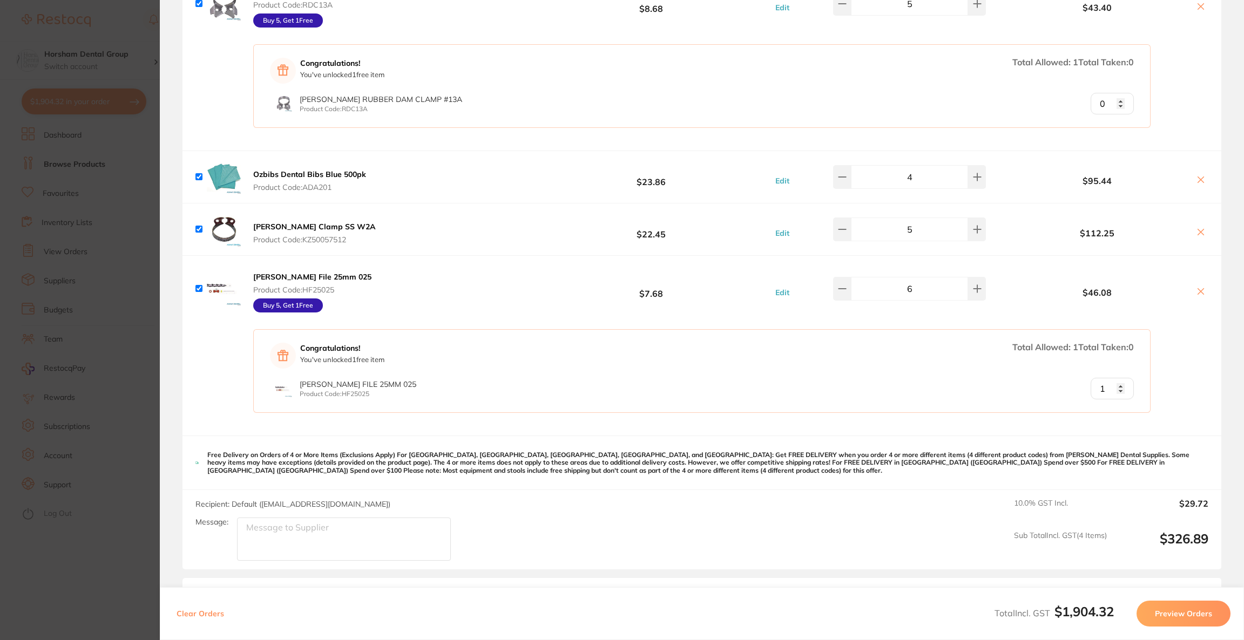
type input "1"
click at [1116, 388] on input "1" at bounding box center [1111, 389] width 43 height 22
click at [827, 421] on div "Congratulations! You've unlocked 1 free item Total Allowed: 1 Total Taken: 1 [P…" at bounding box center [701, 379] width 1039 height 114
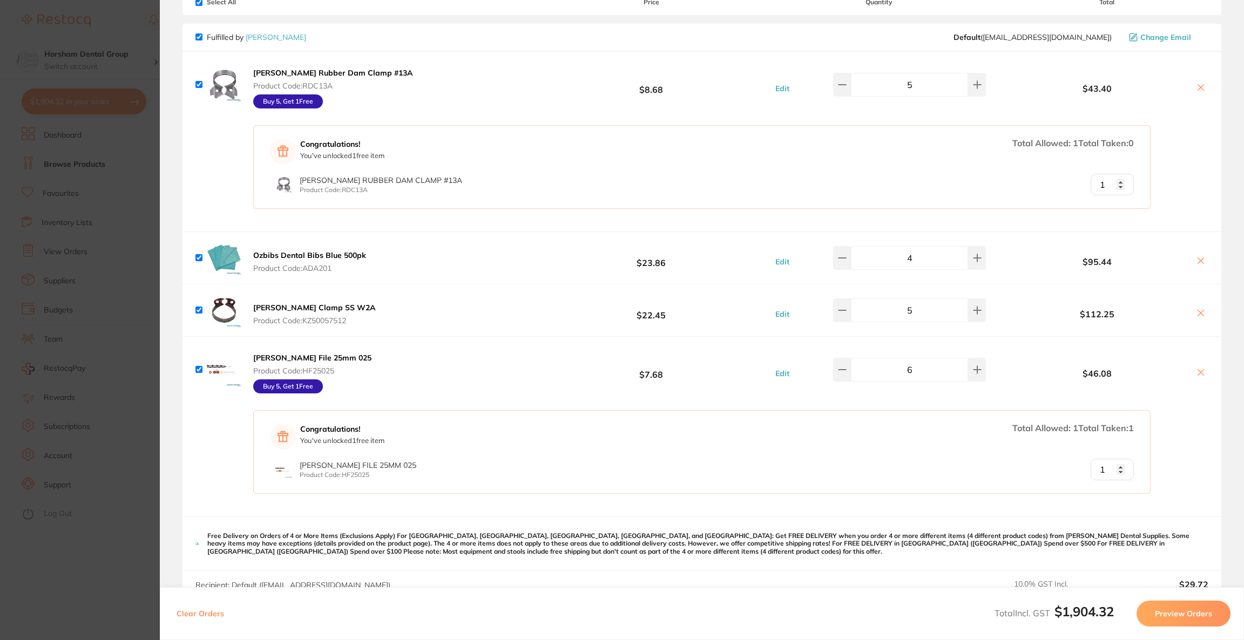
type input "1"
click at [1118, 182] on input "1" at bounding box center [1111, 185] width 43 height 22
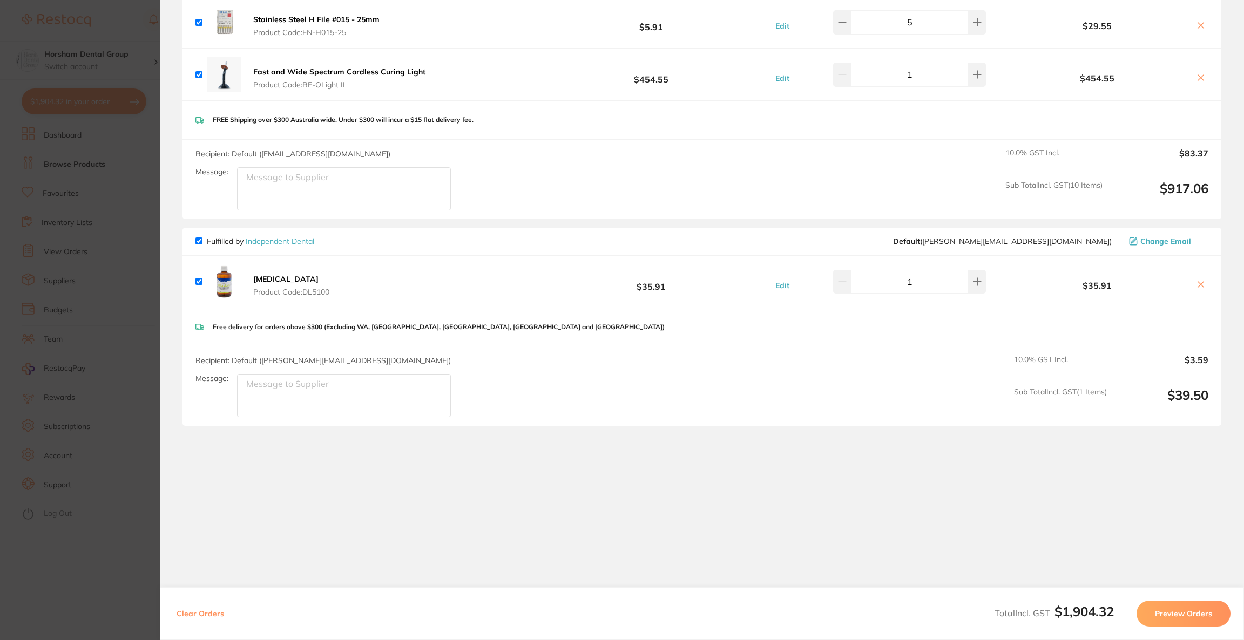
click at [1180, 608] on button "Preview Orders" at bounding box center [1183, 614] width 94 height 26
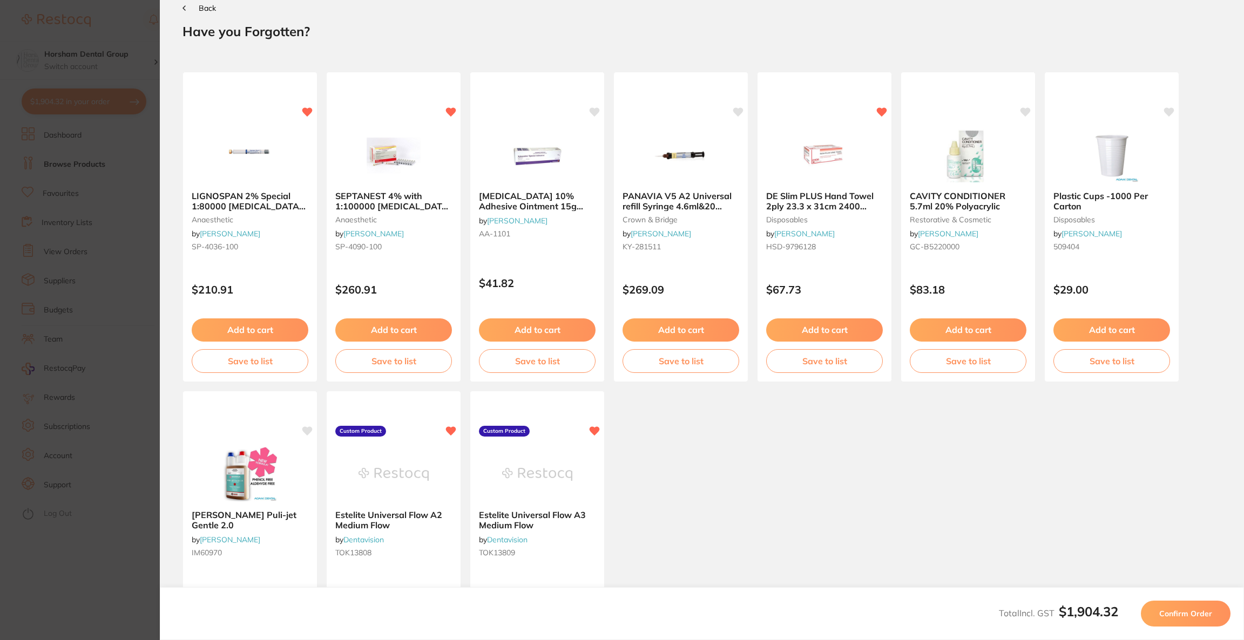
scroll to position [0, 0]
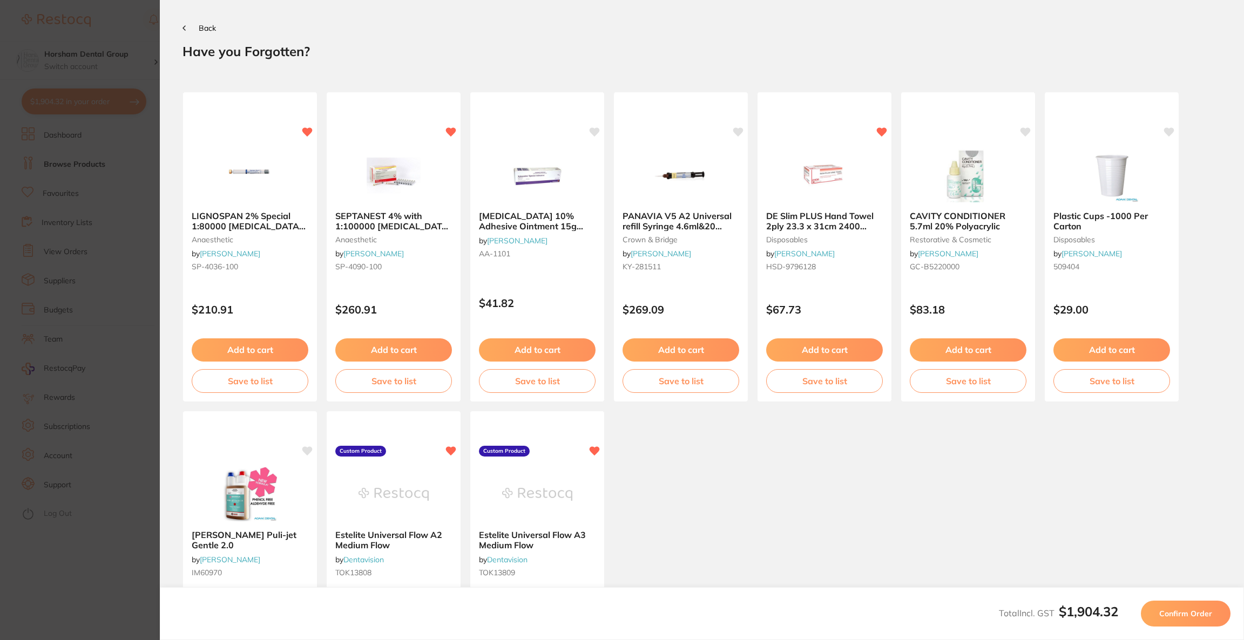
click at [1180, 608] on button "Confirm Order" at bounding box center [1186, 614] width 90 height 26
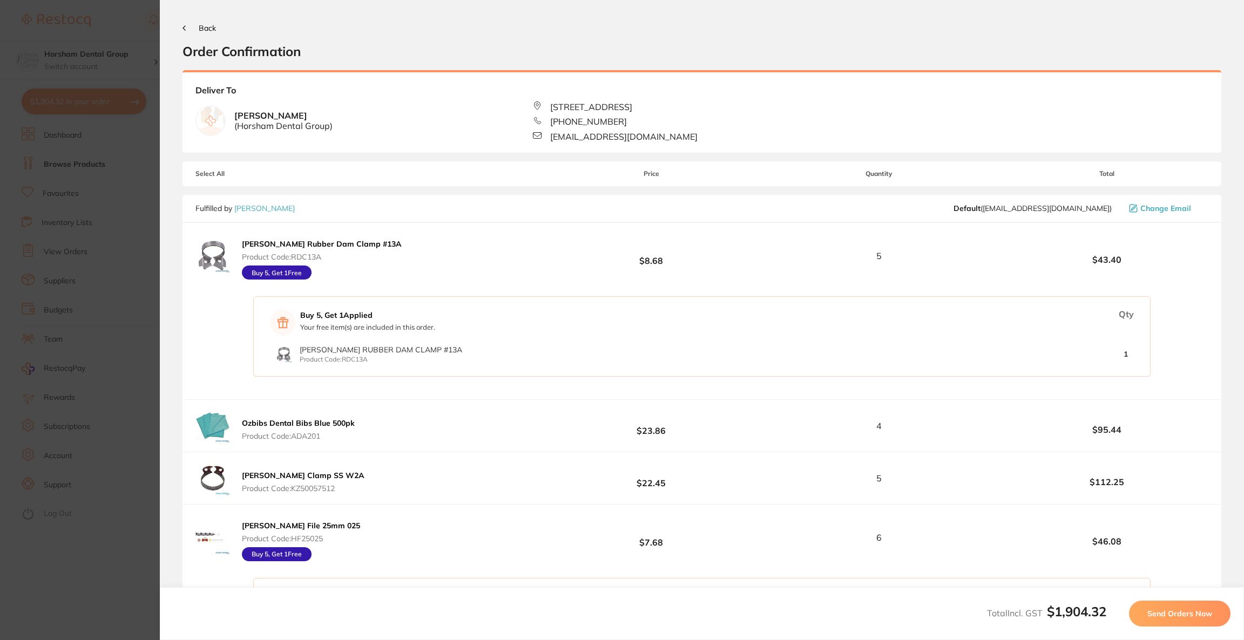
click at [1180, 608] on button "Send Orders Now" at bounding box center [1179, 614] width 101 height 26
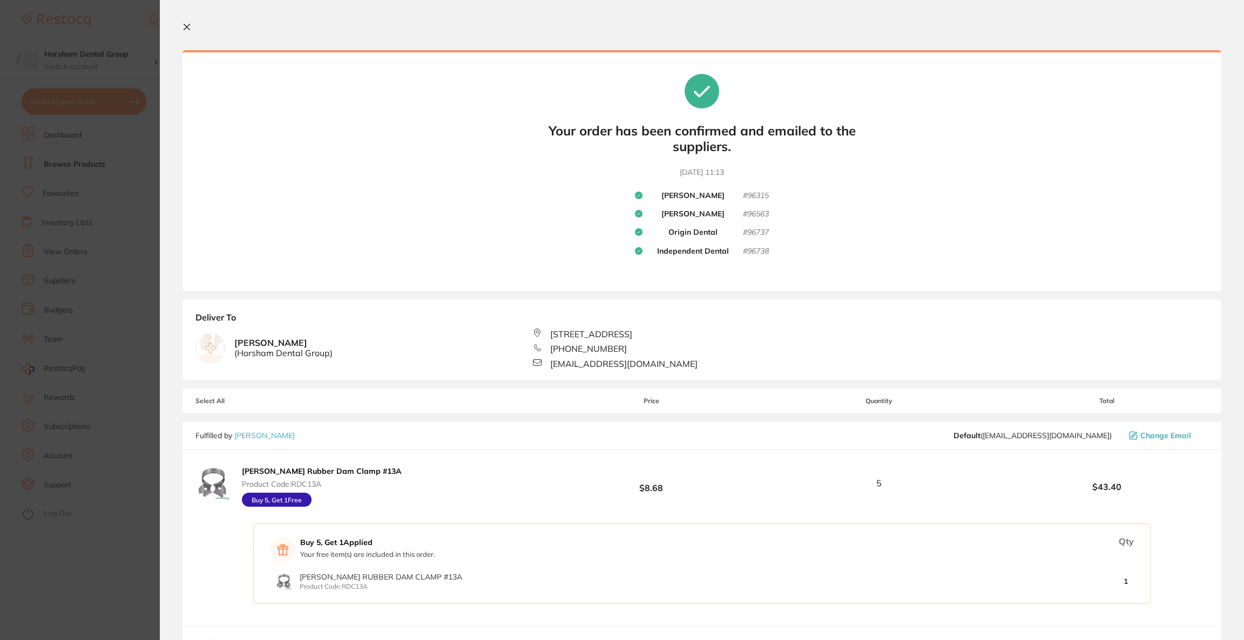
click at [9, 232] on section "Update RRP Set your pre negotiated price for this item. Item Agreed RRP (excl. …" at bounding box center [622, 320] width 1244 height 640
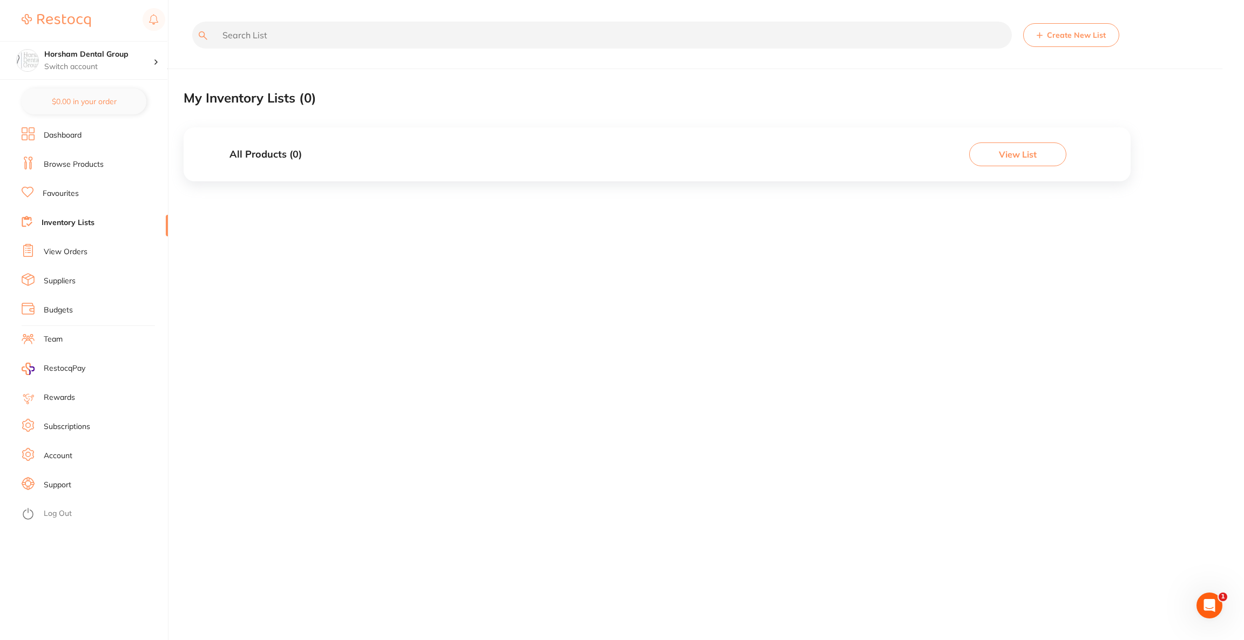
click at [47, 198] on link "Favourites" at bounding box center [61, 193] width 36 height 11
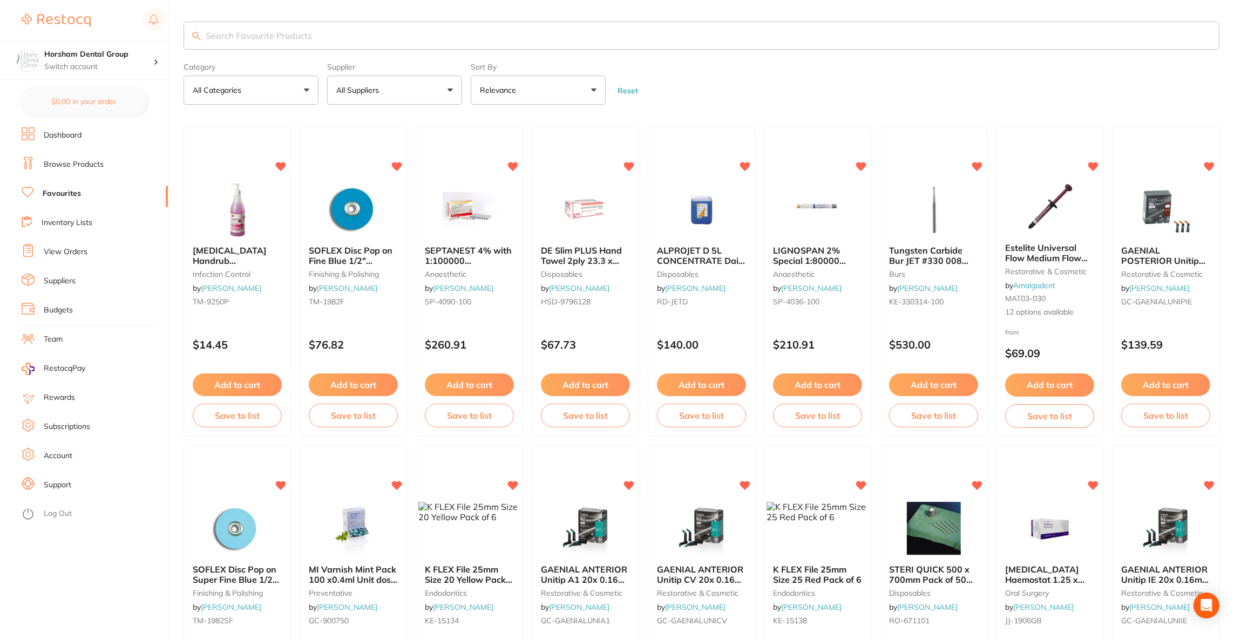
click at [54, 133] on link "Dashboard" at bounding box center [63, 135] width 38 height 11
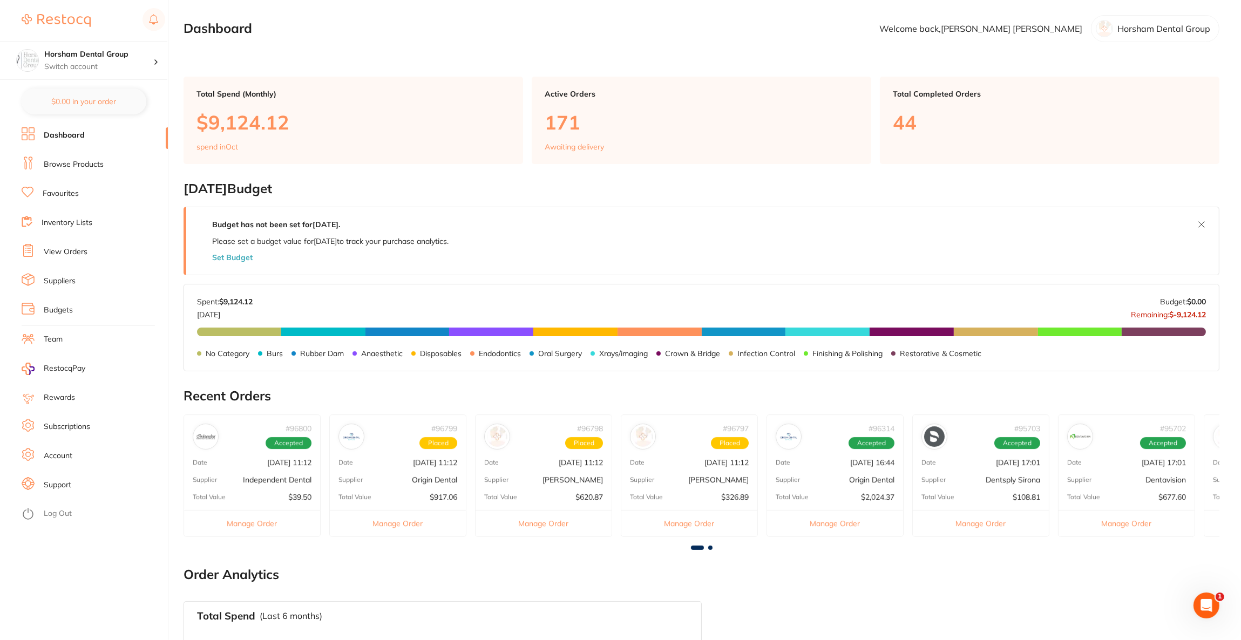
click at [82, 169] on link "Browse Products" at bounding box center [74, 164] width 60 height 11
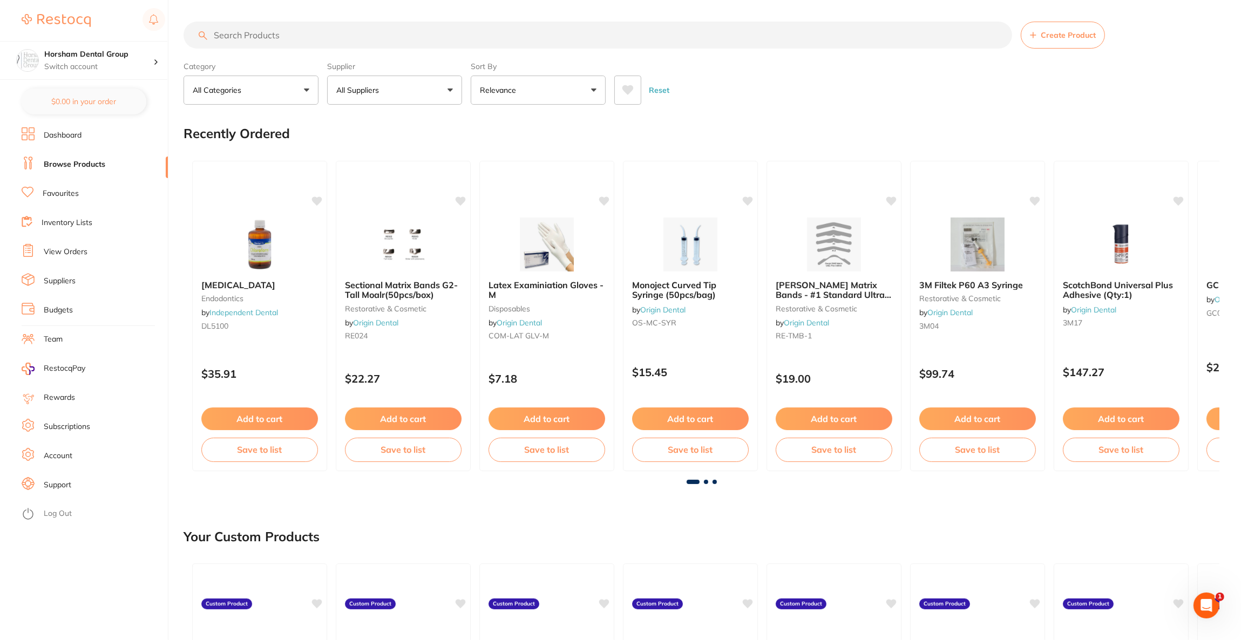
click at [83, 252] on link "View Orders" at bounding box center [66, 252] width 44 height 11
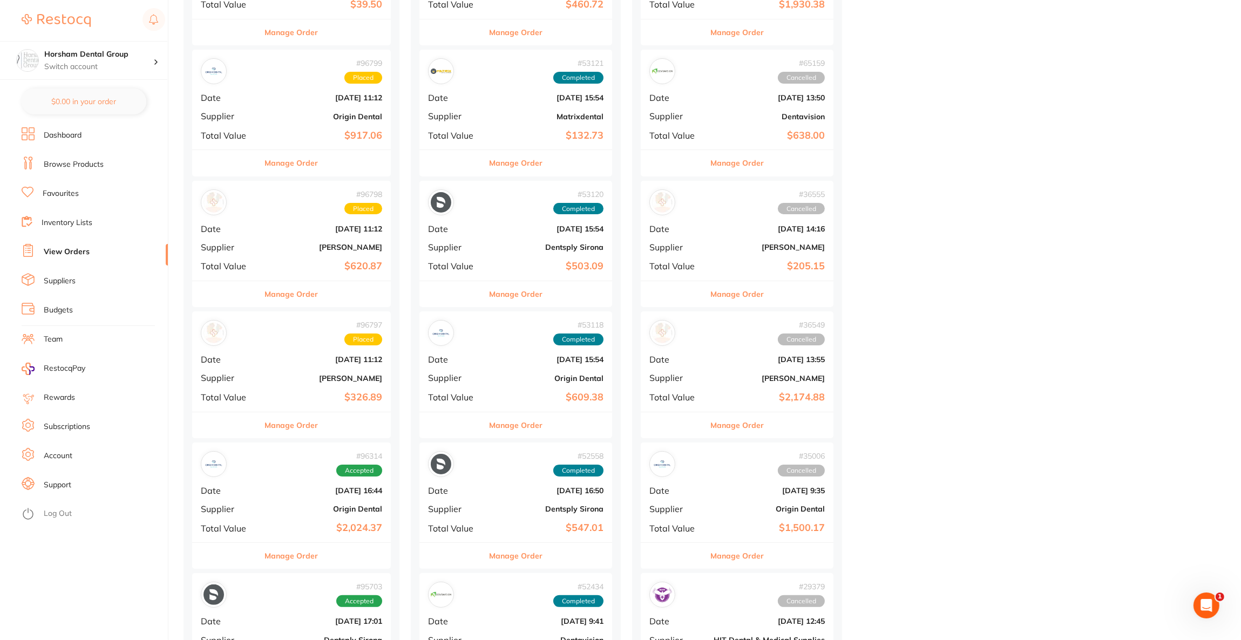
scroll to position [242, 0]
